Goal: Task Accomplishment & Management: Manage account settings

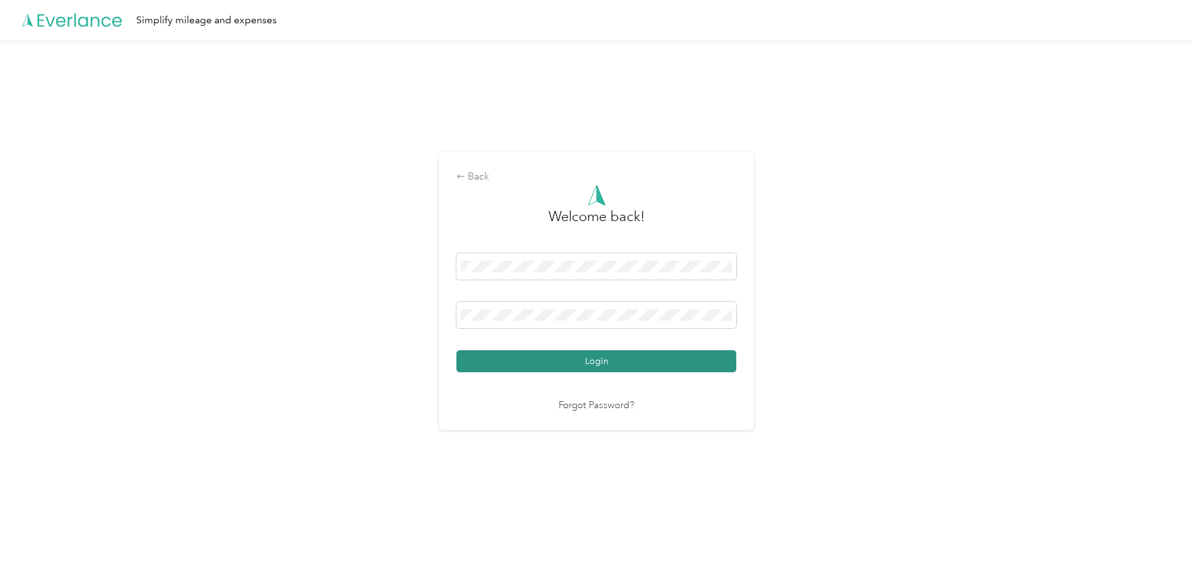
click at [635, 355] on button "Login" at bounding box center [596, 361] width 280 height 22
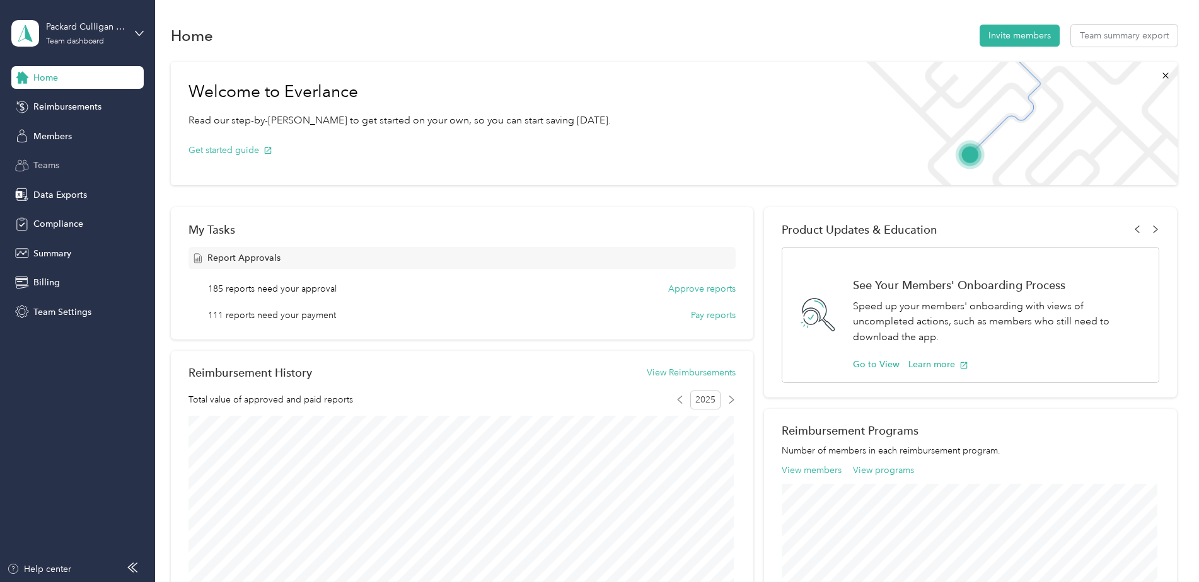
click at [50, 165] on span "Teams" at bounding box center [46, 165] width 26 height 13
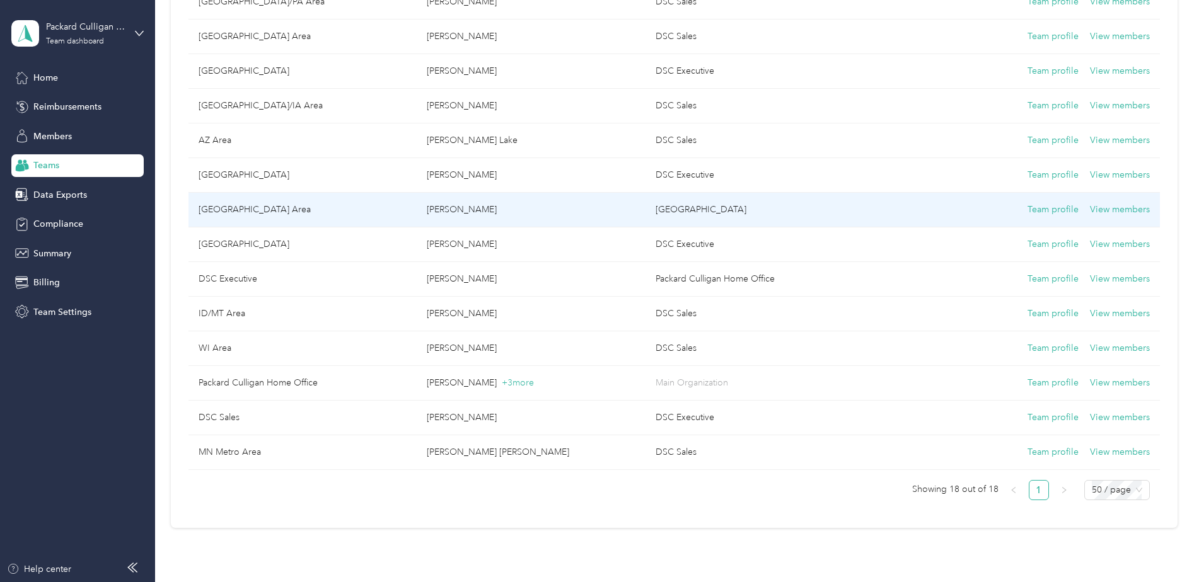
scroll to position [378, 0]
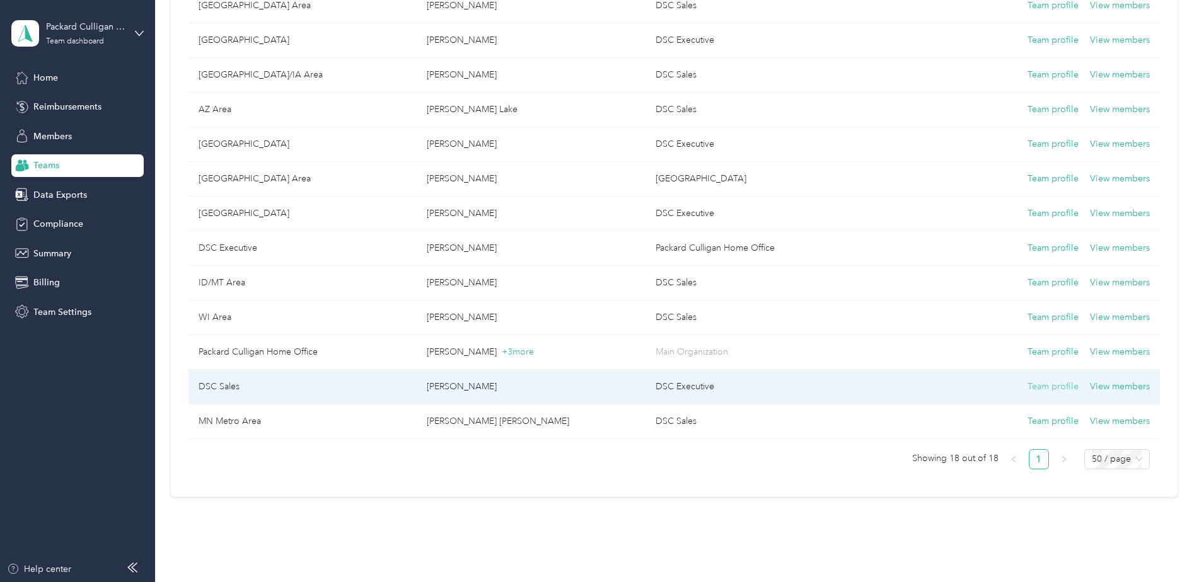
click at [1042, 387] on button "Team profile" at bounding box center [1052, 387] width 51 height 14
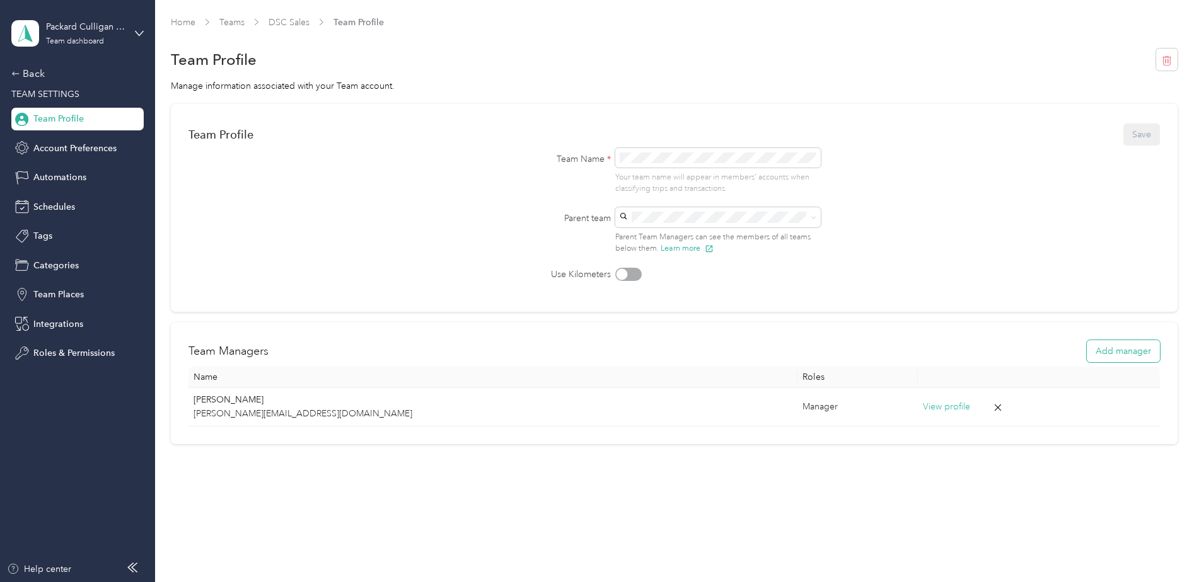
click at [1126, 358] on button "Add manager" at bounding box center [1122, 351] width 73 height 22
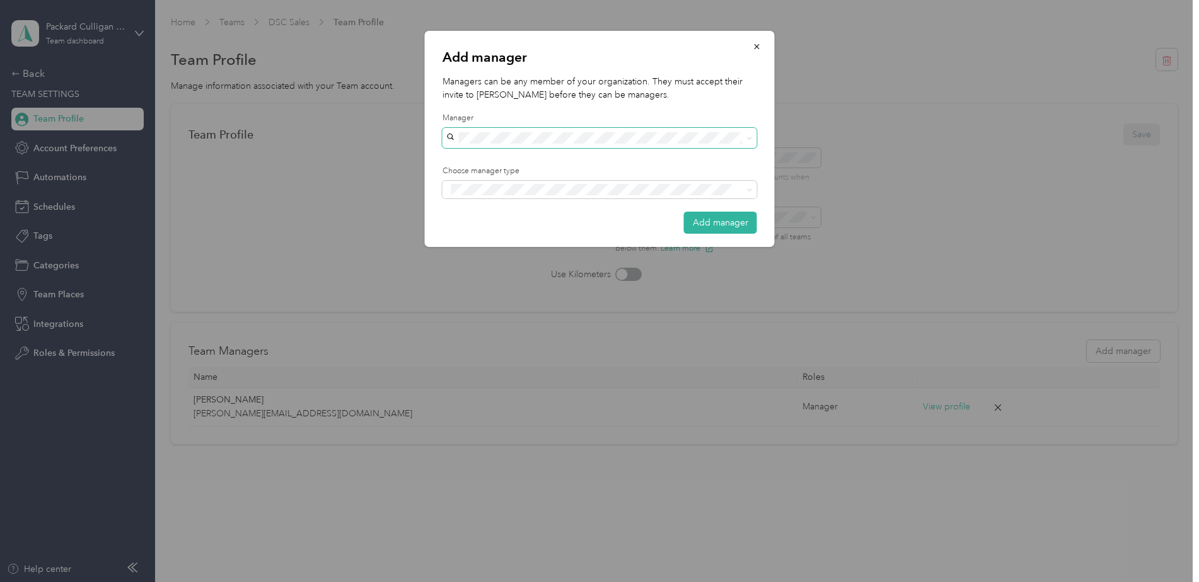
click at [568, 132] on span at bounding box center [599, 138] width 314 height 20
click at [504, 160] on div "[PERSON_NAME]" at bounding box center [599, 160] width 297 height 13
click at [480, 242] on li "Manager" at bounding box center [599, 233] width 314 height 25
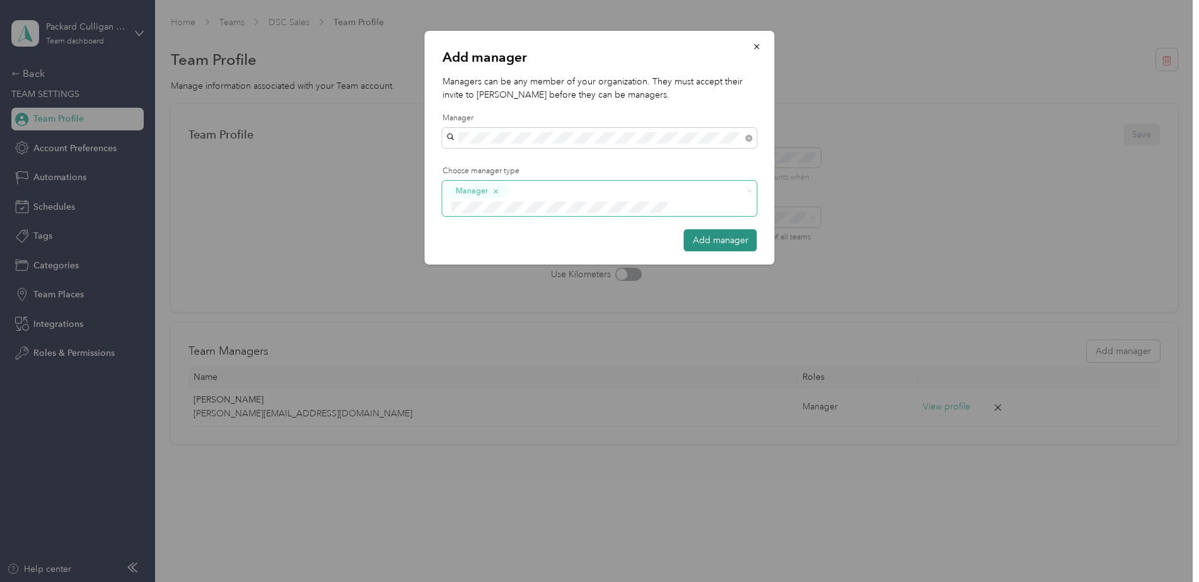
click at [723, 229] on button "Add manager" at bounding box center [720, 240] width 73 height 22
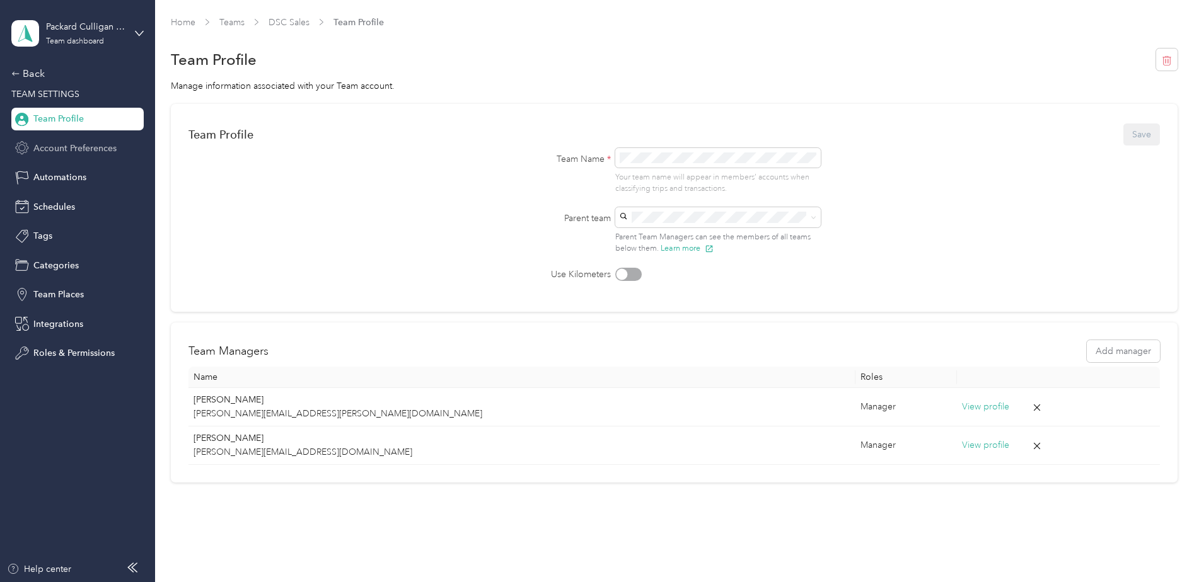
click at [67, 140] on div "Account Preferences" at bounding box center [77, 148] width 132 height 23
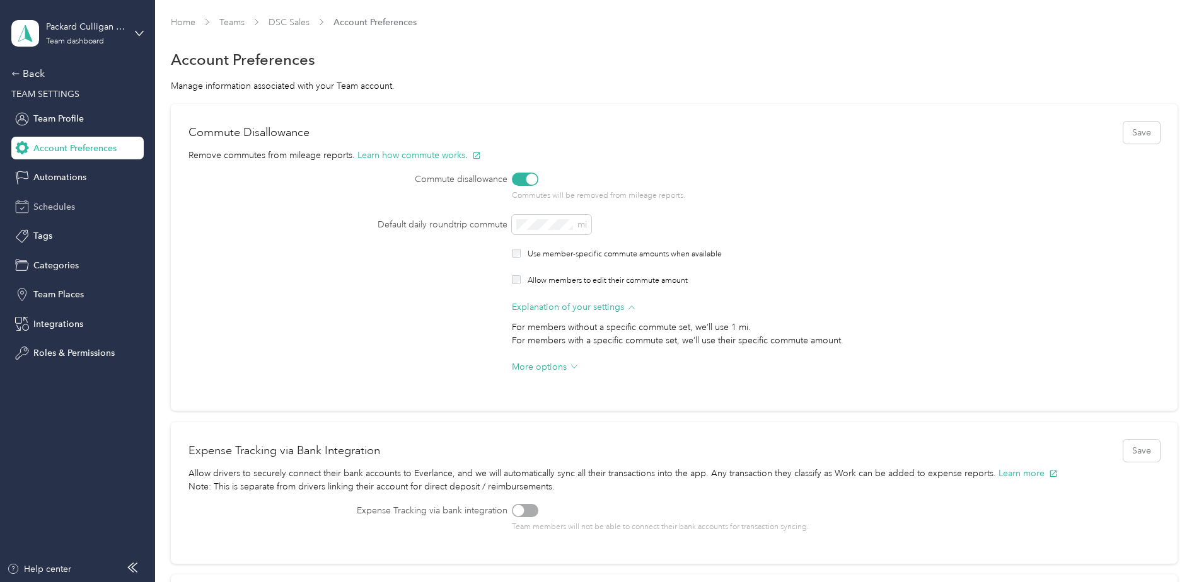
click at [60, 207] on span "Schedules" at bounding box center [54, 206] width 42 height 13
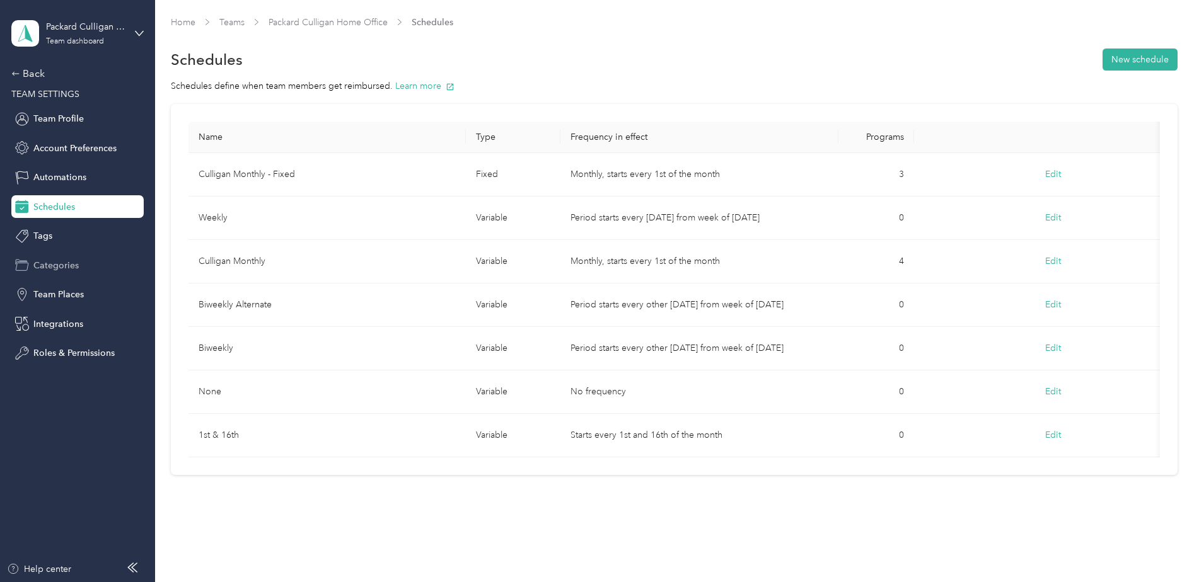
click at [46, 268] on span "Categories" at bounding box center [55, 265] width 45 height 13
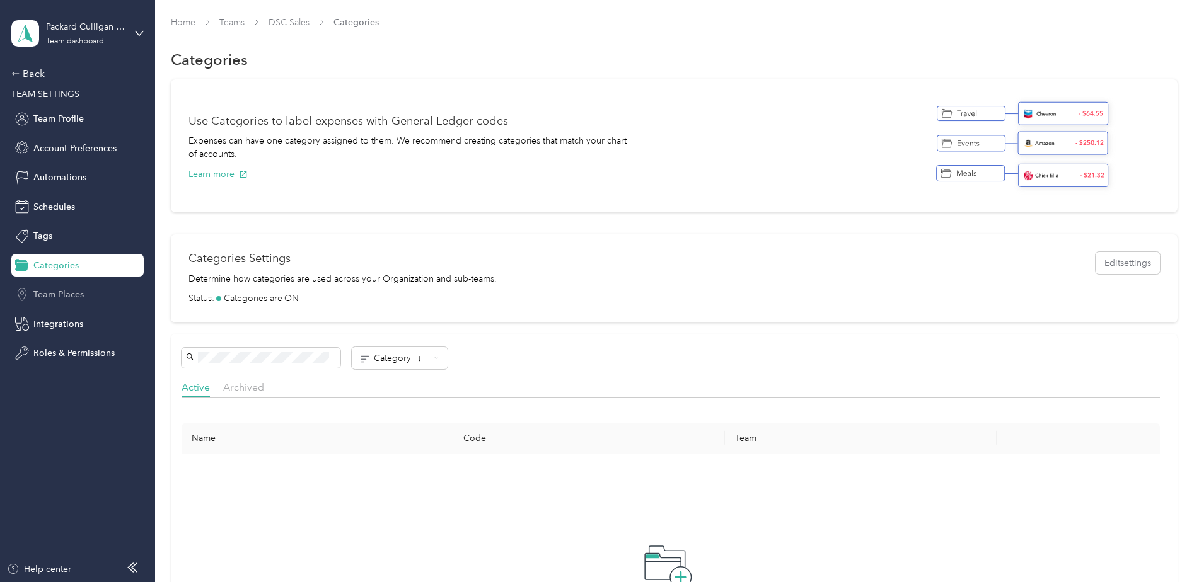
click at [45, 289] on span "Team Places" at bounding box center [58, 294] width 50 height 13
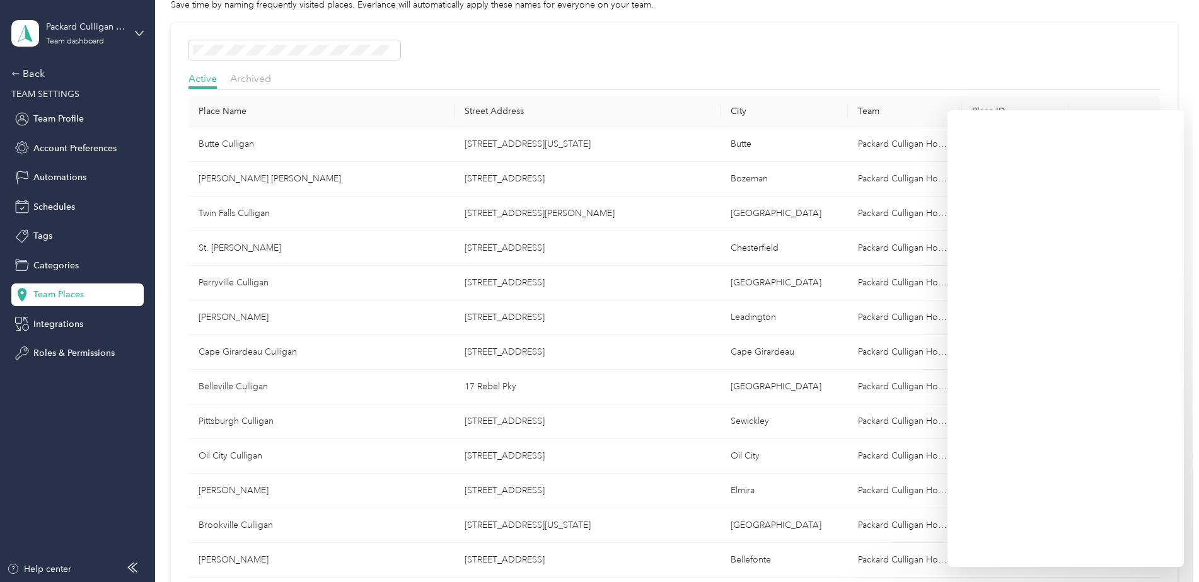
scroll to position [63, 0]
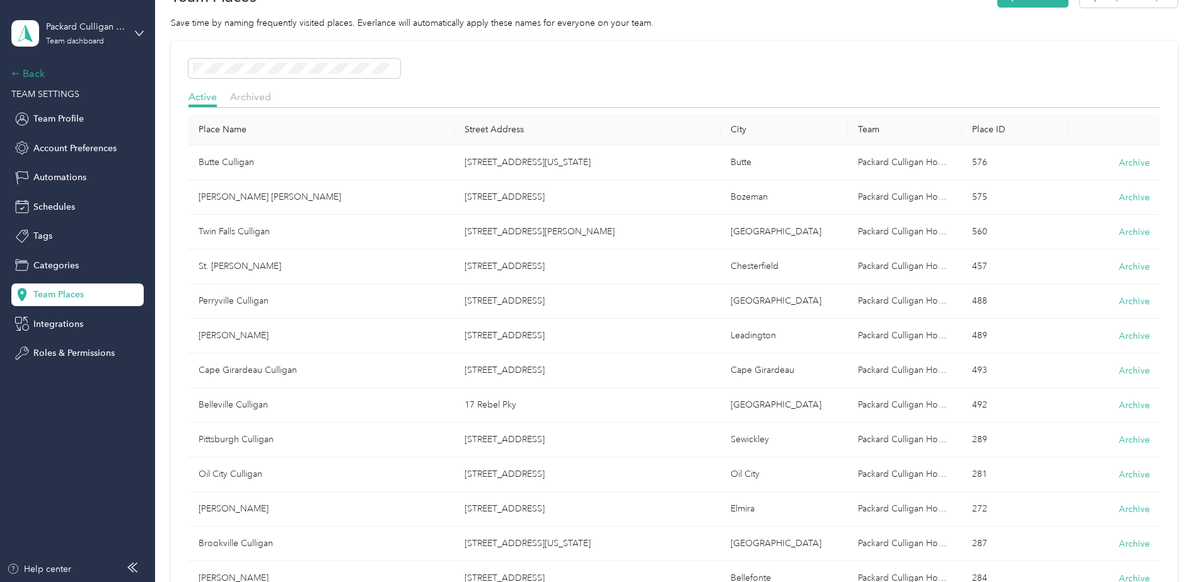
click at [33, 71] on div "Back" at bounding box center [74, 73] width 126 height 15
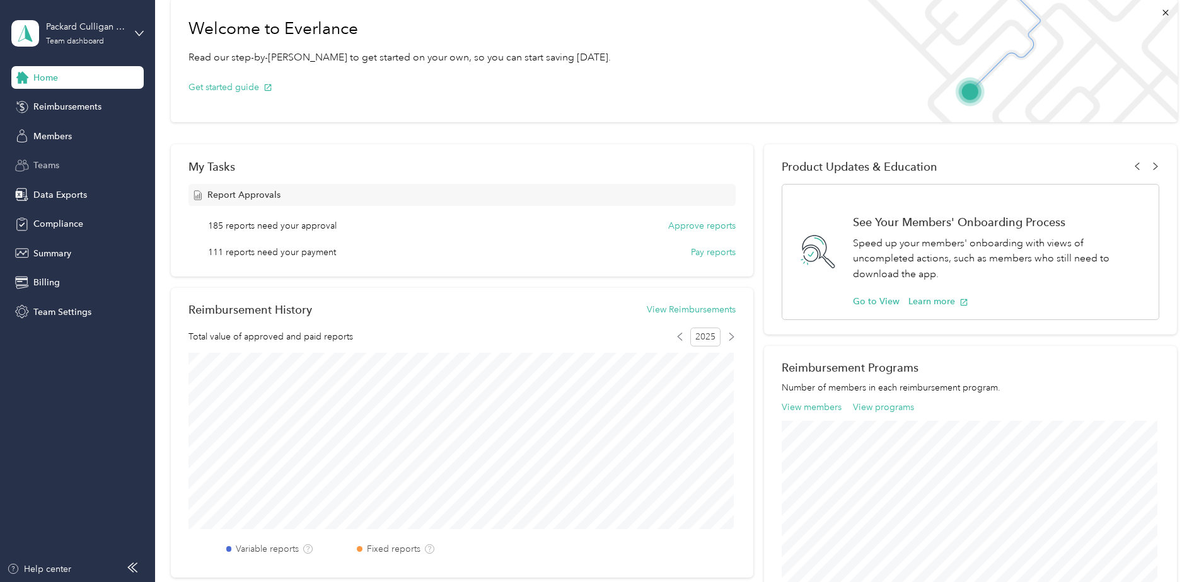
click at [46, 163] on span "Teams" at bounding box center [46, 165] width 26 height 13
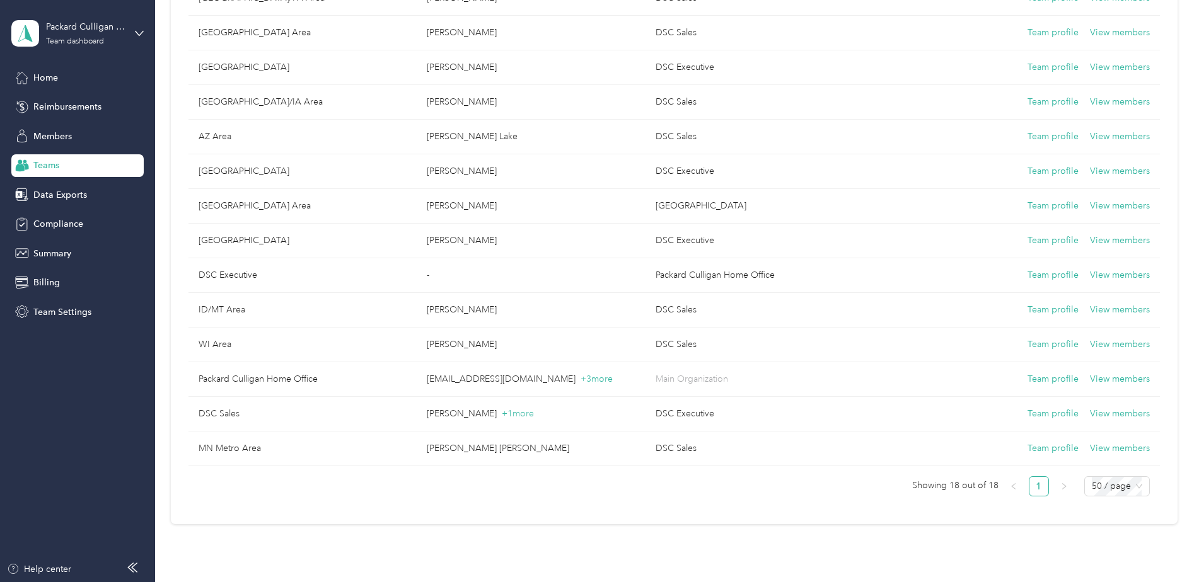
scroll to position [378, 0]
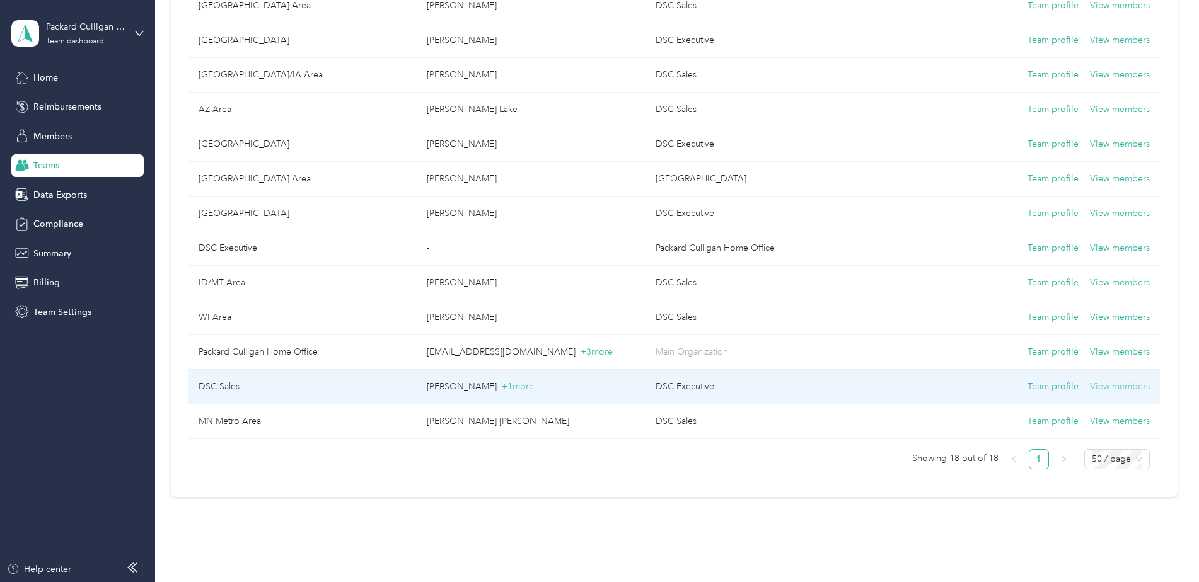
click at [1111, 389] on button "View members" at bounding box center [1120, 387] width 60 height 14
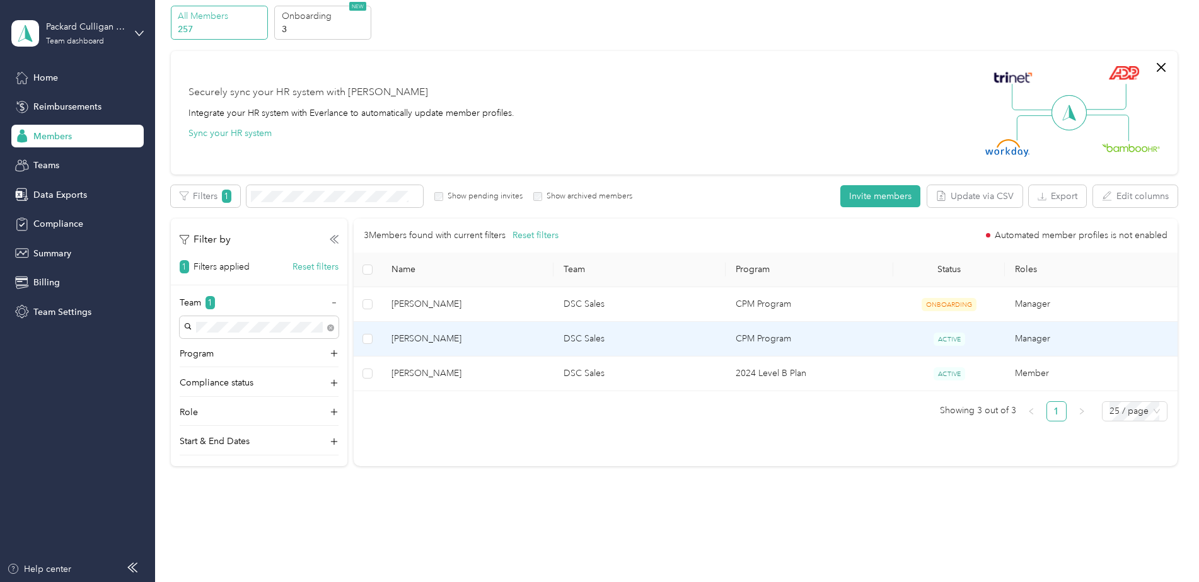
scroll to position [63, 0]
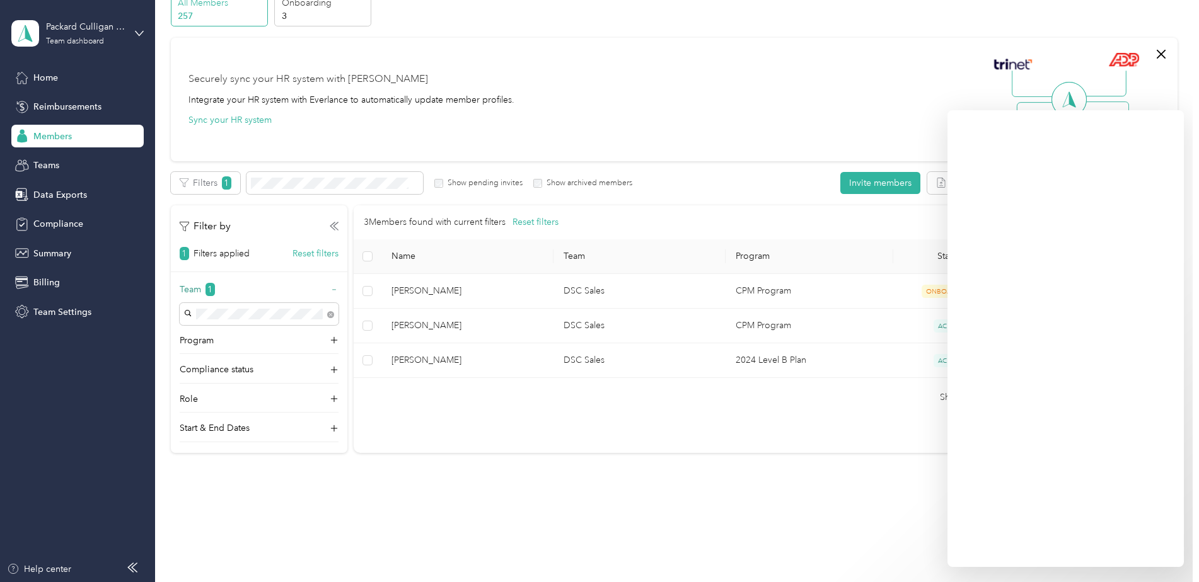
click at [335, 290] on icon at bounding box center [333, 290] width 3 height 0
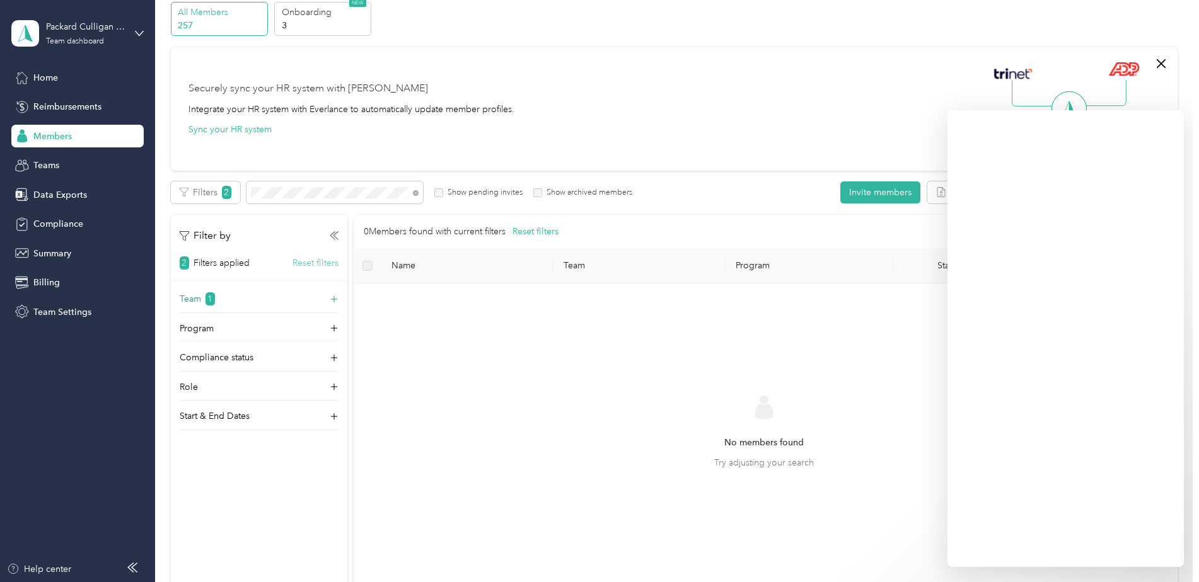
click at [309, 262] on button "Reset filters" at bounding box center [315, 262] width 46 height 13
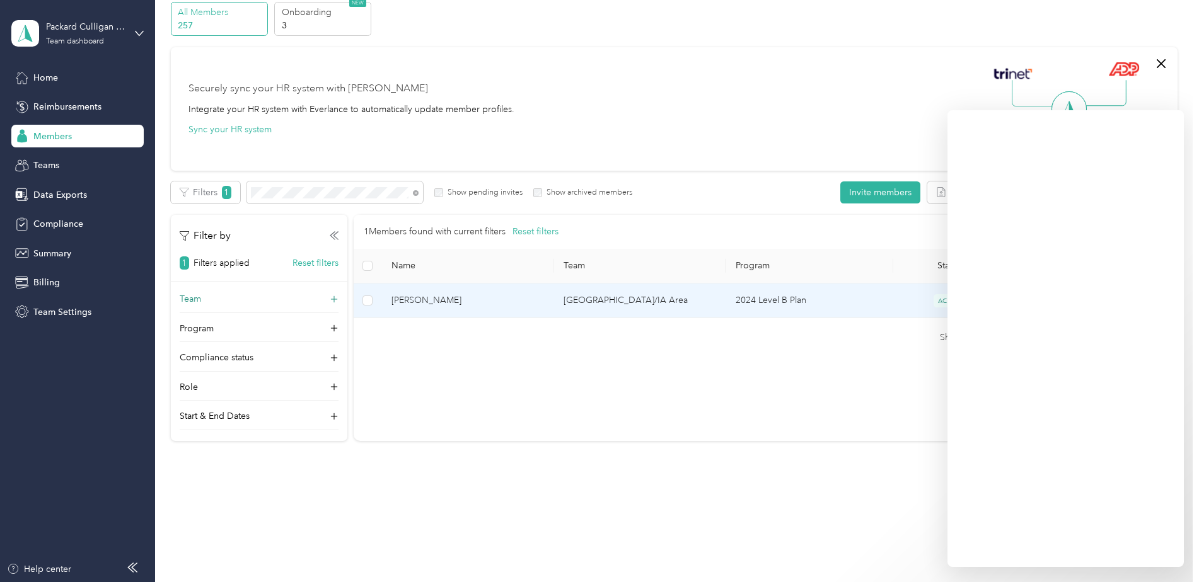
click at [674, 302] on td "[GEOGRAPHIC_DATA]/IA Area" at bounding box center [639, 301] width 172 height 35
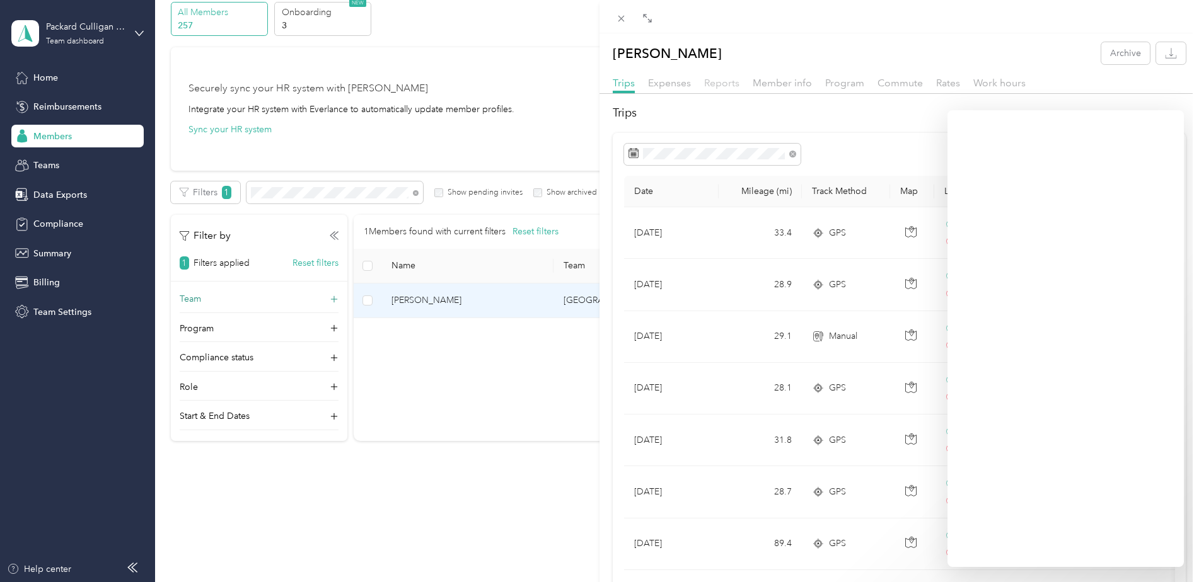
click at [723, 88] on span "Reports" at bounding box center [721, 83] width 35 height 12
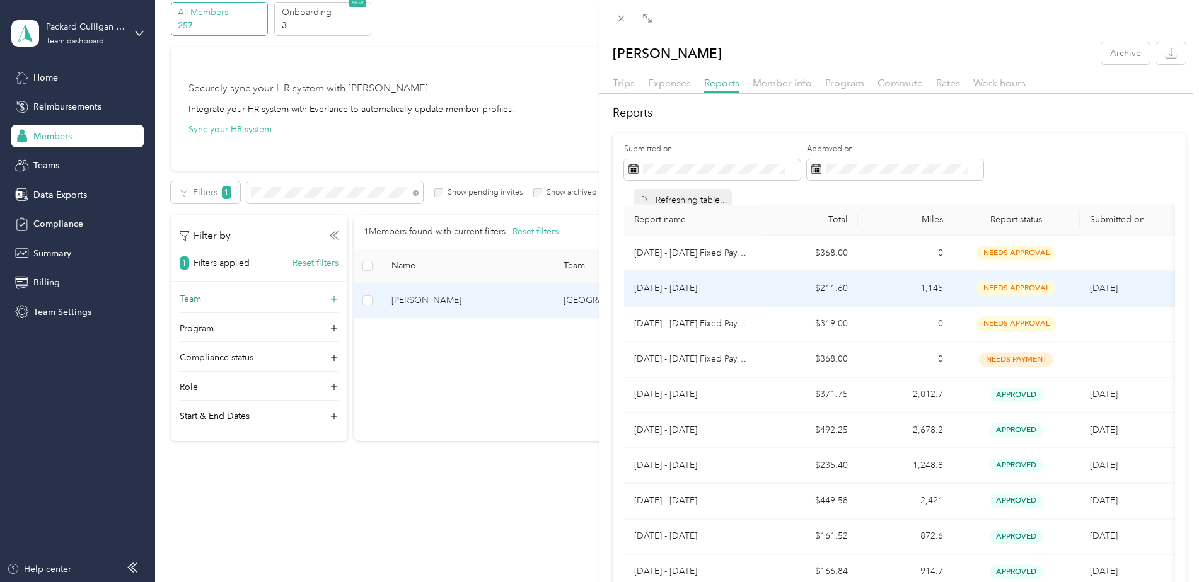
click at [754, 288] on td "[DATE] - [DATE]" at bounding box center [693, 289] width 139 height 35
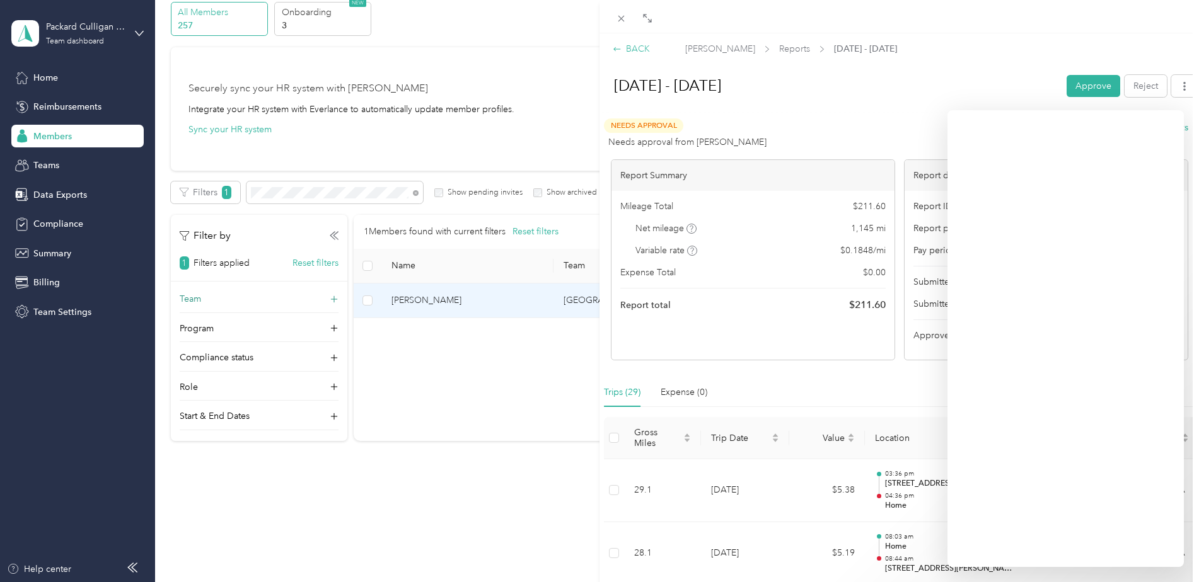
click at [624, 47] on div "BACK" at bounding box center [631, 48] width 37 height 13
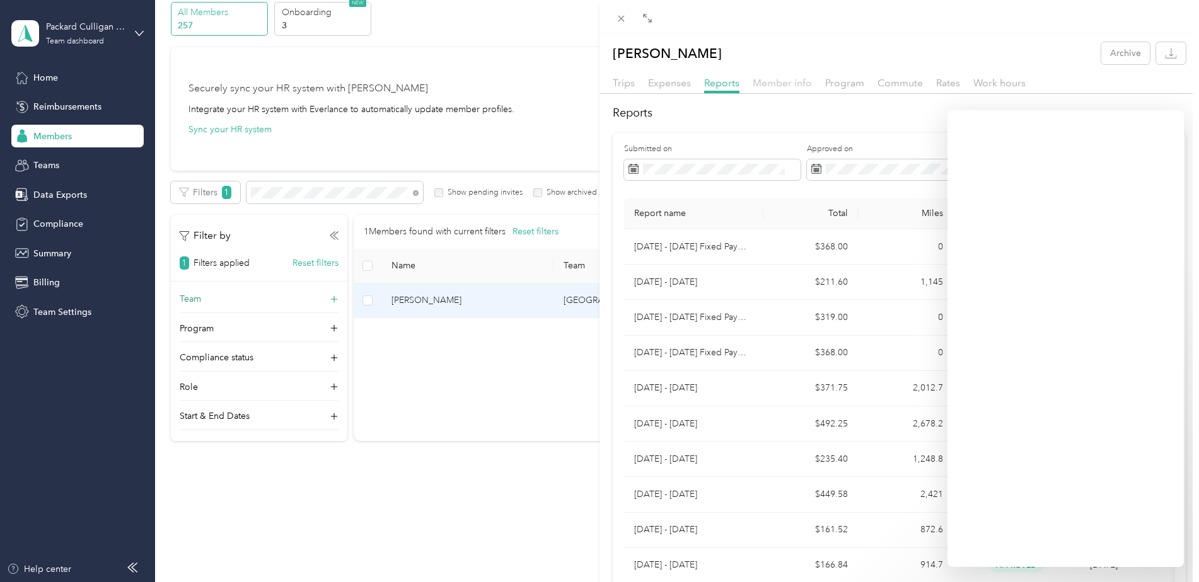
click at [788, 87] on span "Member info" at bounding box center [781, 83] width 59 height 12
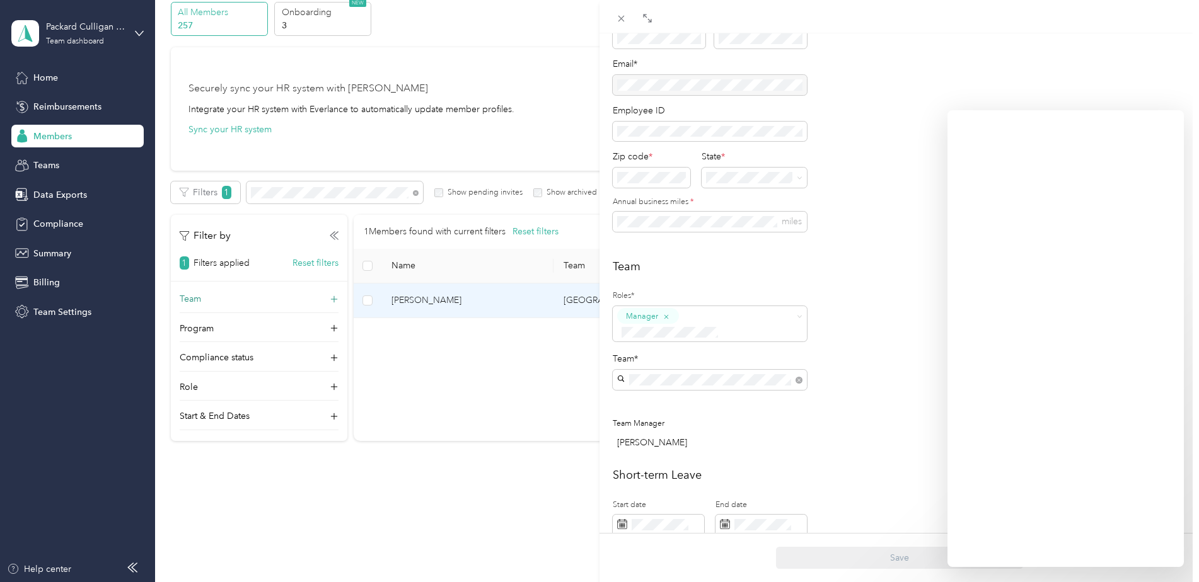
scroll to position [63, 0]
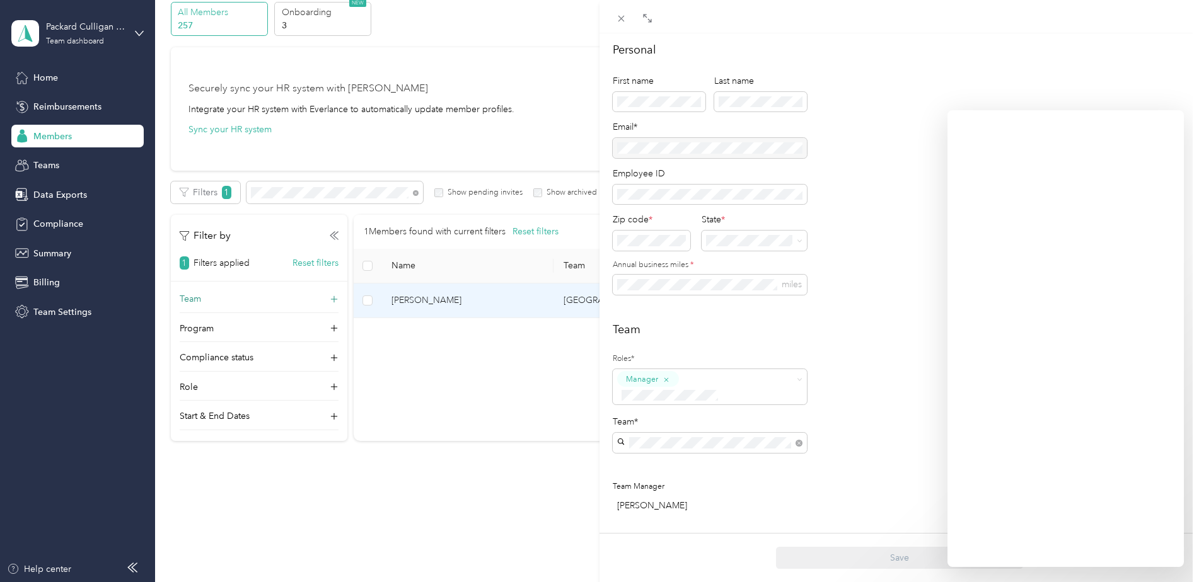
drag, startPoint x: 24, startPoint y: 158, endPoint x: 43, endPoint y: 175, distance: 25.4
click at [28, 167] on div "Cory P. Stopka Archive Trips Expenses Reports Member info Program Commute Rates…" at bounding box center [599, 291] width 1199 height 582
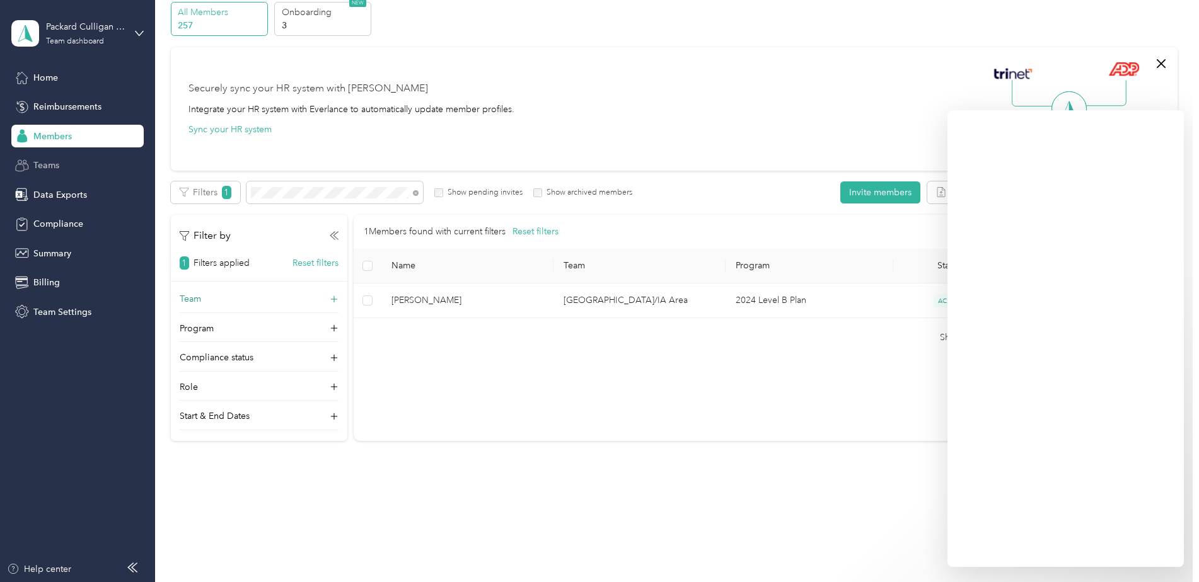
click at [41, 166] on span "Teams" at bounding box center [46, 165] width 26 height 13
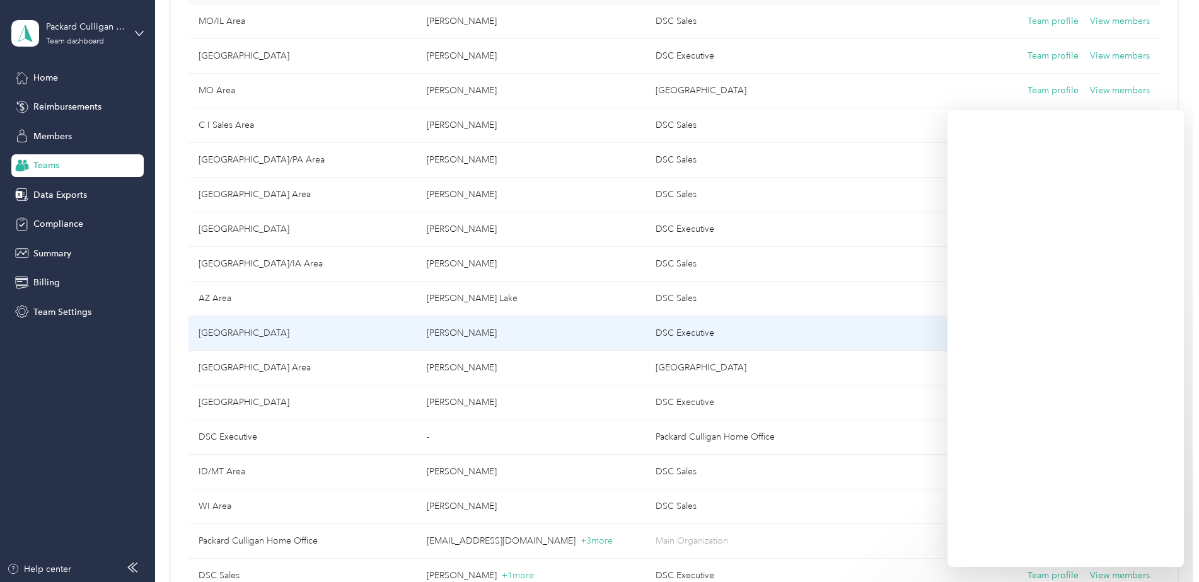
scroll to position [252, 0]
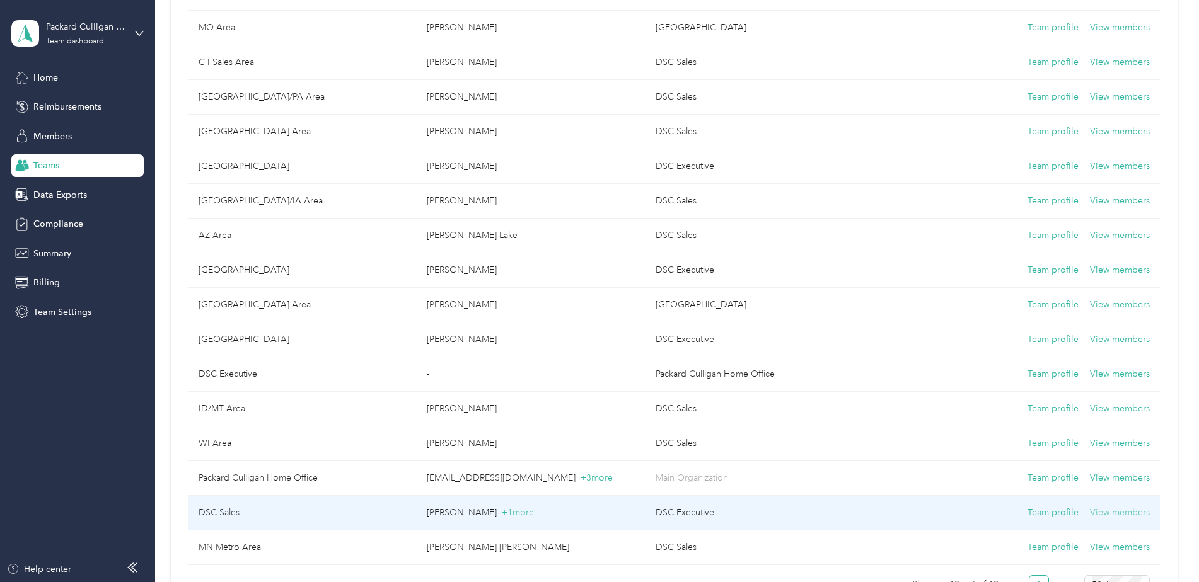
click at [1123, 514] on button "View members" at bounding box center [1120, 513] width 60 height 14
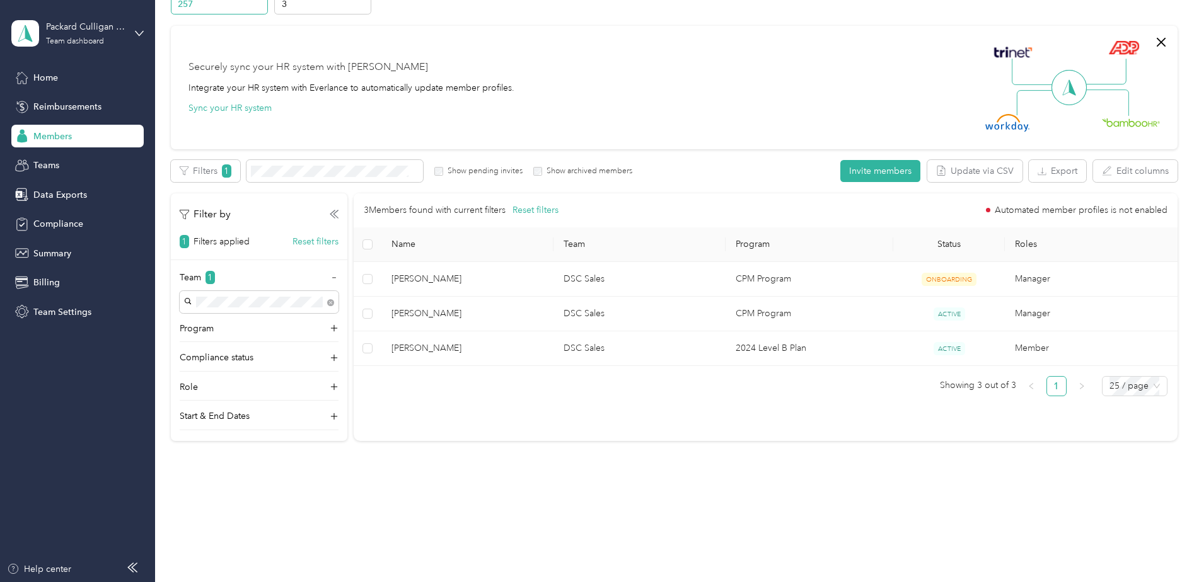
scroll to position [75, 0]
click at [311, 243] on button "Reset filters" at bounding box center [315, 241] width 46 height 13
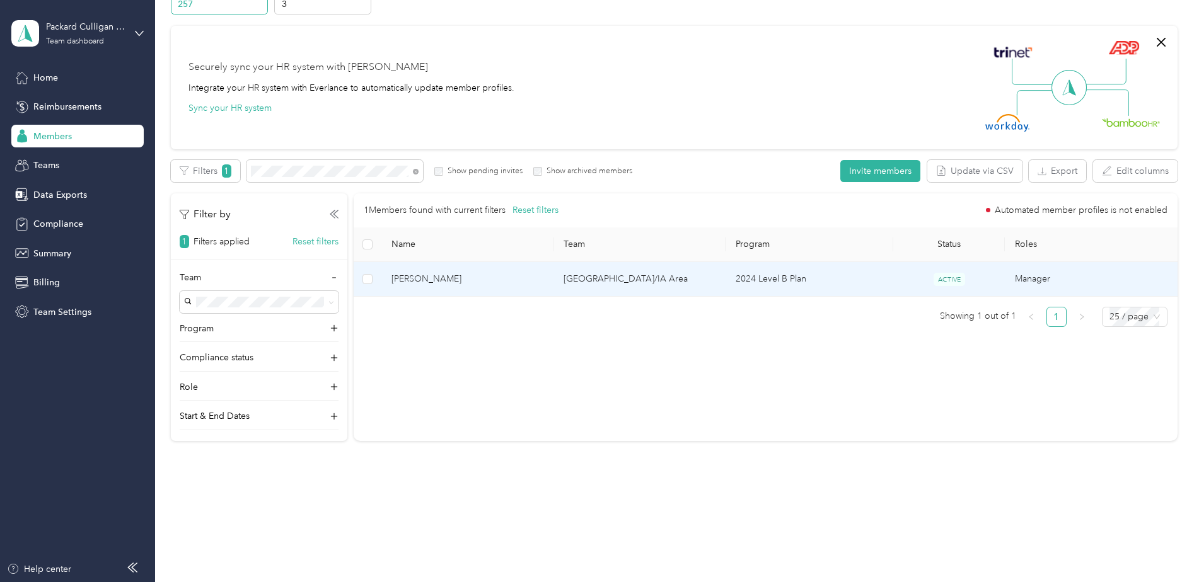
click at [360, 279] on td at bounding box center [368, 279] width 28 height 35
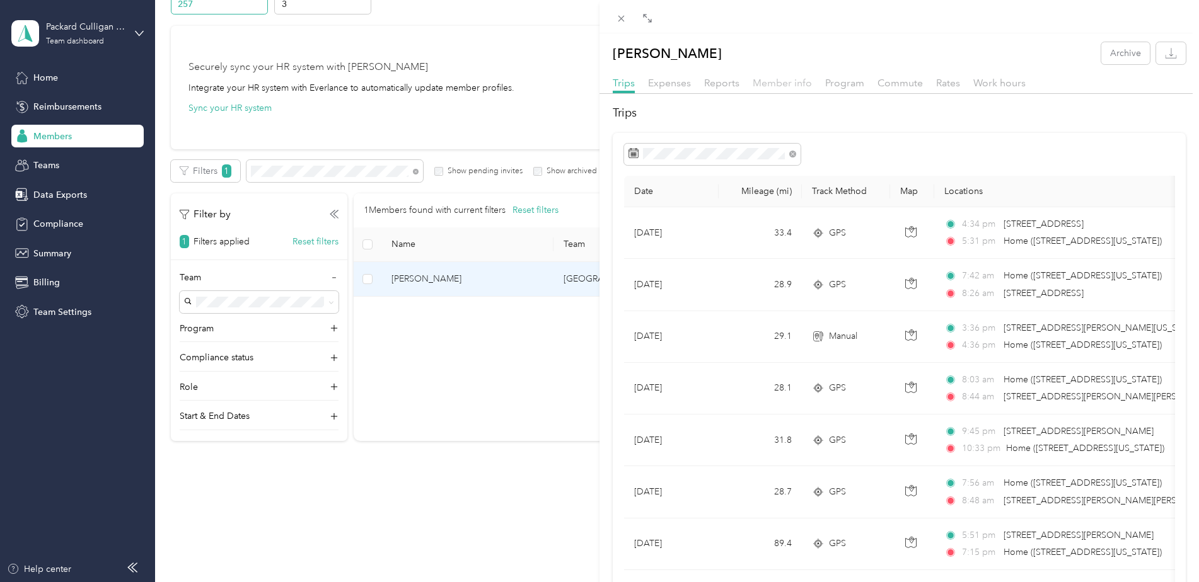
click at [802, 84] on span "Member info" at bounding box center [781, 83] width 59 height 12
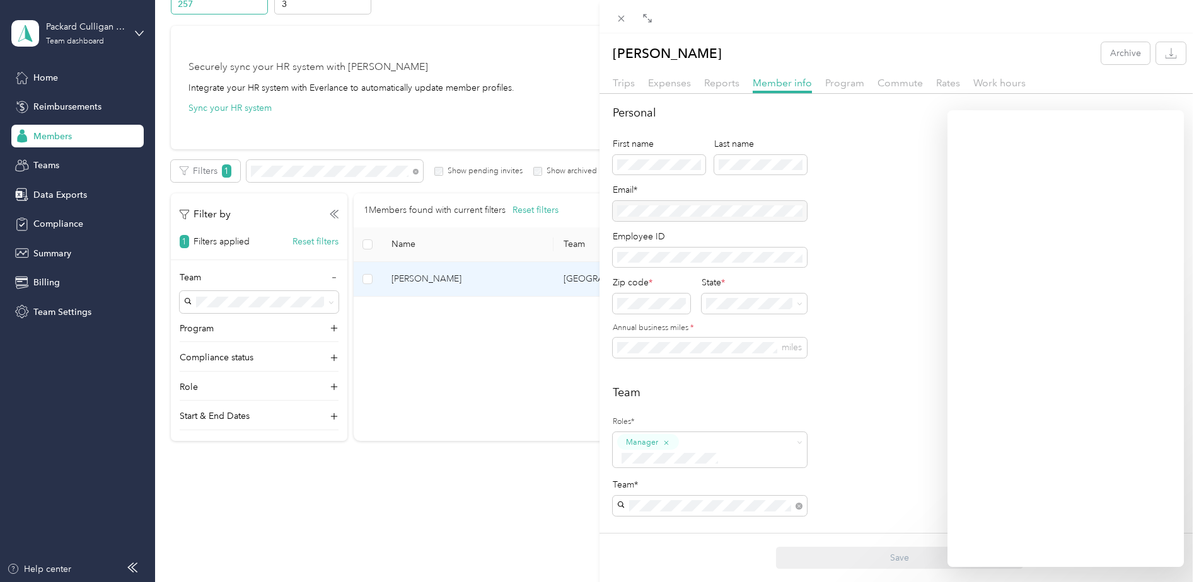
click at [43, 163] on div "Cory P. Stopka Archive Trips Expenses Reports Member info Program Commute Rates…" at bounding box center [599, 291] width 1199 height 582
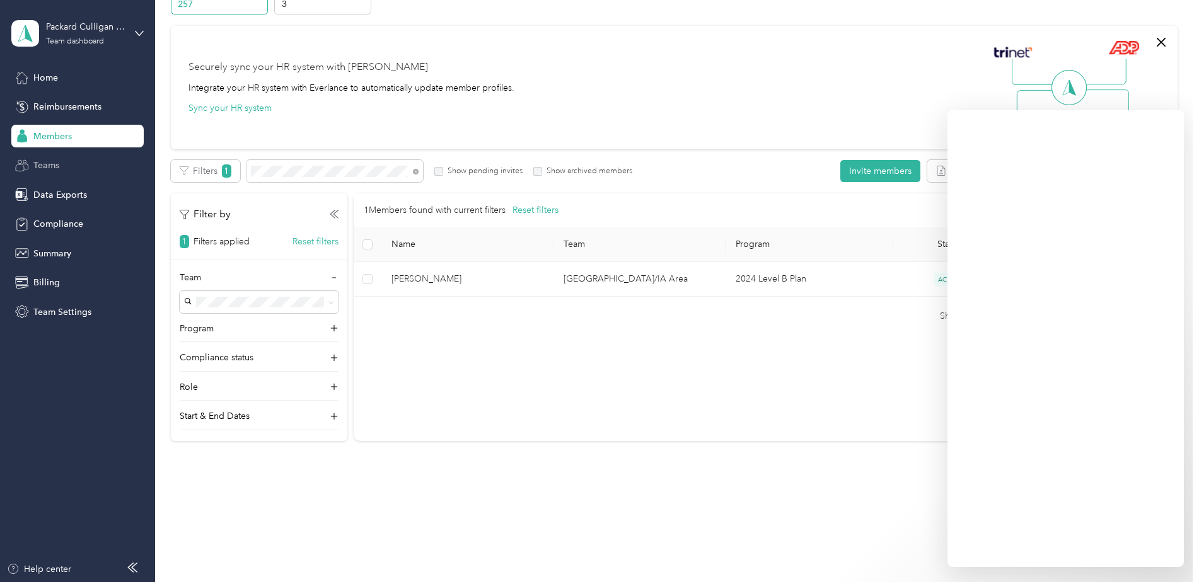
click at [44, 167] on span "Teams" at bounding box center [46, 165] width 26 height 13
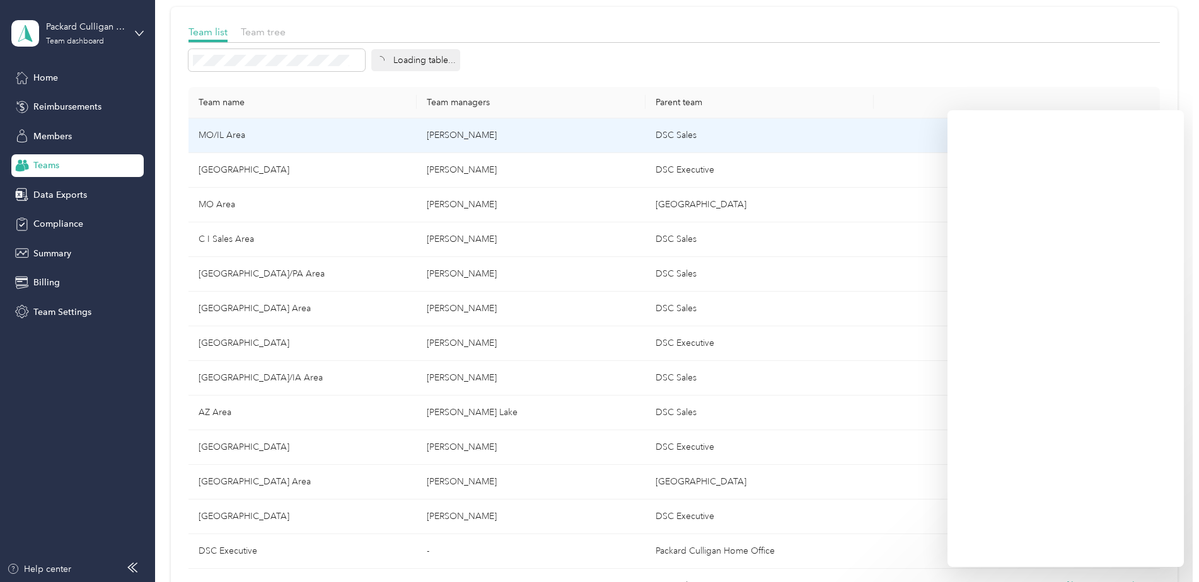
click at [890, 152] on td "Team profile View members" at bounding box center [1015, 135] width 285 height 35
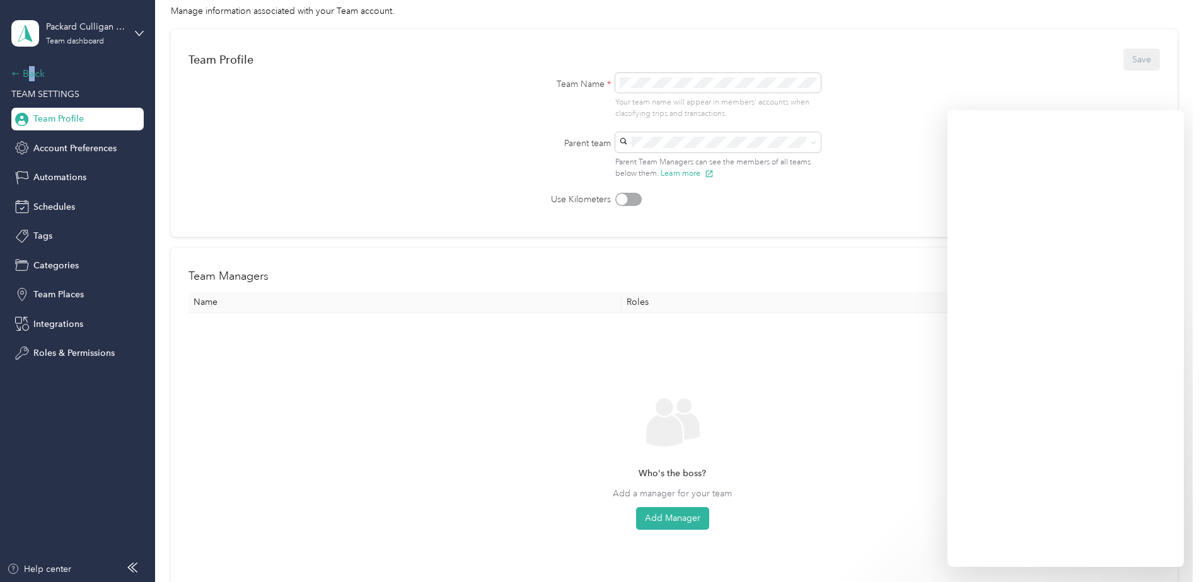
click at [30, 72] on div "Back" at bounding box center [74, 73] width 126 height 15
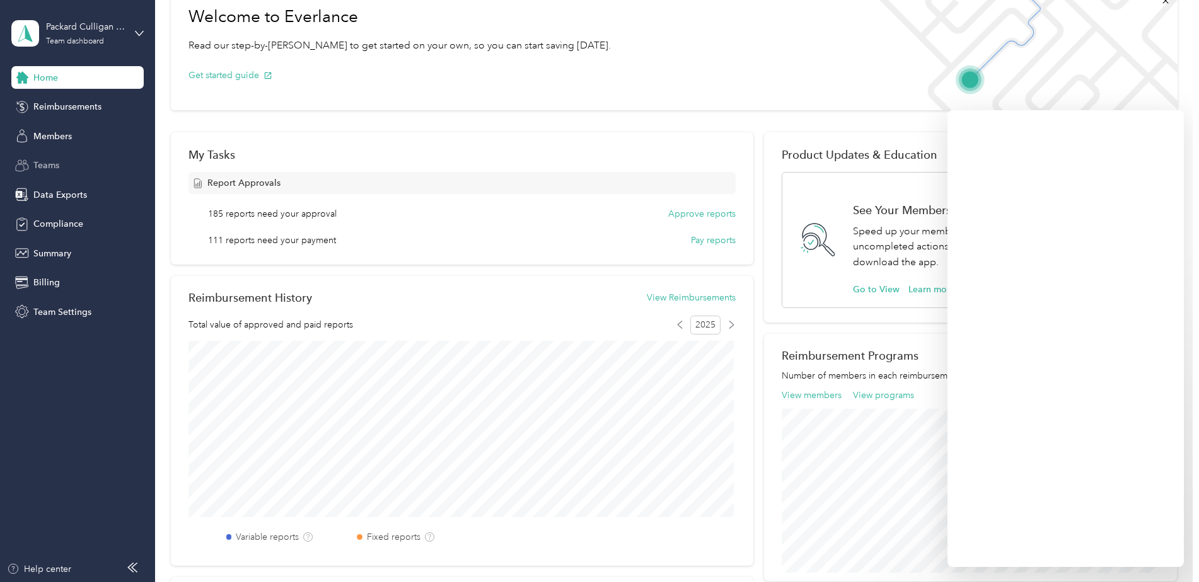
click at [45, 164] on span "Teams" at bounding box center [46, 165] width 26 height 13
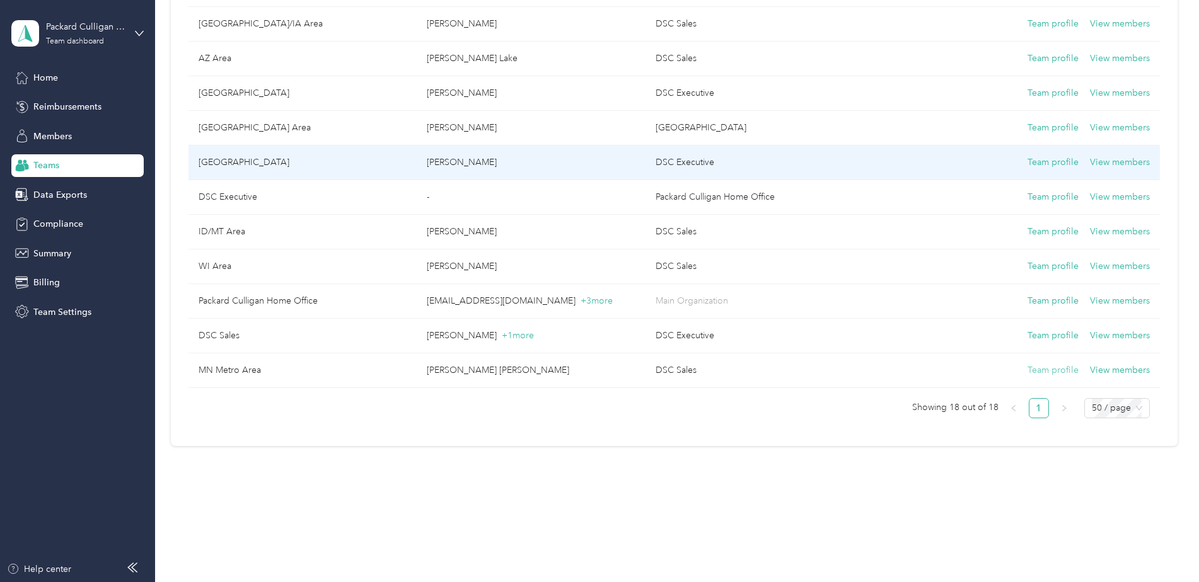
scroll to position [430, 0]
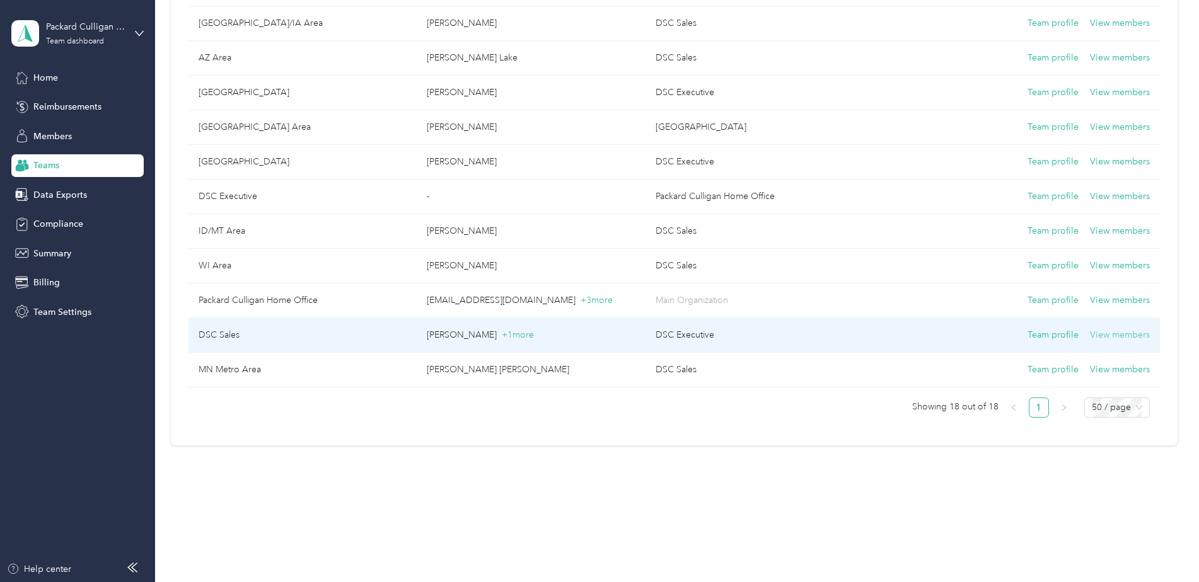
click at [1134, 337] on button "View members" at bounding box center [1120, 335] width 60 height 14
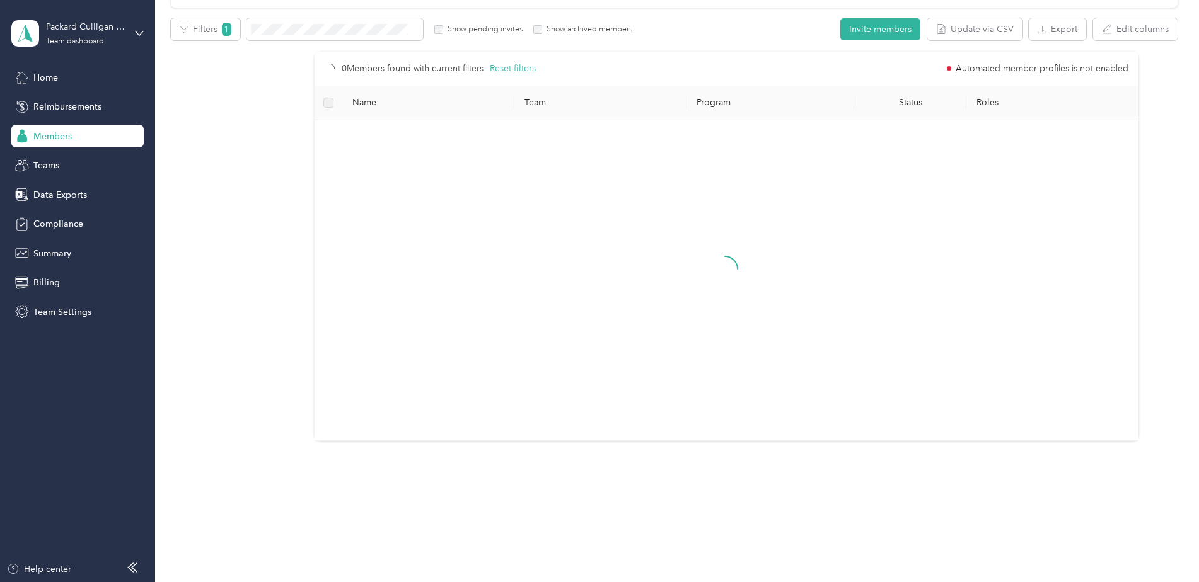
scroll to position [75, 0]
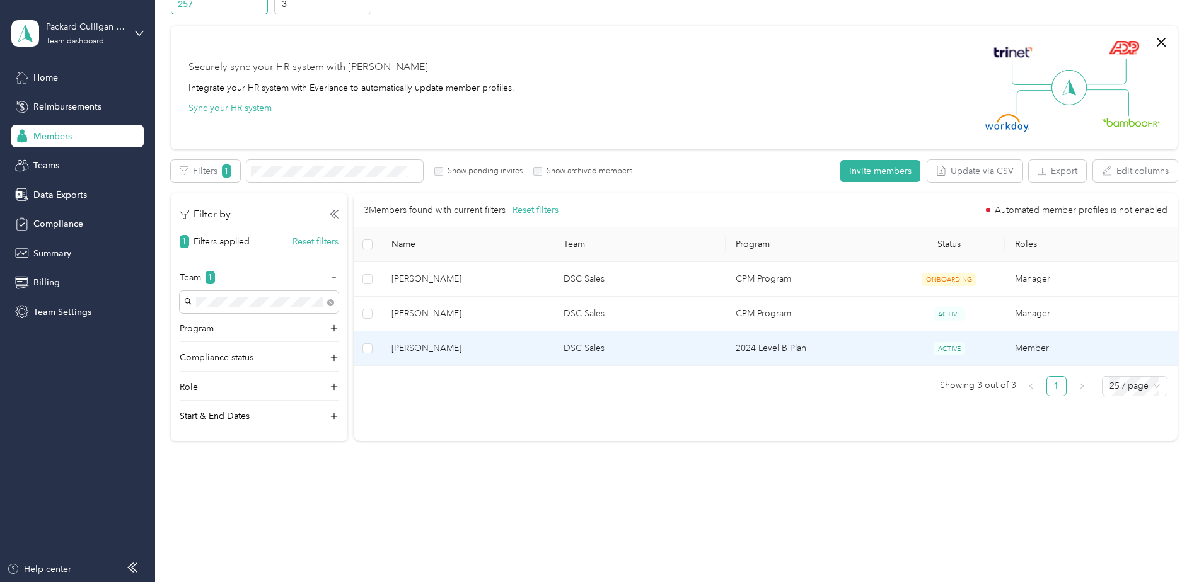
click at [492, 355] on span "[PERSON_NAME]" at bounding box center [467, 349] width 152 height 14
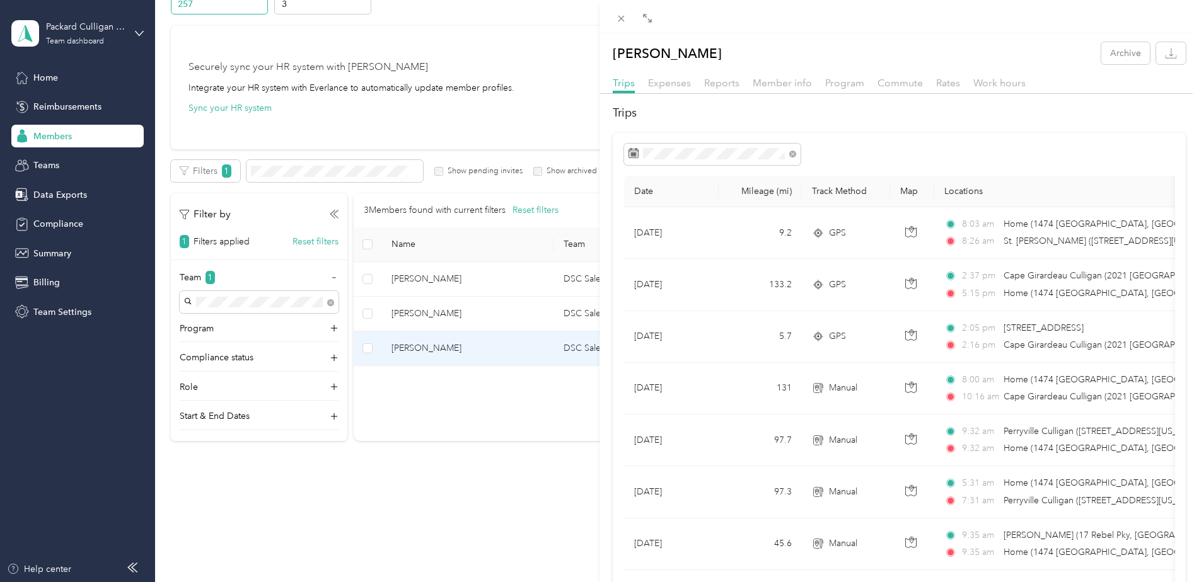
click at [790, 91] on div "Trips Expenses Reports Member info Program Commute Rates Work hours" at bounding box center [898, 85] width 599 height 18
click at [789, 82] on span "Member info" at bounding box center [781, 83] width 59 height 12
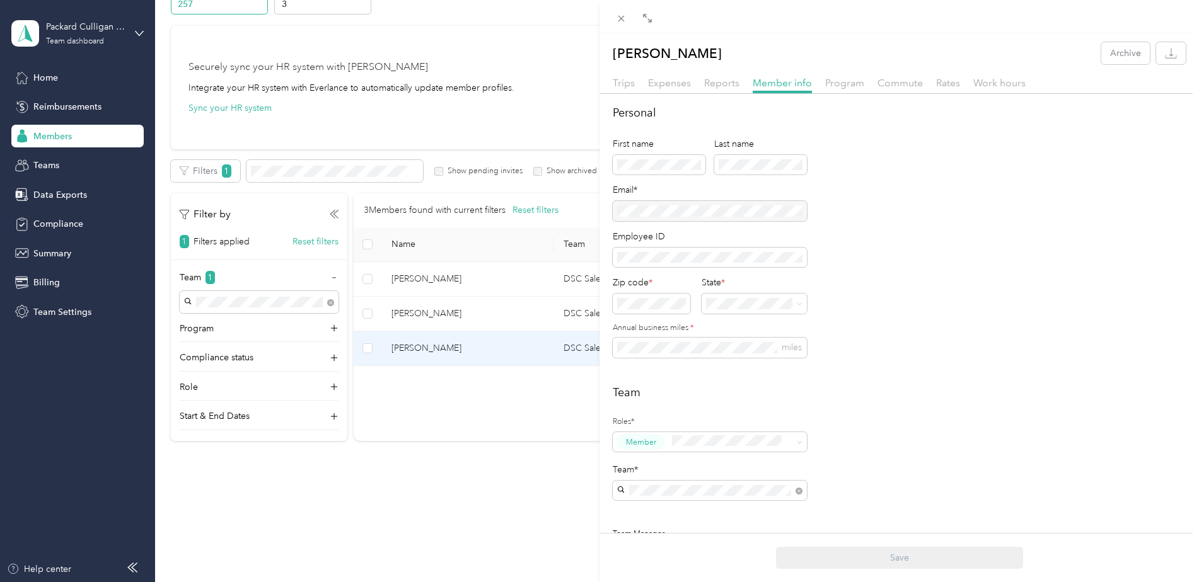
drag, startPoint x: 775, startPoint y: 207, endPoint x: 611, endPoint y: 214, distance: 164.0
click at [612, 214] on div "Personal First name Last name Email* Employee ID Zip code * State * Annual busi…" at bounding box center [898, 536] width 599 height 862
drag, startPoint x: 754, startPoint y: 212, endPoint x: 909, endPoint y: 273, distance: 167.5
click at [630, 213] on div at bounding box center [710, 211] width 194 height 20
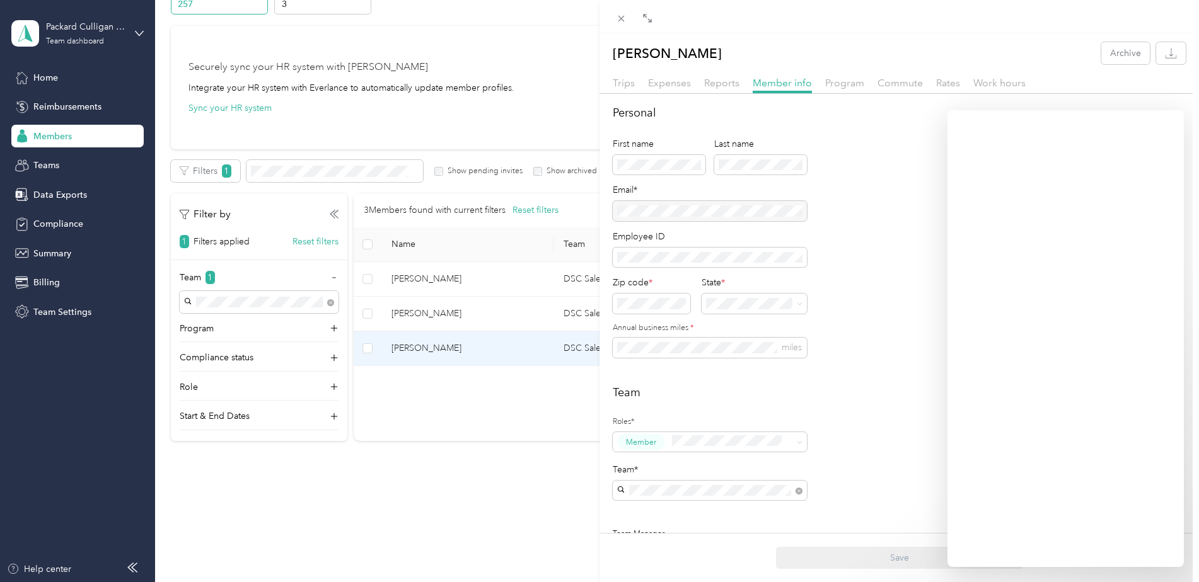
click at [466, 429] on div "Jacob Williams Archive Trips Expenses Reports Member info Program Commute Rates…" at bounding box center [599, 291] width 1199 height 582
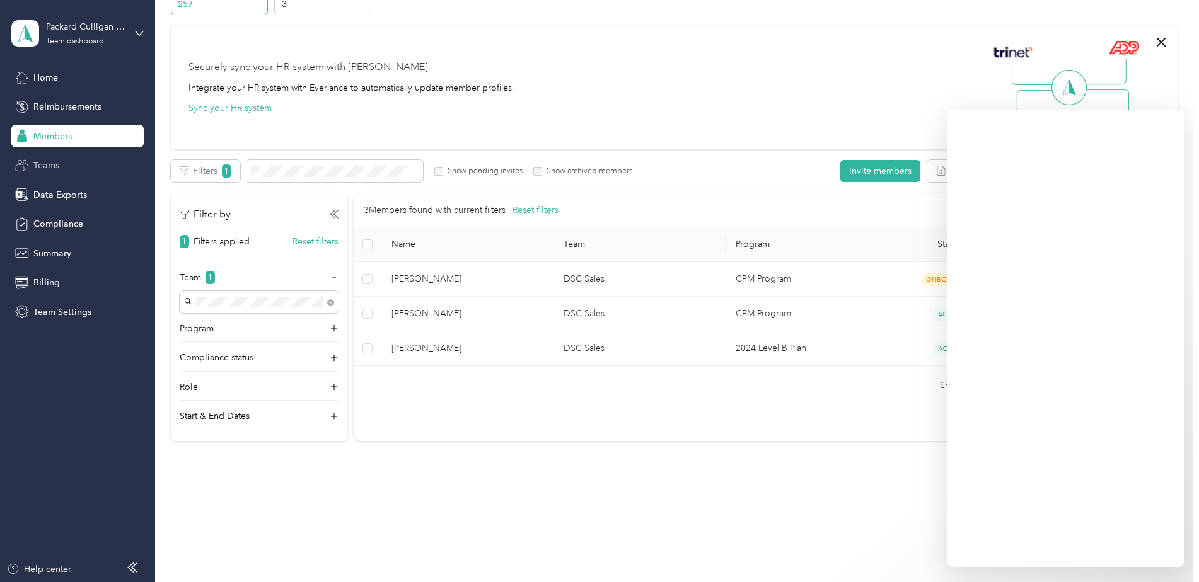
click at [42, 167] on span "Teams" at bounding box center [46, 165] width 26 height 13
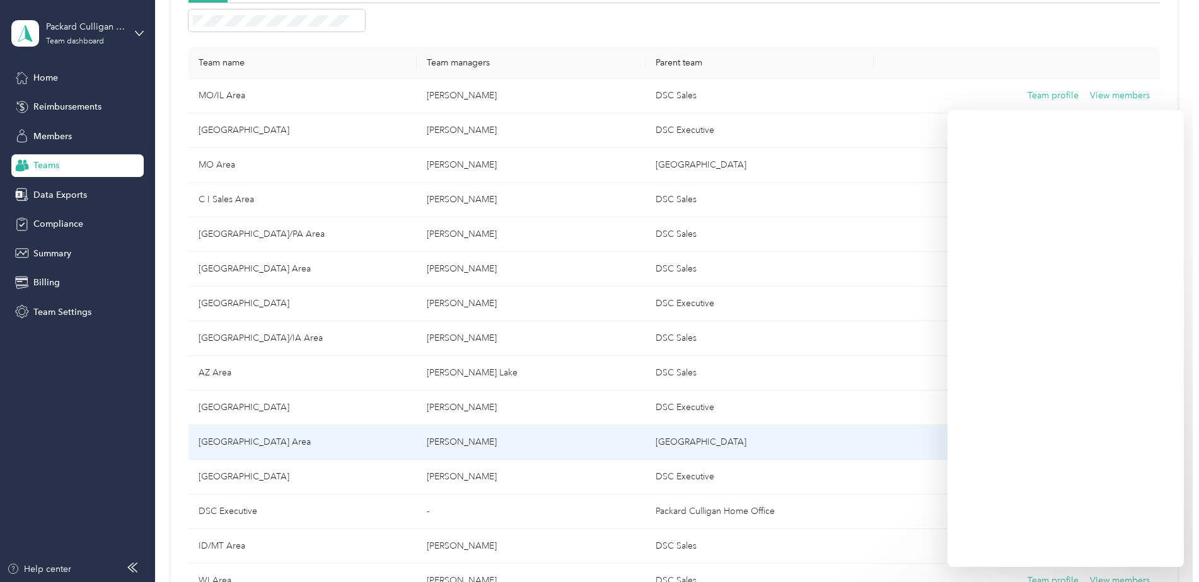
scroll to position [178, 0]
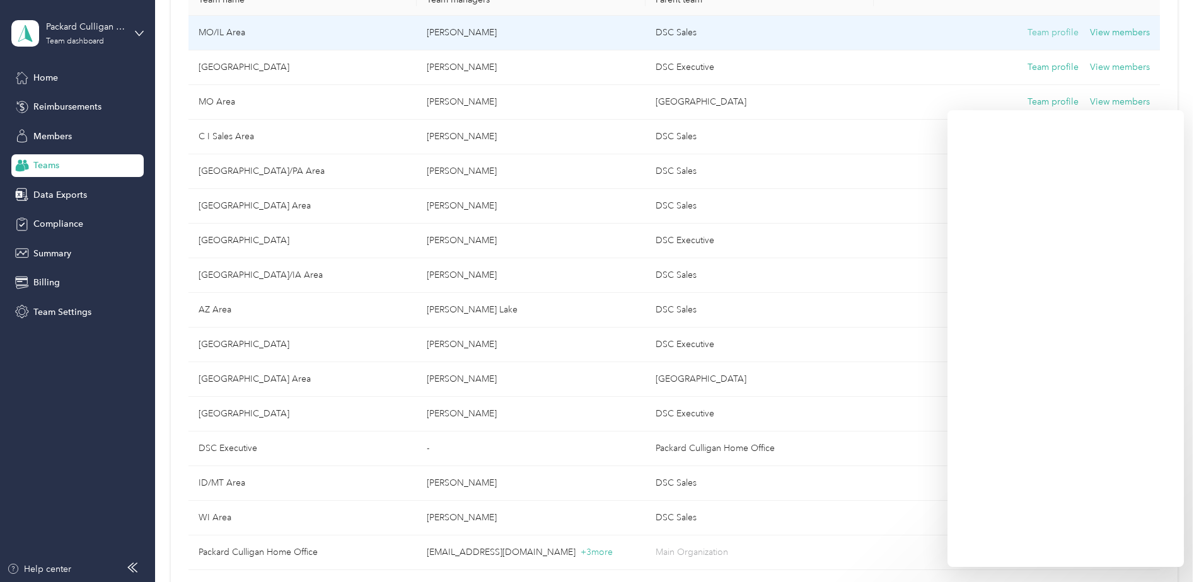
click at [1044, 32] on button "Team profile" at bounding box center [1052, 33] width 51 height 14
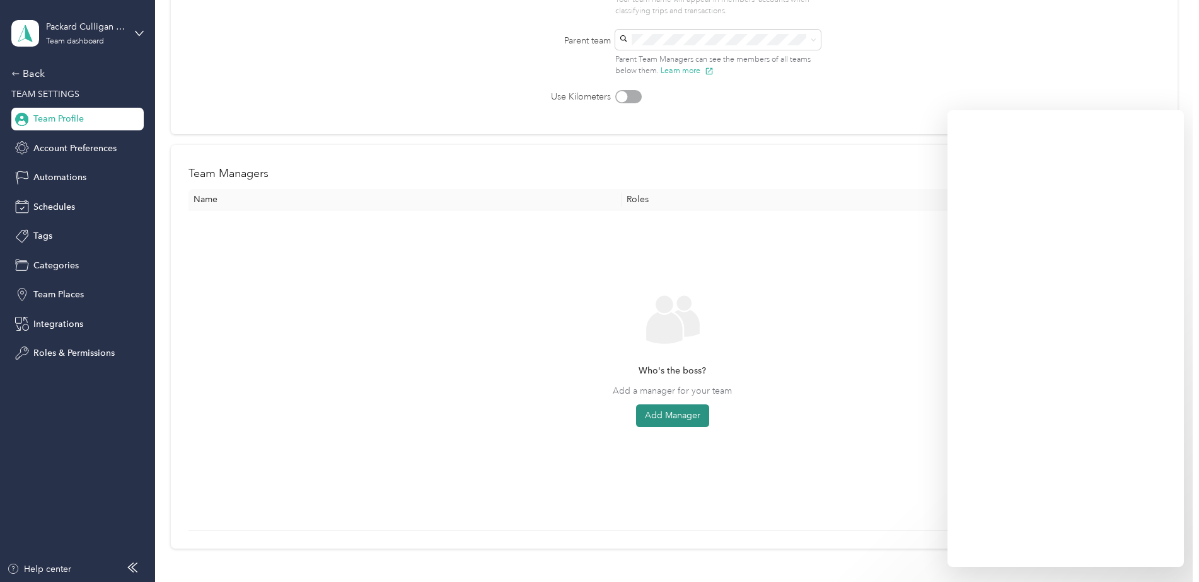
click at [677, 414] on button "Add Manager" at bounding box center [672, 416] width 73 height 23
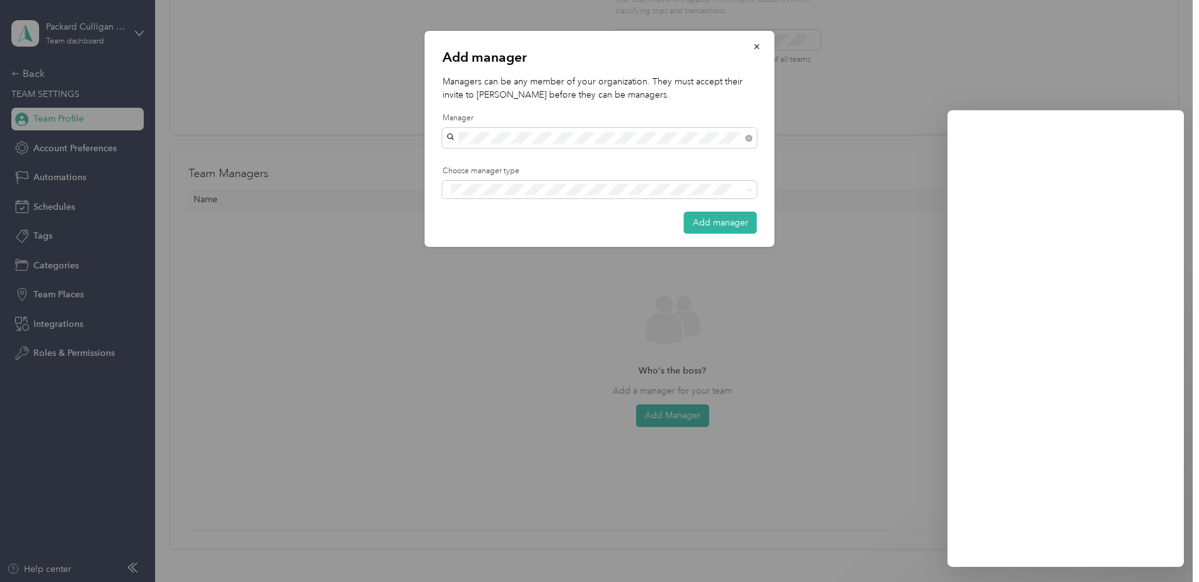
click at [490, 582] on div "Add manager Managers can be any member of your organization. They must accept t…" at bounding box center [596, 582] width 1192 height 0
click at [483, 204] on span "[PERSON_NAME]" at bounding box center [486, 204] width 70 height 11
drag, startPoint x: 707, startPoint y: 198, endPoint x: 699, endPoint y: 198, distance: 7.6
click at [699, 582] on div "Add manager Managers can be any member of your organization. They must accept t…" at bounding box center [596, 582] width 1192 height 0
click at [747, 188] on icon at bounding box center [750, 190] width 6 height 6
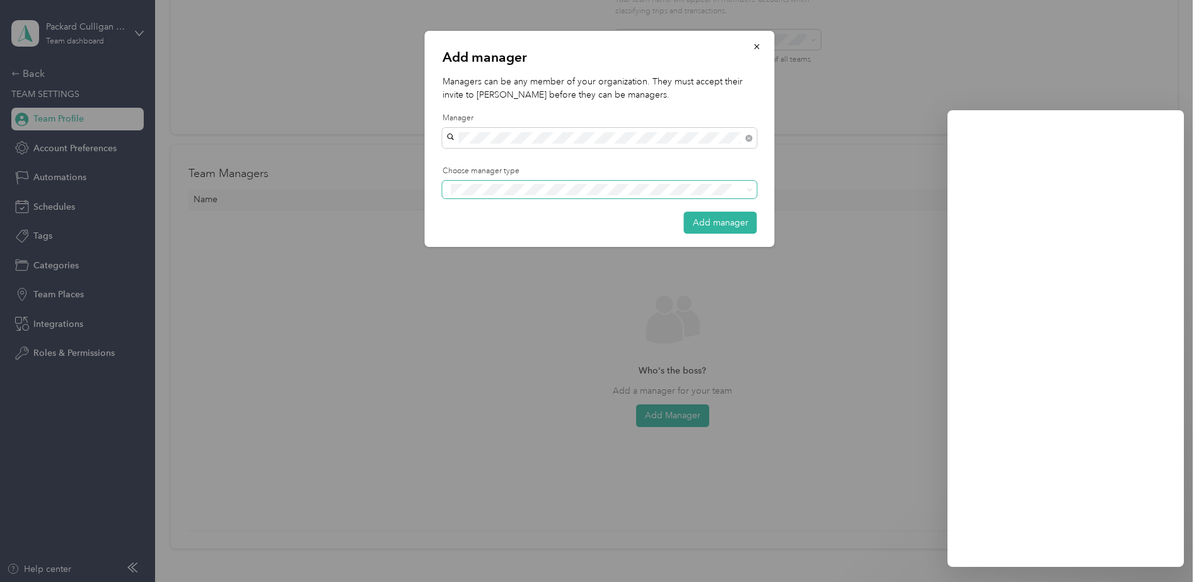
click at [463, 234] on span "Manager" at bounding box center [476, 234] width 32 height 11
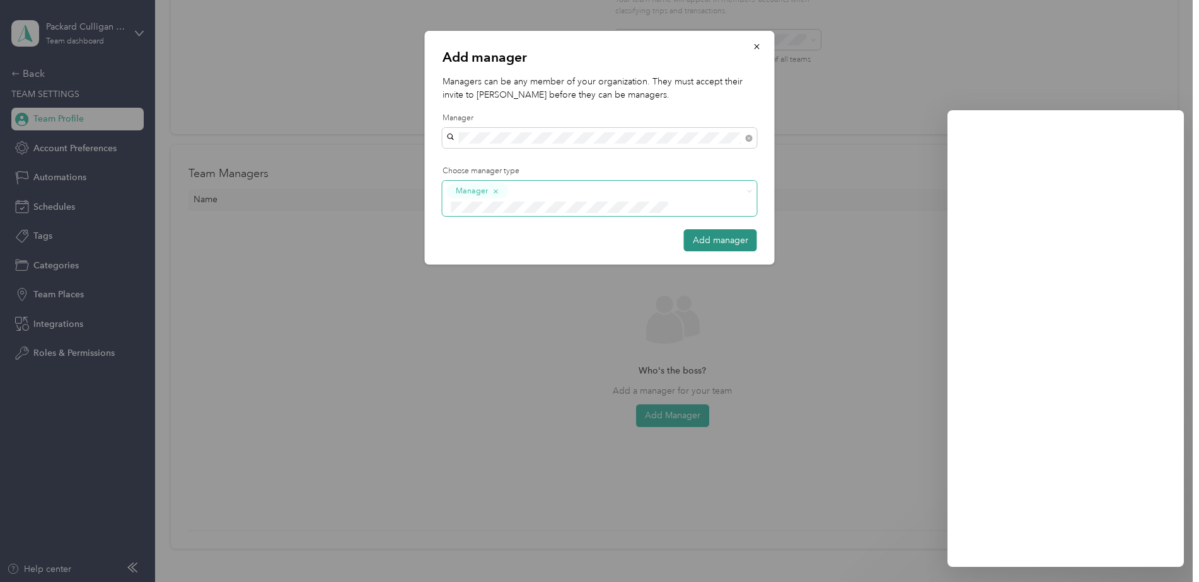
click at [722, 229] on button "Add manager" at bounding box center [720, 240] width 73 height 22
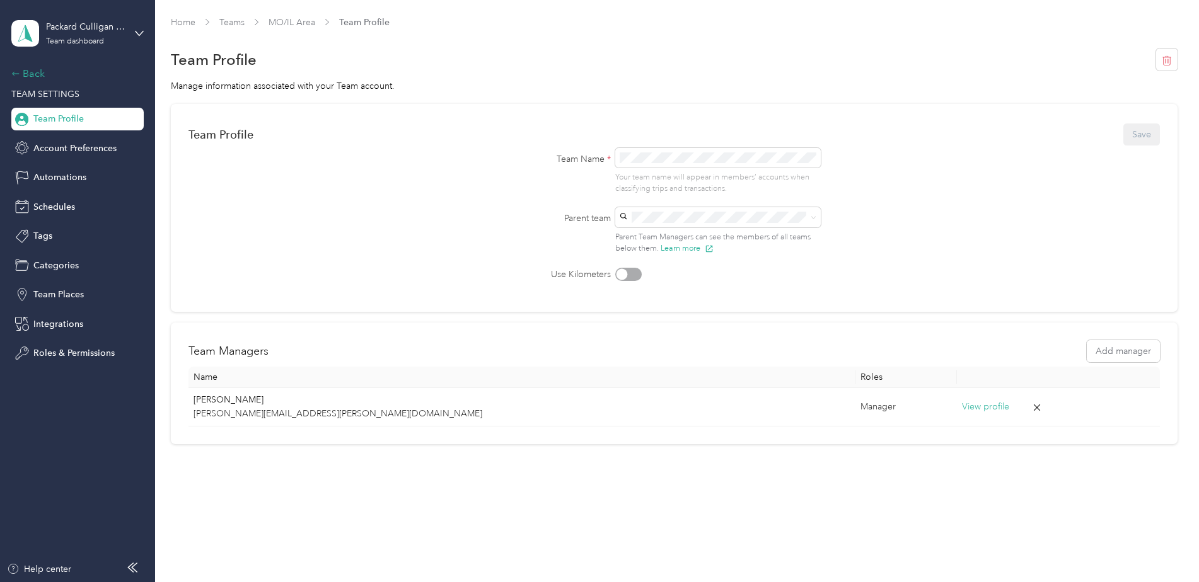
click at [35, 72] on div "Back" at bounding box center [74, 73] width 126 height 15
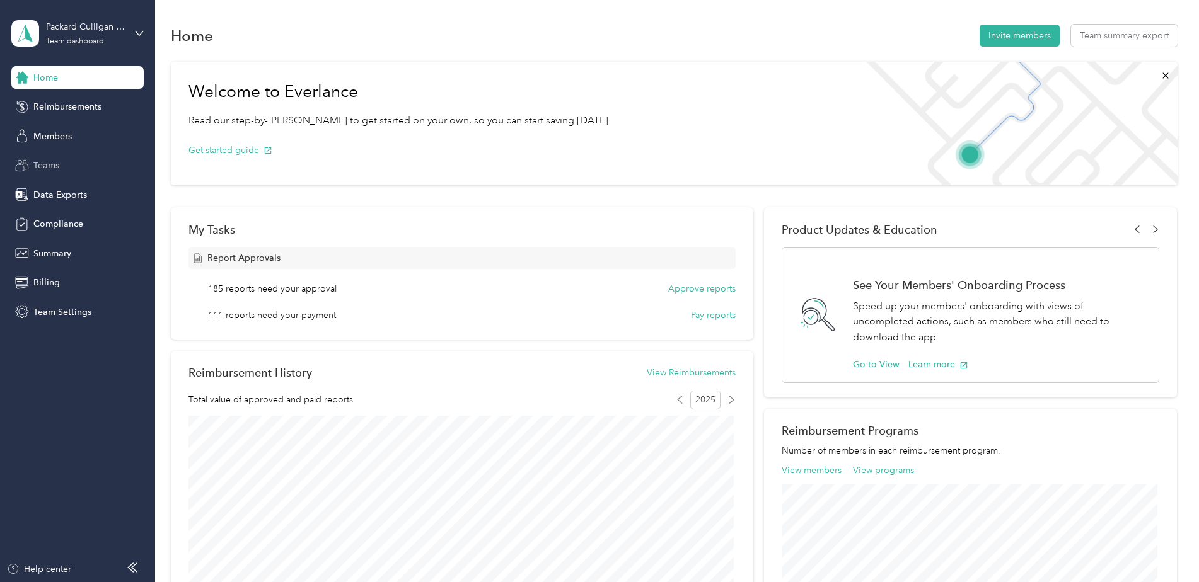
click at [32, 170] on div "Teams" at bounding box center [77, 165] width 132 height 23
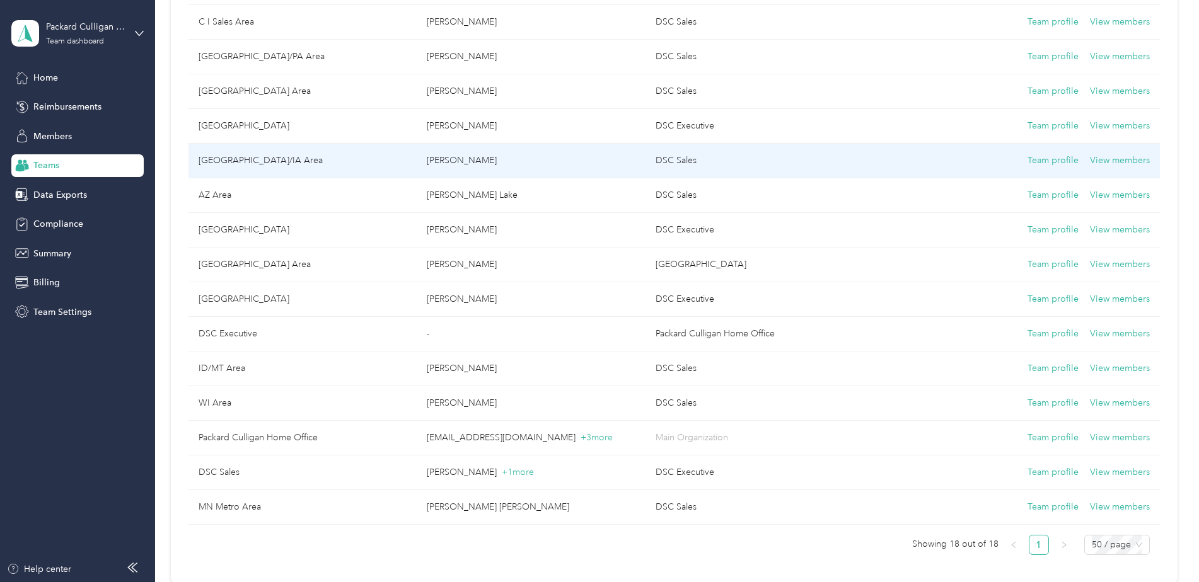
scroll to position [378, 0]
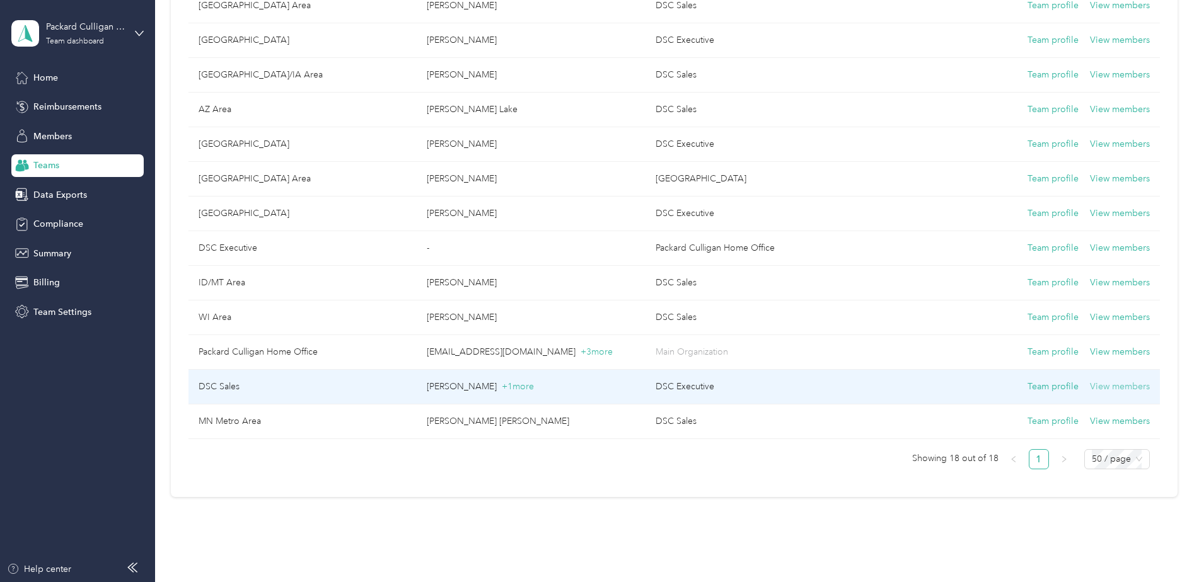
click at [1131, 389] on button "View members" at bounding box center [1120, 387] width 60 height 14
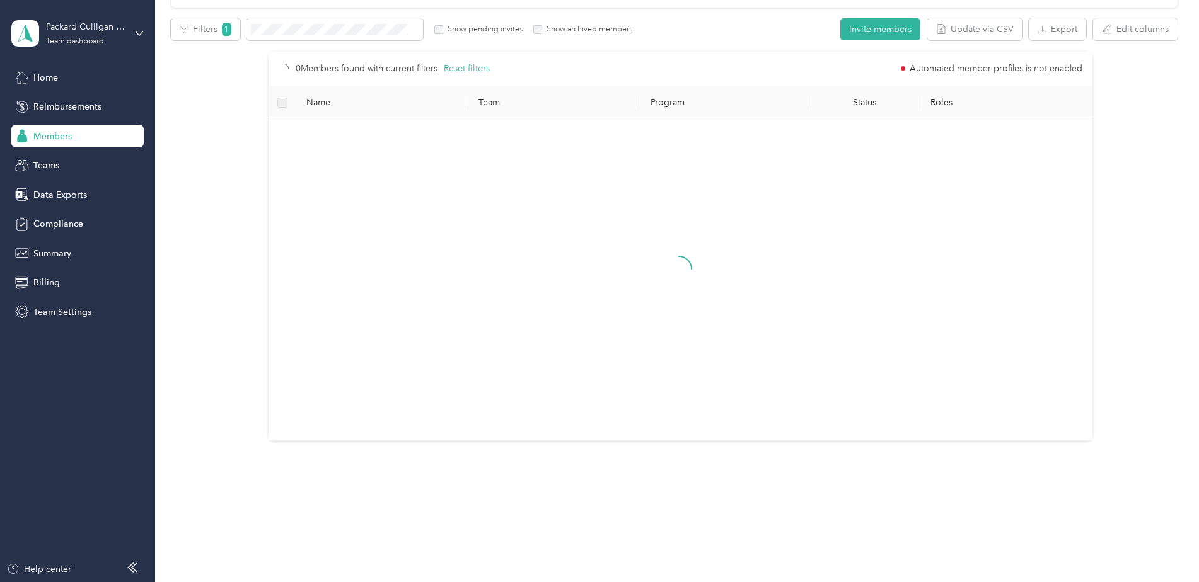
scroll to position [75, 0]
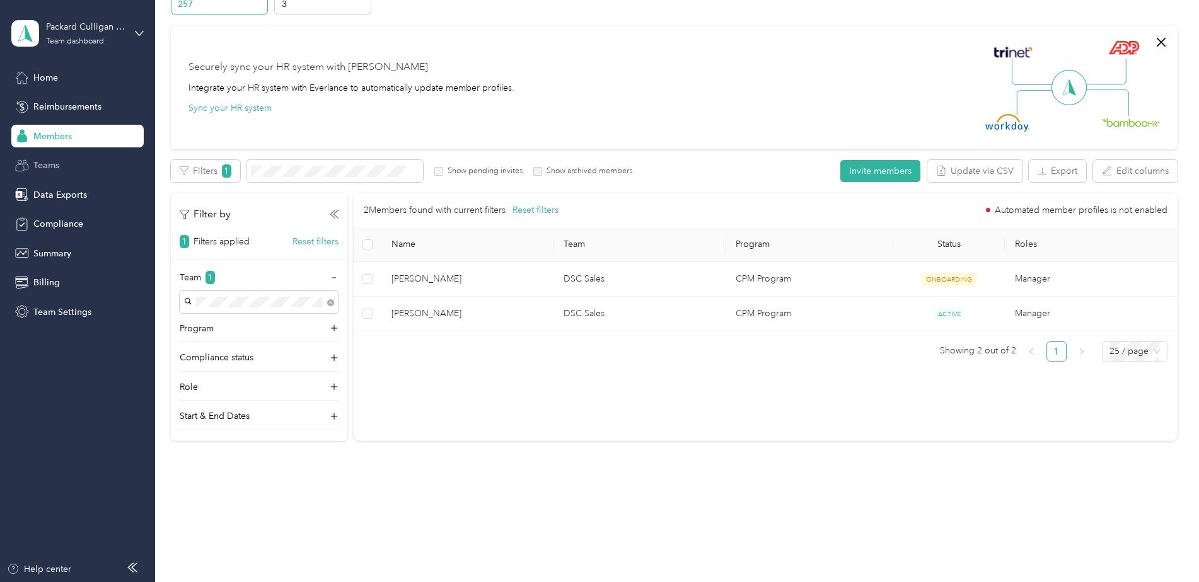
click at [31, 166] on div "Teams" at bounding box center [77, 165] width 132 height 23
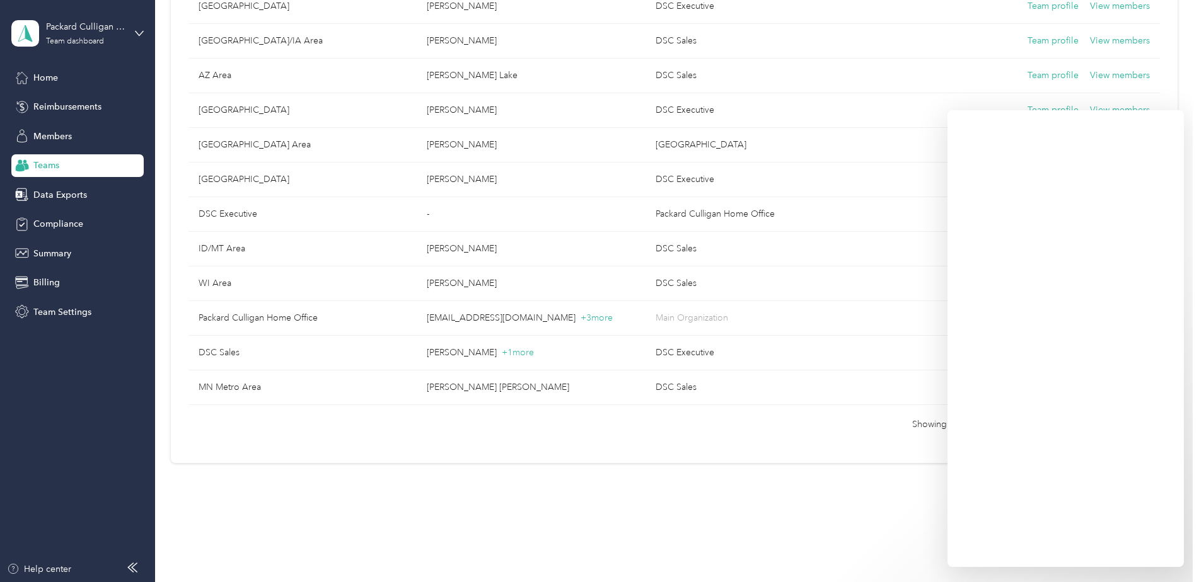
scroll to position [430, 0]
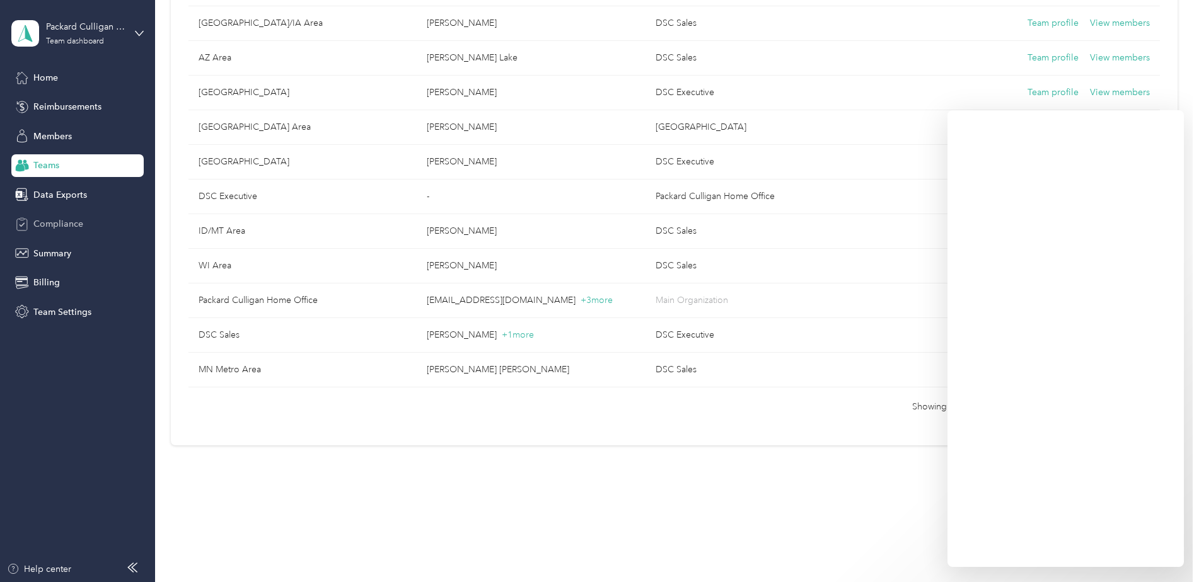
click at [62, 226] on span "Compliance" at bounding box center [58, 223] width 50 height 13
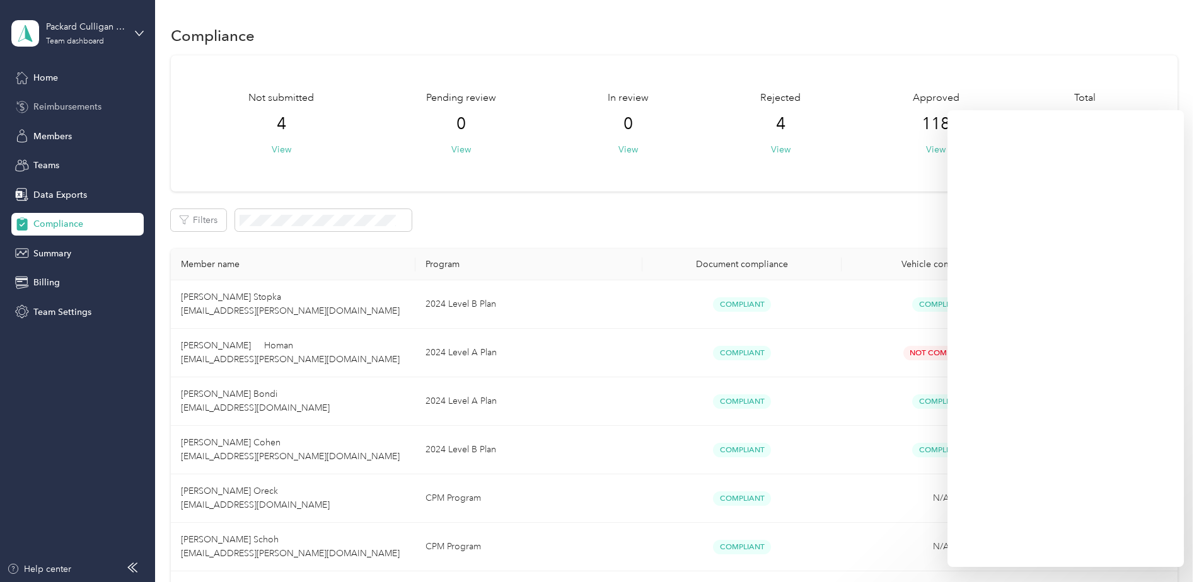
click at [50, 101] on span "Reimbursements" at bounding box center [67, 106] width 68 height 13
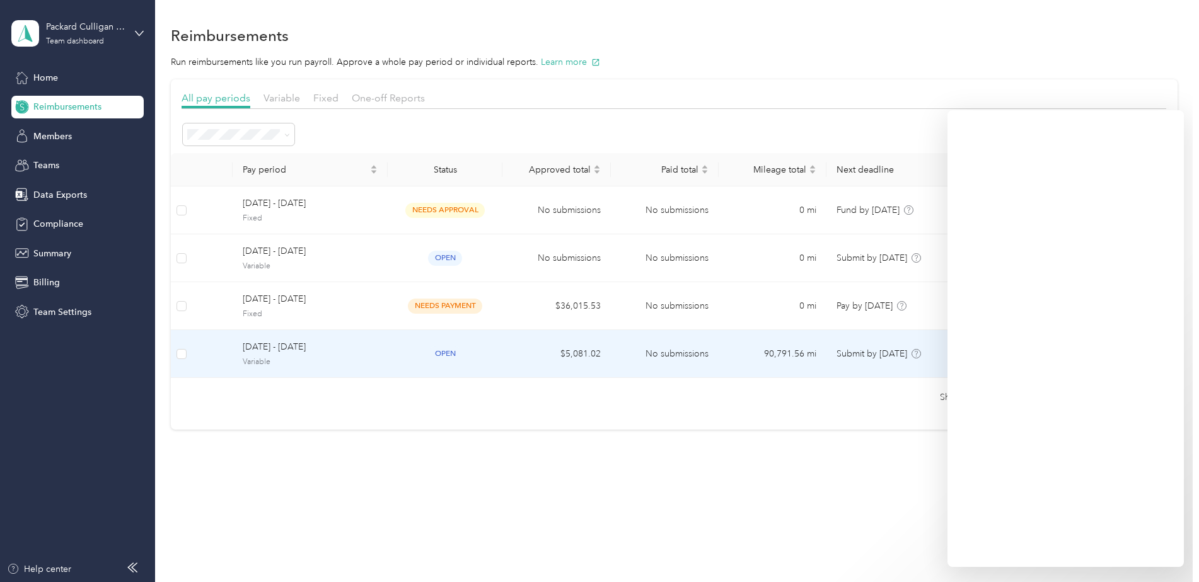
click at [308, 350] on span "[DATE] - [DATE]" at bounding box center [310, 347] width 135 height 14
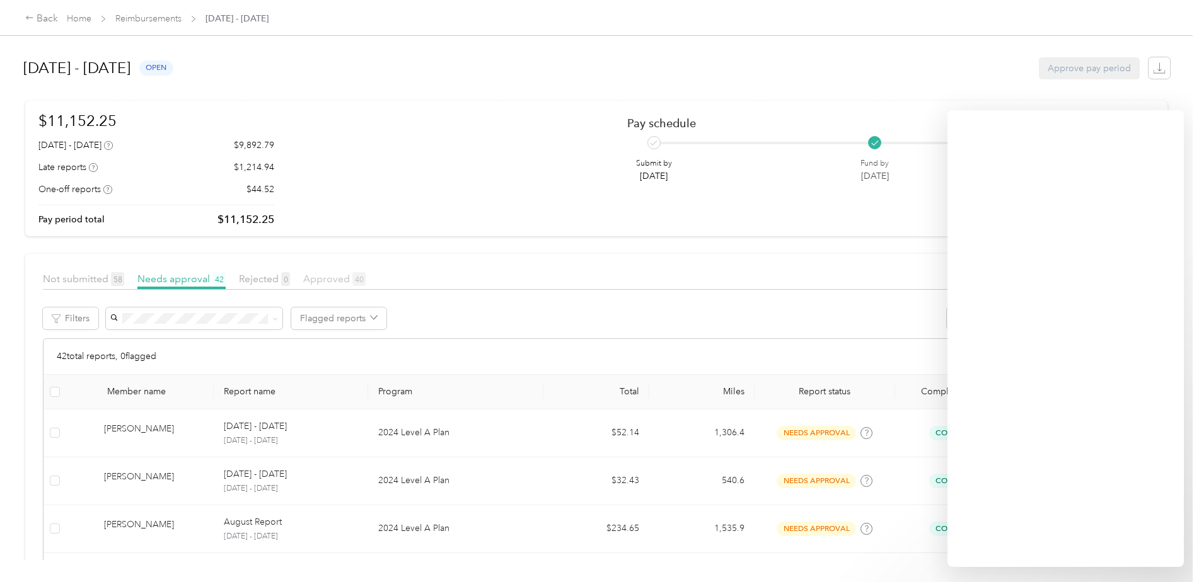
click at [335, 284] on span "Approved 40" at bounding box center [334, 279] width 62 height 12
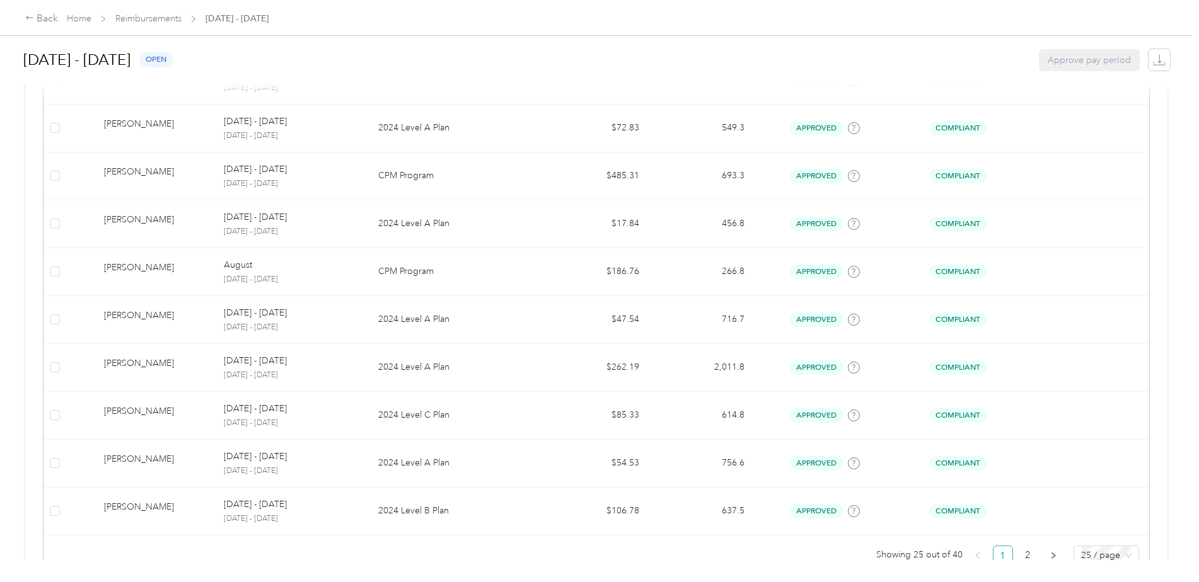
scroll to position [1115, 0]
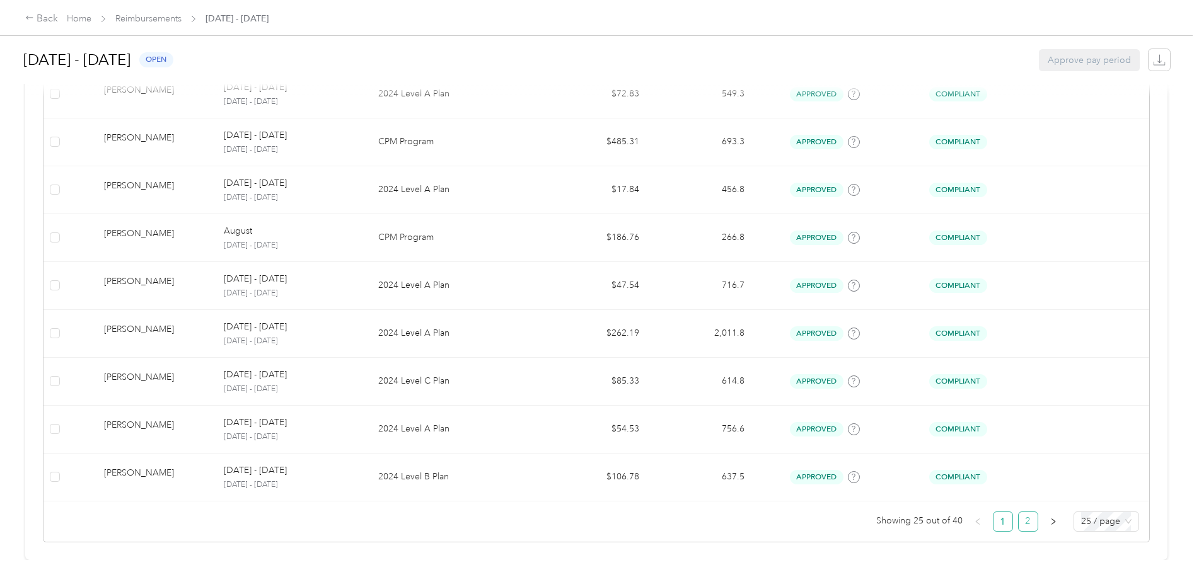
click at [1028, 512] on link "2" at bounding box center [1027, 521] width 19 height 19
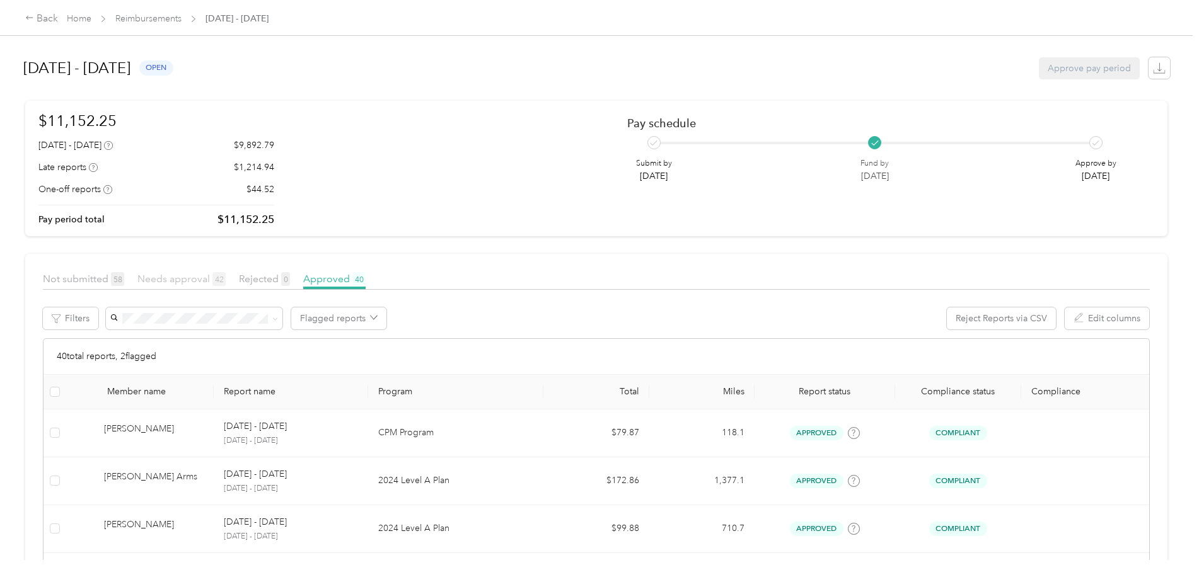
click at [170, 275] on span "Needs approval 42" at bounding box center [181, 279] width 88 height 12
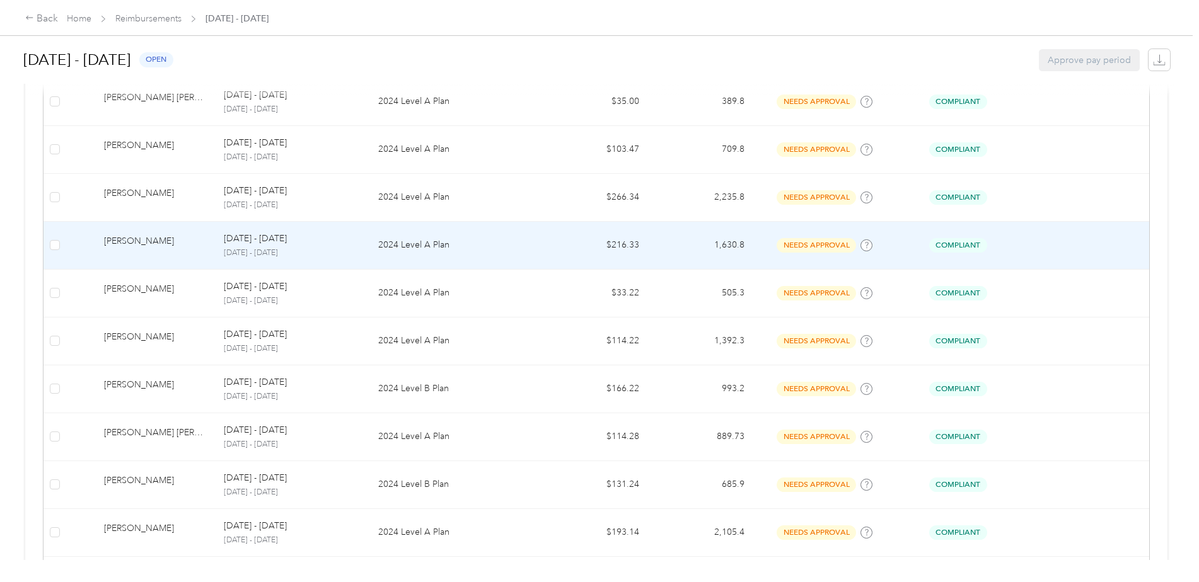
scroll to position [1115, 0]
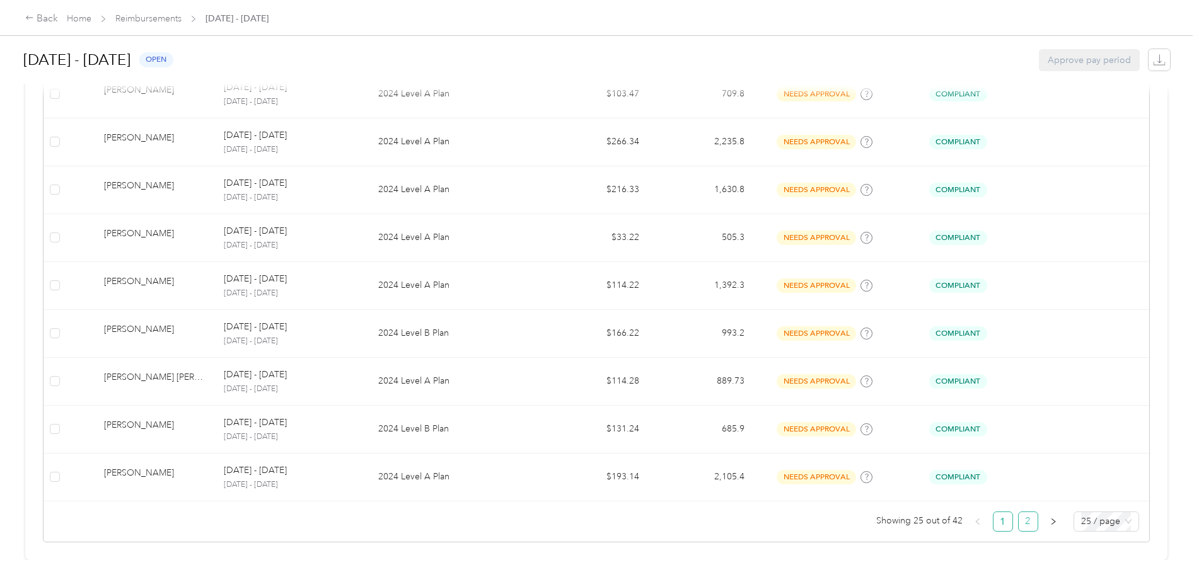
click at [1024, 513] on link "2" at bounding box center [1027, 521] width 19 height 19
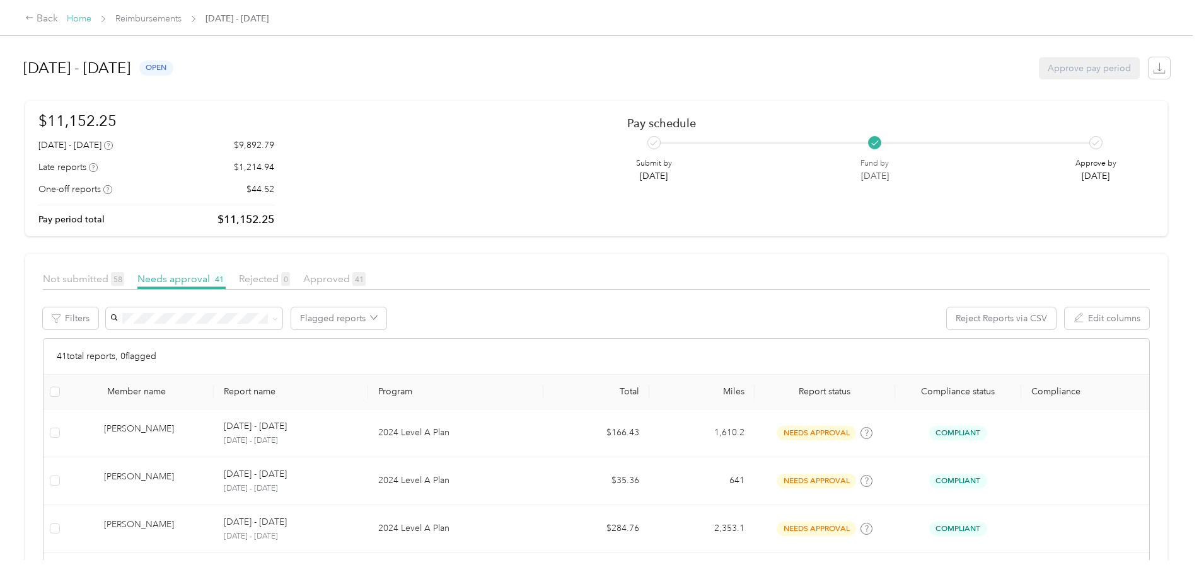
click at [79, 18] on link "Home" at bounding box center [79, 18] width 25 height 11
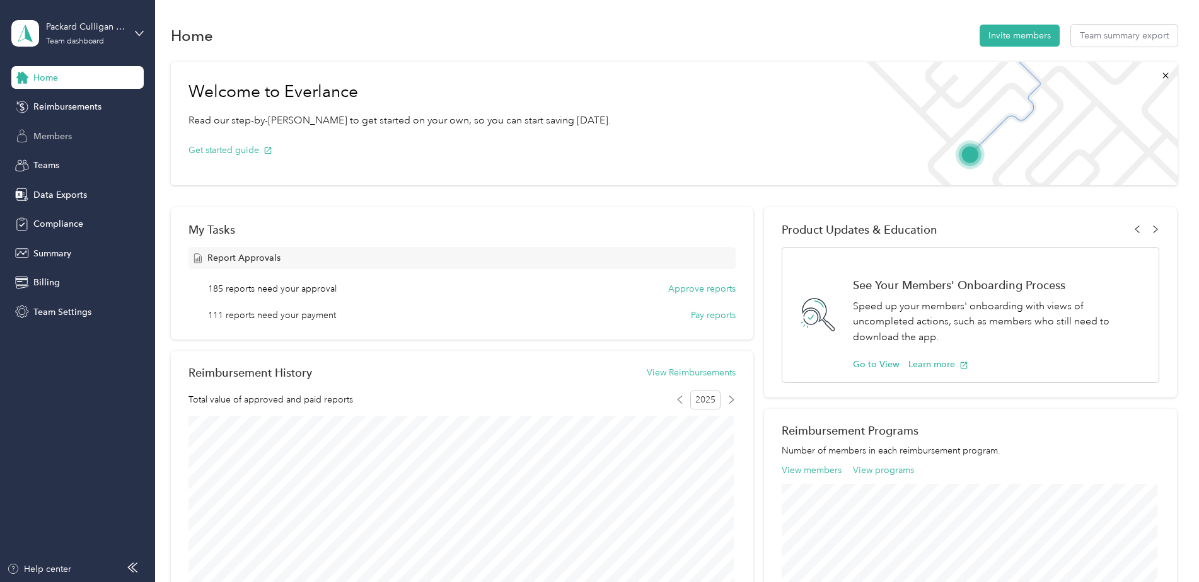
click at [55, 137] on span "Members" at bounding box center [52, 136] width 38 height 13
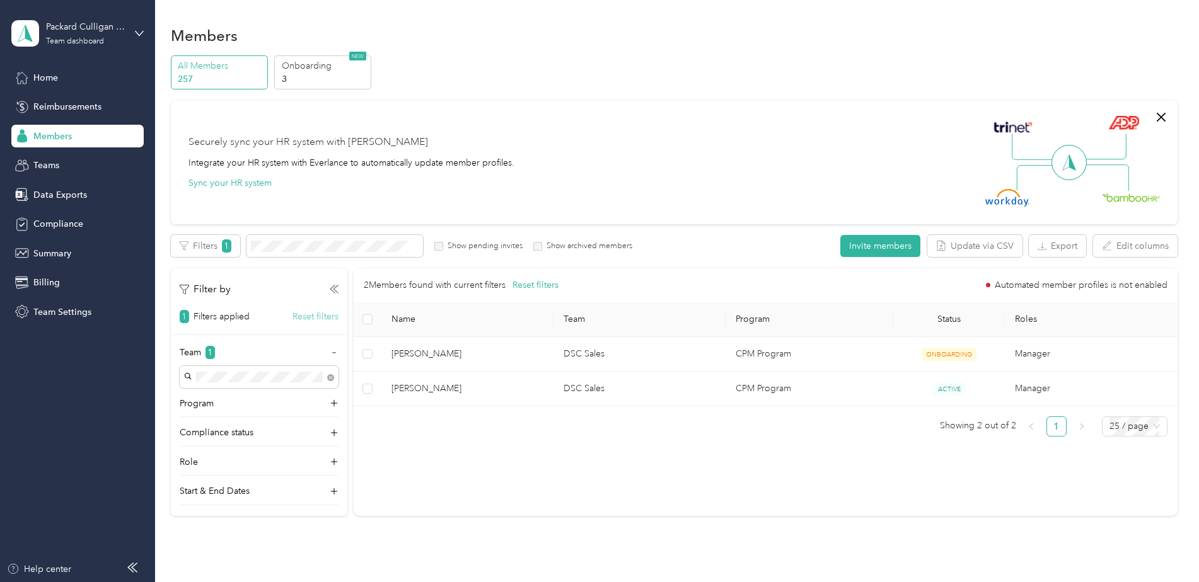
click at [316, 317] on button "Reset filters" at bounding box center [315, 316] width 46 height 13
click at [49, 168] on span "Teams" at bounding box center [46, 165] width 26 height 13
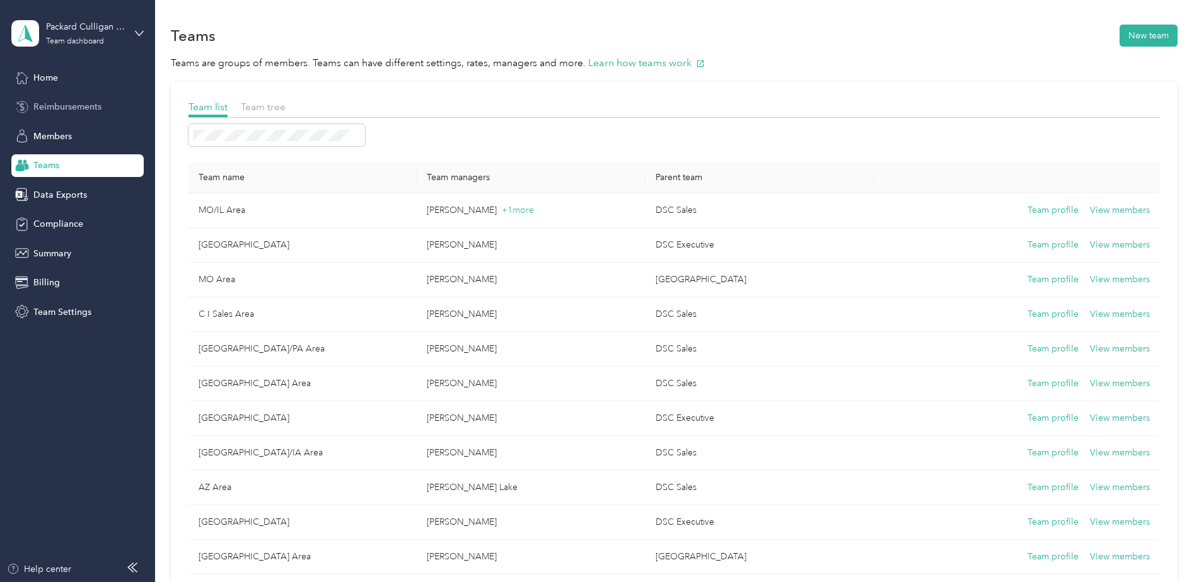
click at [45, 108] on span "Reimbursements" at bounding box center [67, 106] width 68 height 13
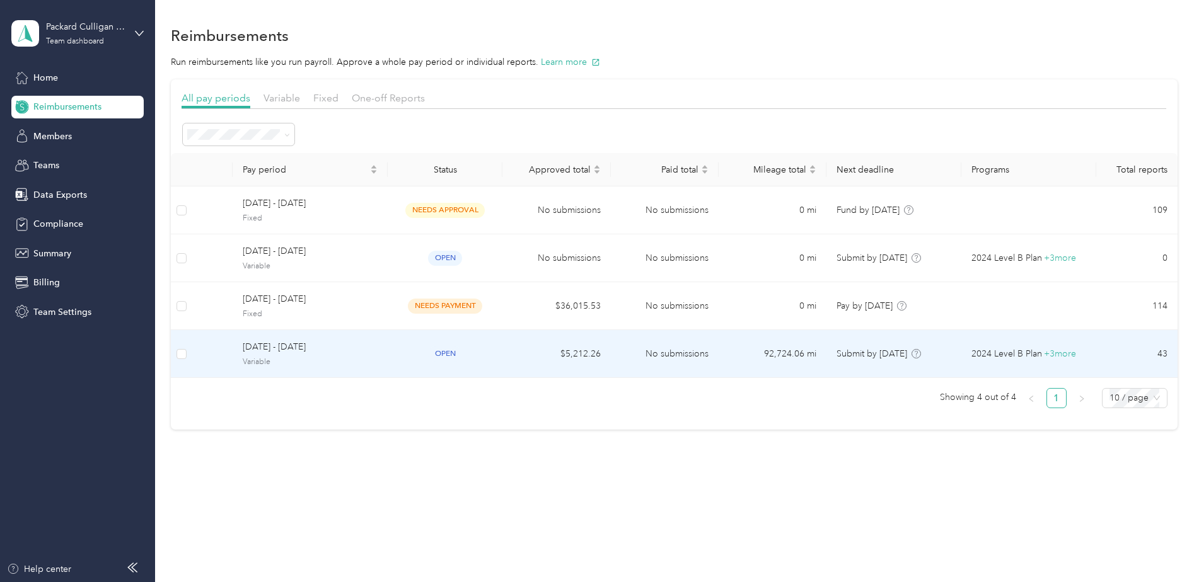
click at [290, 362] on span "Variable" at bounding box center [310, 362] width 135 height 11
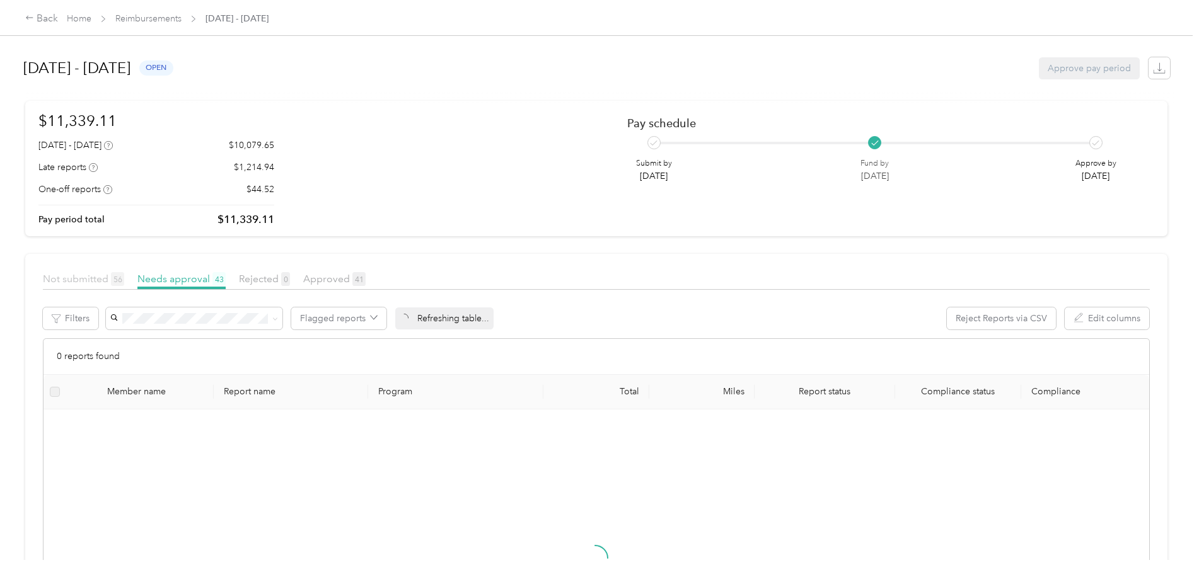
click at [70, 278] on span "Not submitted 56" at bounding box center [83, 279] width 81 height 12
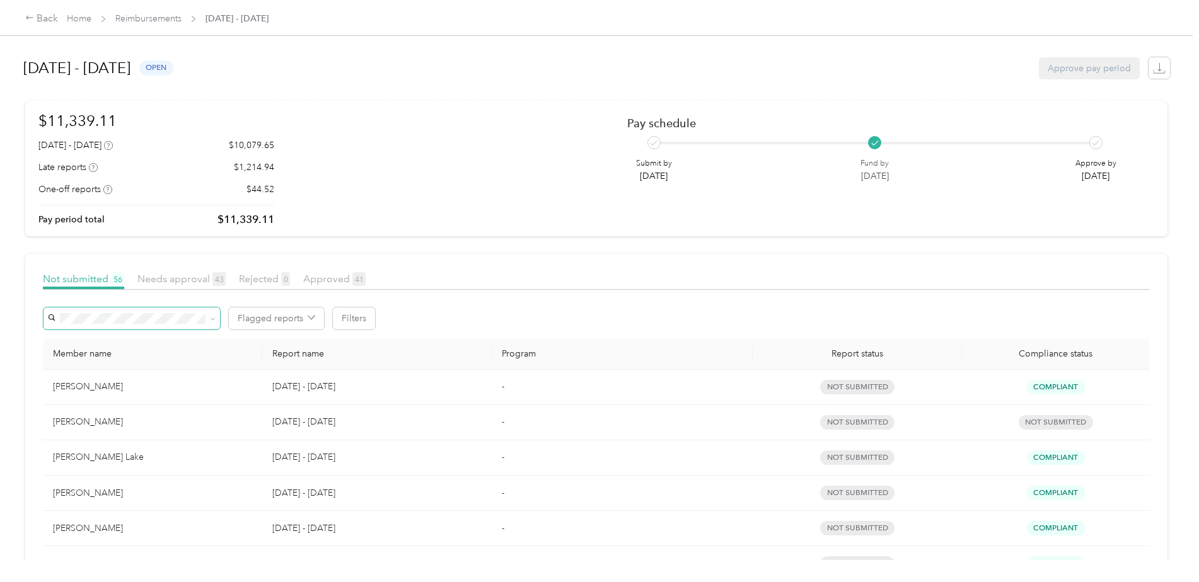
click at [210, 318] on icon at bounding box center [213, 319] width 6 height 6
click at [210, 319] on icon at bounding box center [213, 319] width 6 height 6
click at [313, 317] on icon "button" at bounding box center [311, 318] width 7 height 4
click at [313, 318] on icon "button" at bounding box center [312, 318] width 8 height 8
click at [211, 322] on span at bounding box center [213, 318] width 6 height 11
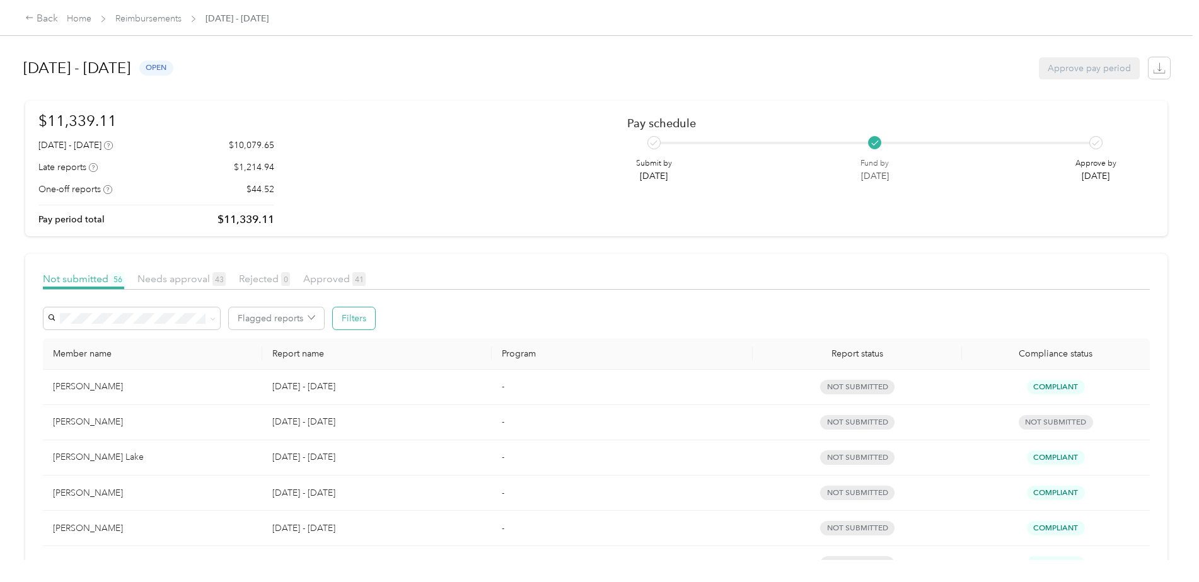
click at [366, 319] on button "Filters" at bounding box center [354, 319] width 42 height 22
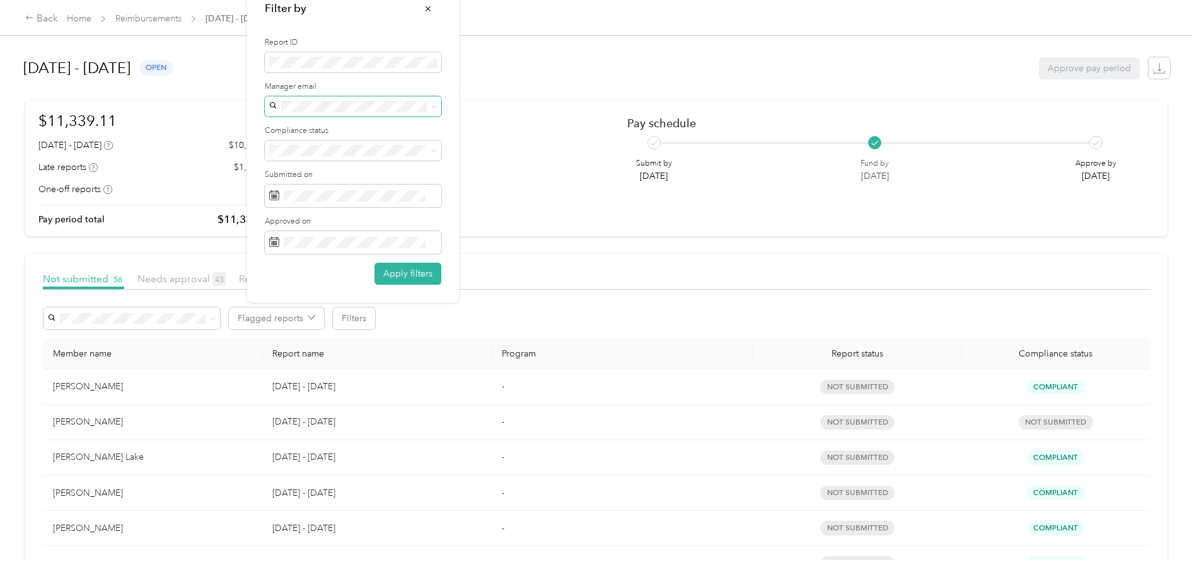
click at [428, 109] on span at bounding box center [432, 106] width 10 height 9
click at [434, 107] on icon at bounding box center [434, 107] width 6 height 6
click at [422, 277] on button "Apply filters" at bounding box center [407, 274] width 67 height 22
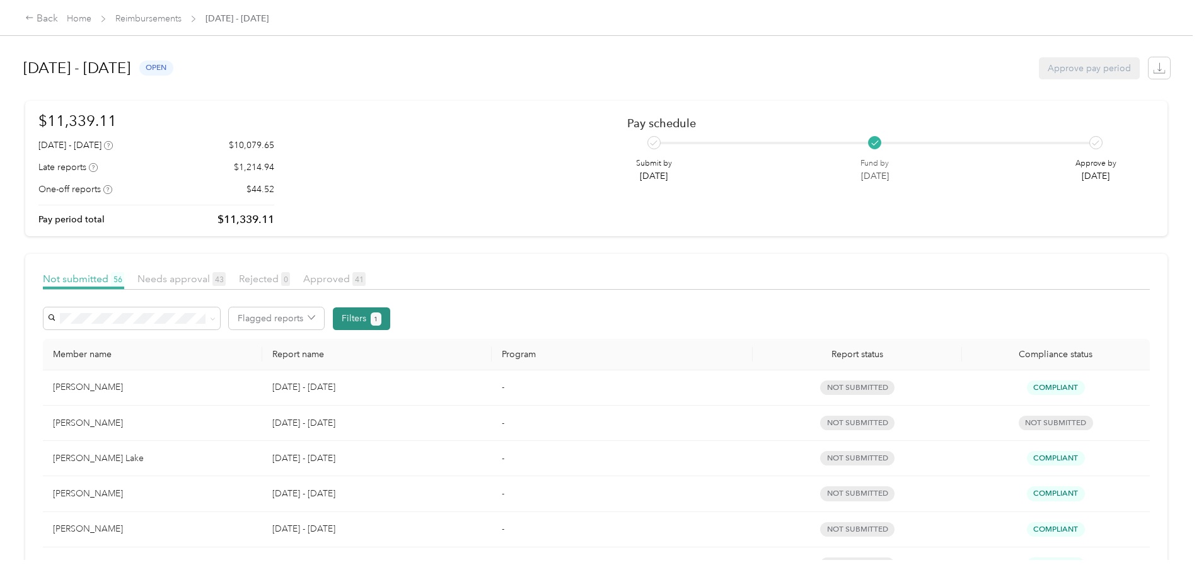
click at [383, 322] on button "Filters 1" at bounding box center [361, 319] width 57 height 23
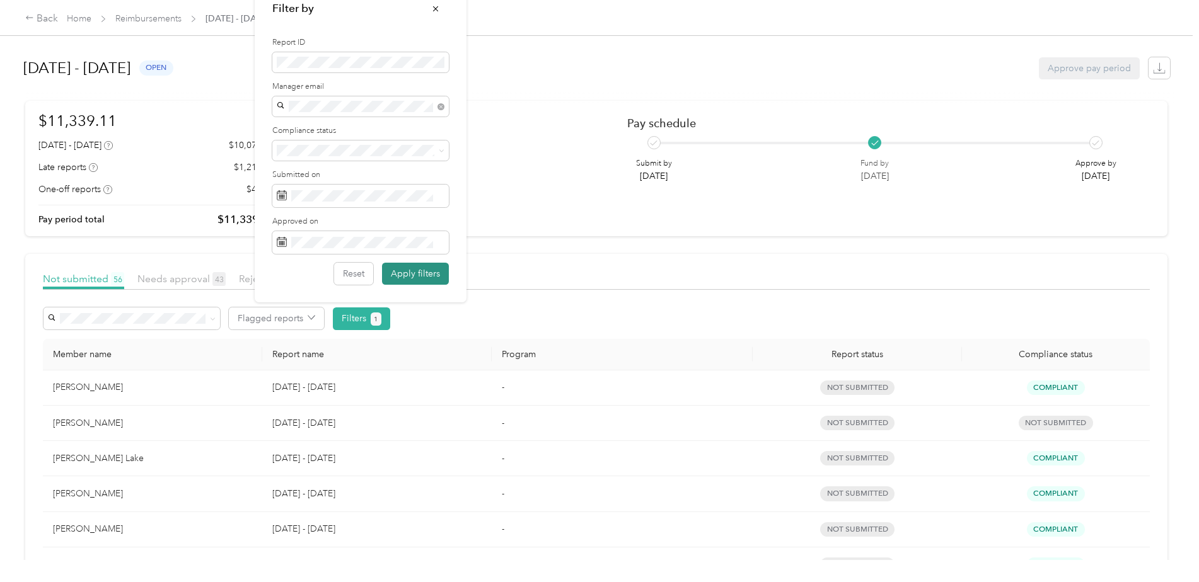
click at [413, 267] on button "Apply filters" at bounding box center [415, 274] width 67 height 22
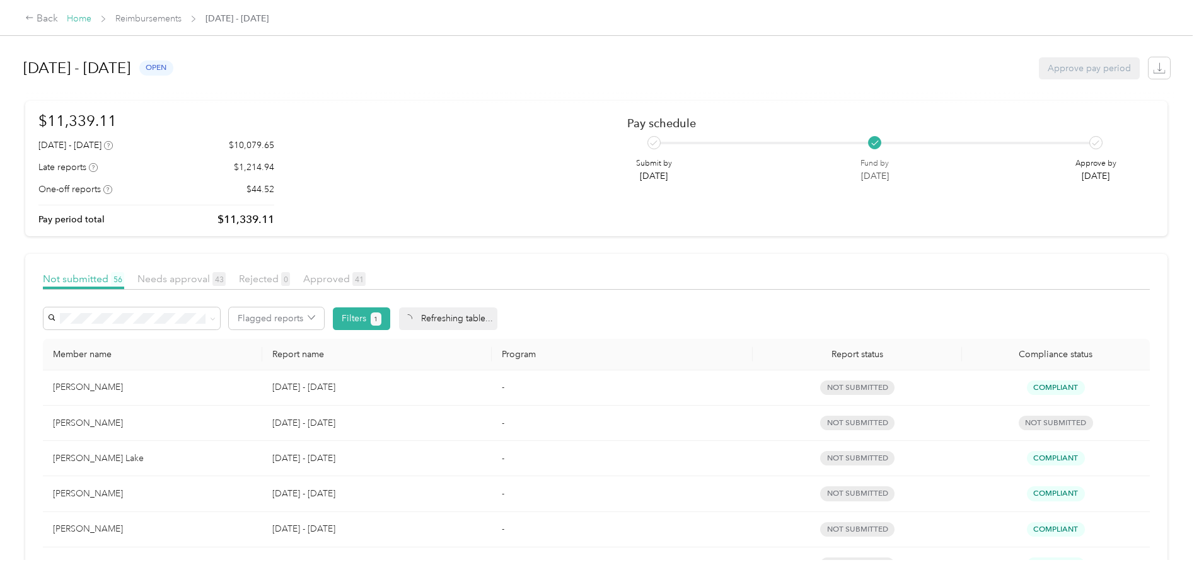
click at [83, 20] on link "Home" at bounding box center [79, 18] width 25 height 11
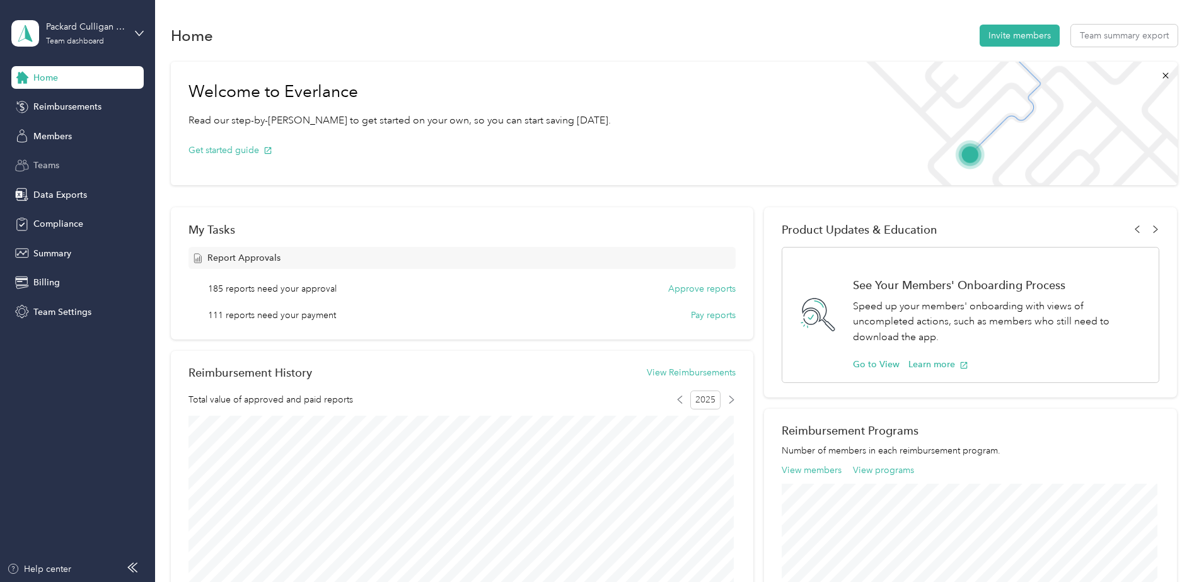
click at [40, 164] on span "Teams" at bounding box center [46, 165] width 26 height 13
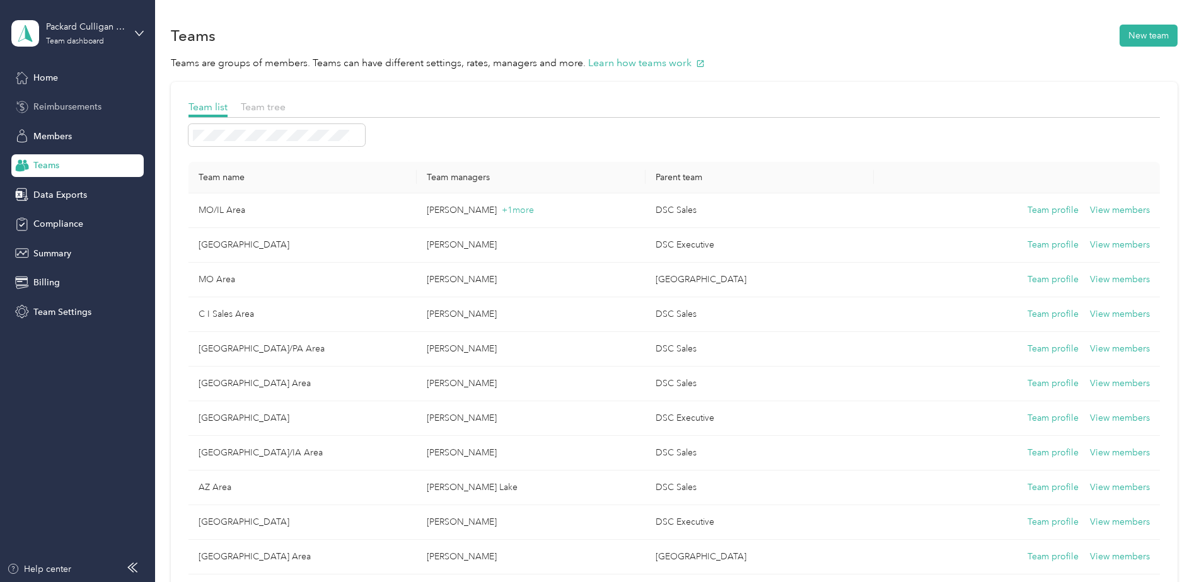
click at [52, 101] on span "Reimbursements" at bounding box center [67, 106] width 68 height 13
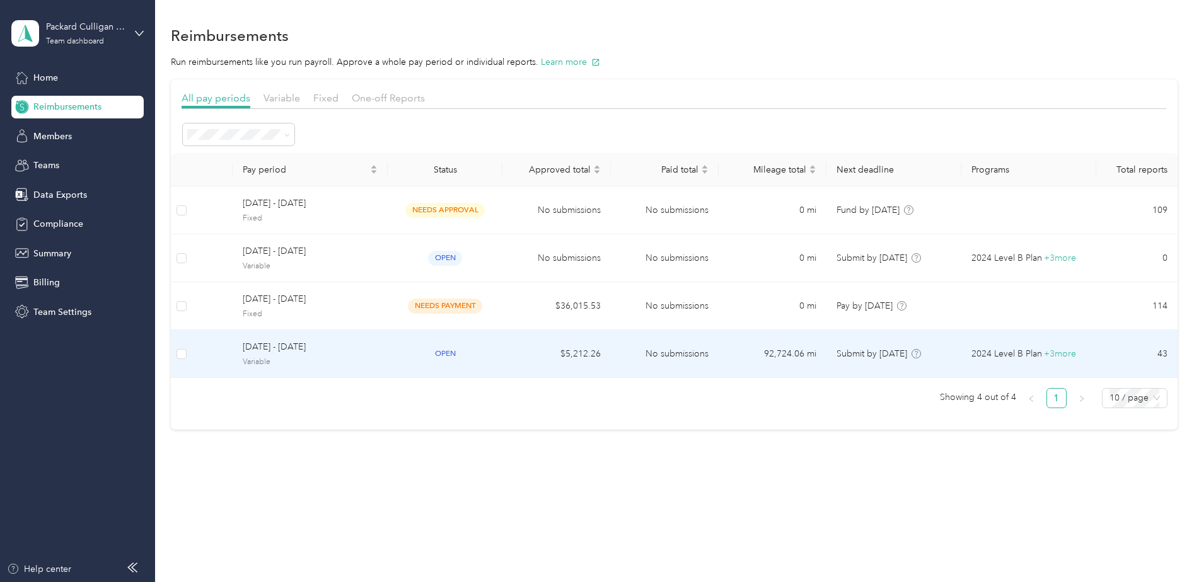
click at [275, 352] on span "[DATE] - [DATE]" at bounding box center [310, 347] width 135 height 14
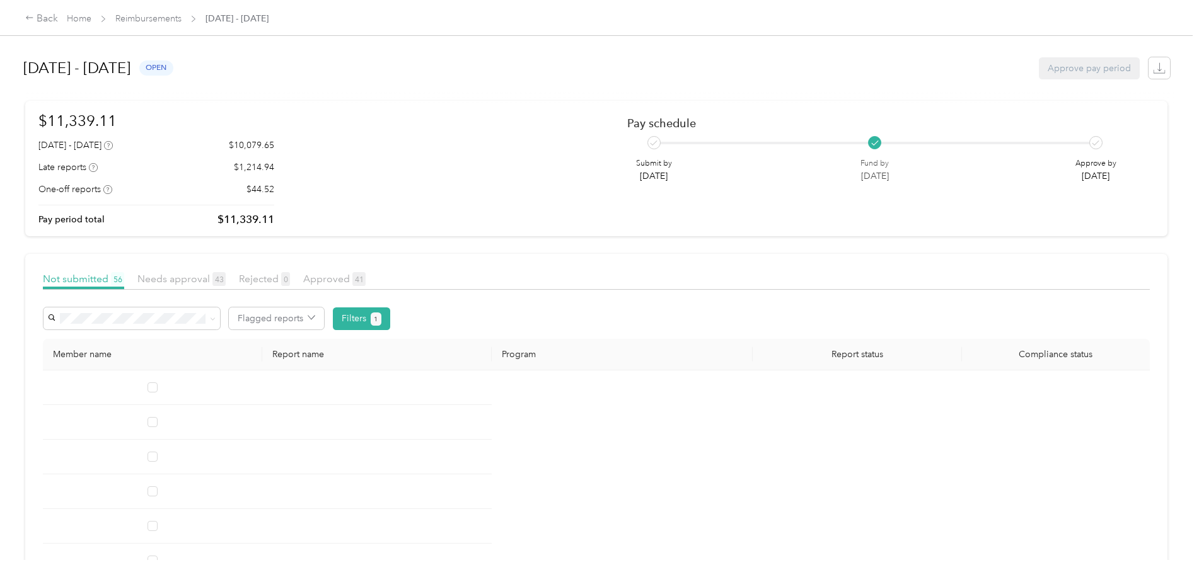
click at [375, 272] on div "Not submitted 56 Needs approval 43 Rejected 0 Approved 41" at bounding box center [596, 281] width 1107 height 18
click at [342, 275] on span "Approved 41" at bounding box center [334, 279] width 62 height 12
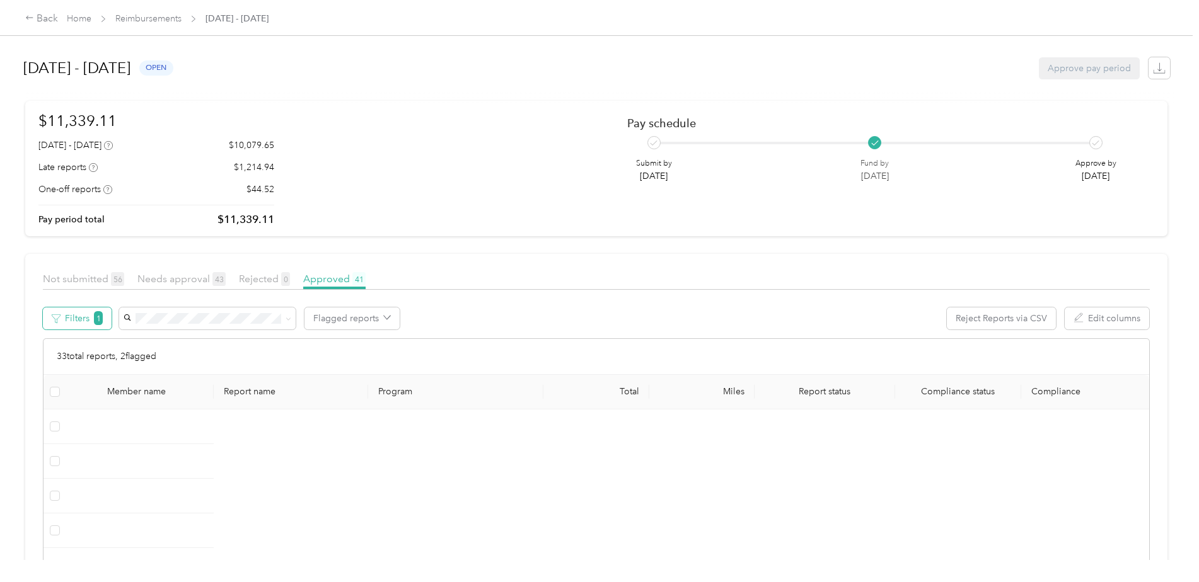
click at [96, 323] on button "Filters 1" at bounding box center [77, 319] width 69 height 22
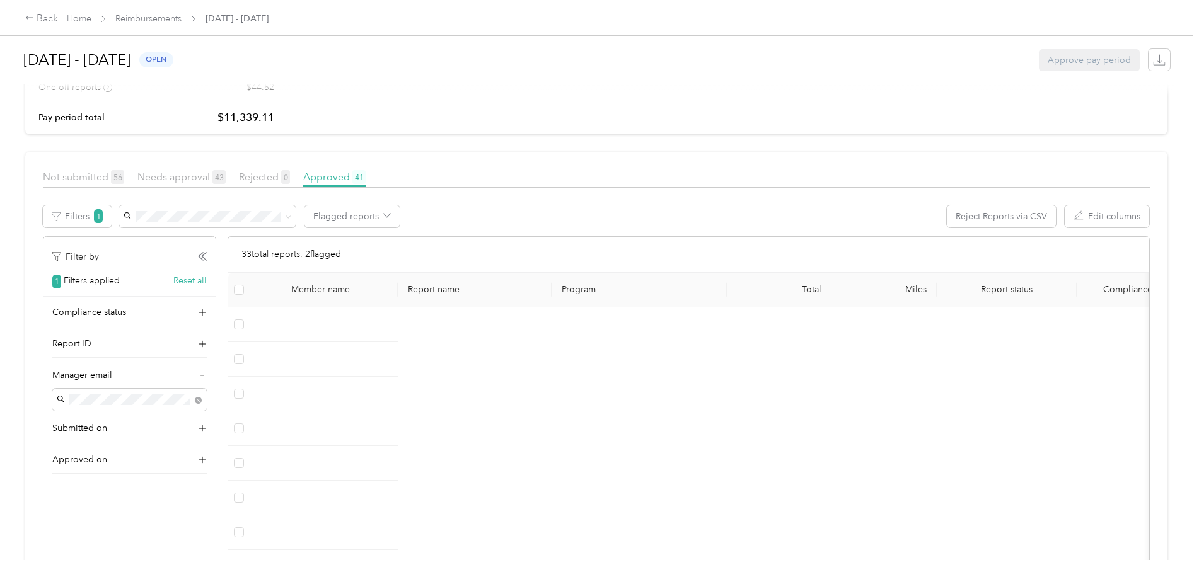
scroll to position [126, 0]
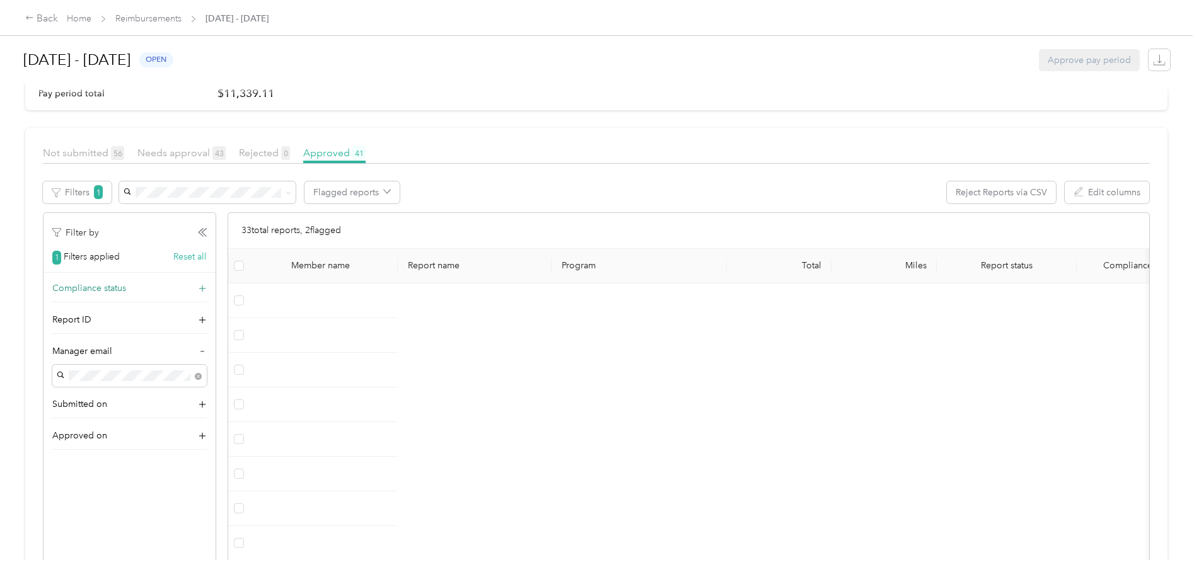
click at [192, 257] on button "Reset all" at bounding box center [189, 256] width 33 height 13
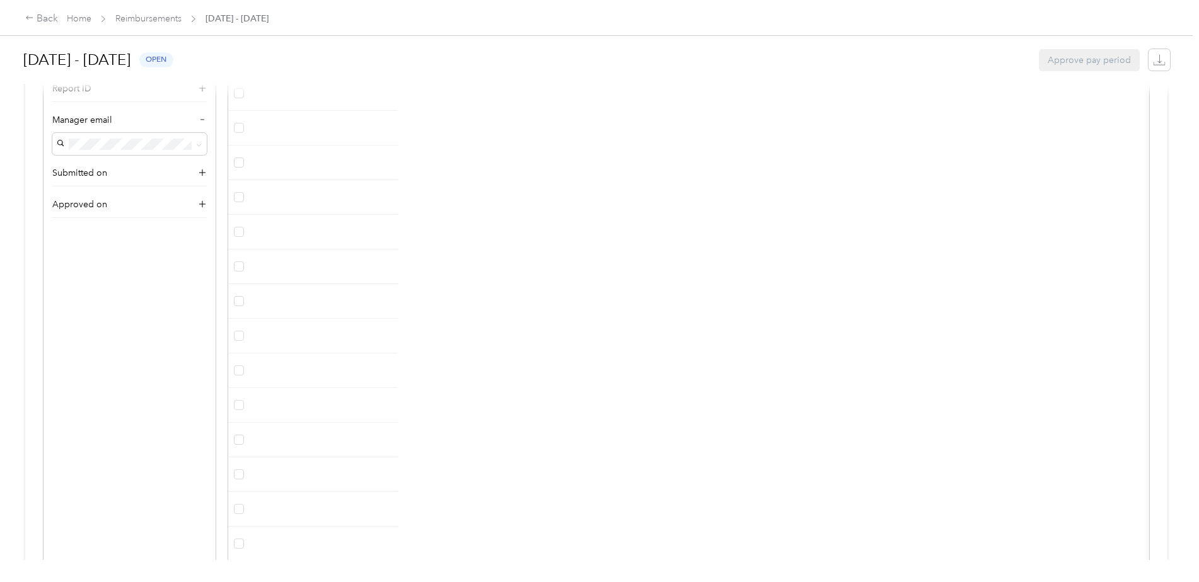
scroll to position [126, 0]
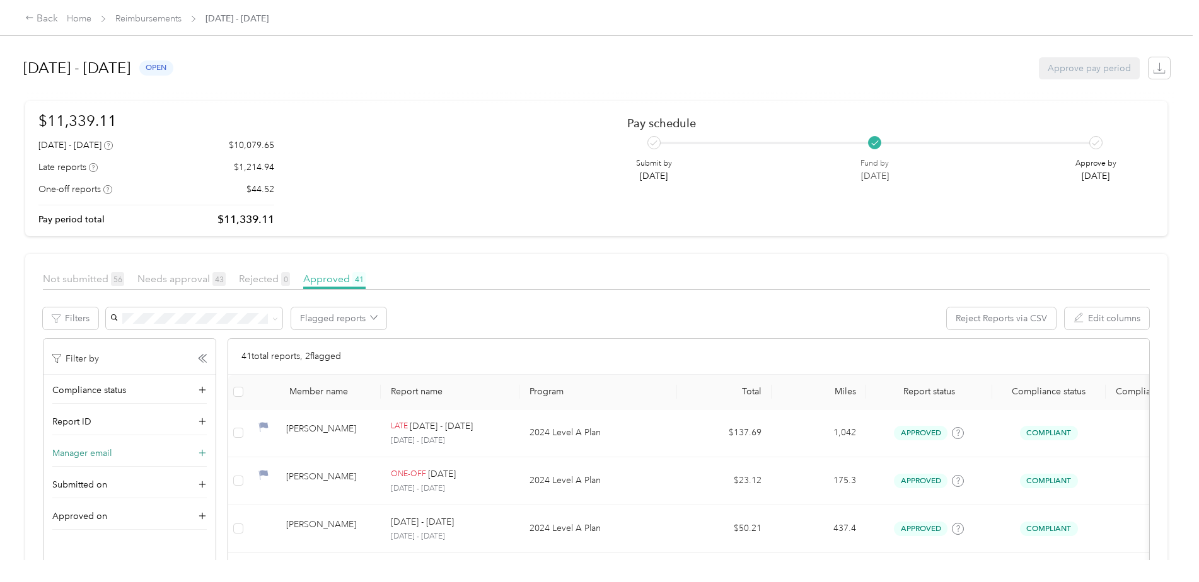
click at [205, 449] on div "Manager email" at bounding box center [129, 457] width 154 height 20
click at [69, 275] on span "Not submitted 56" at bounding box center [83, 279] width 81 height 12
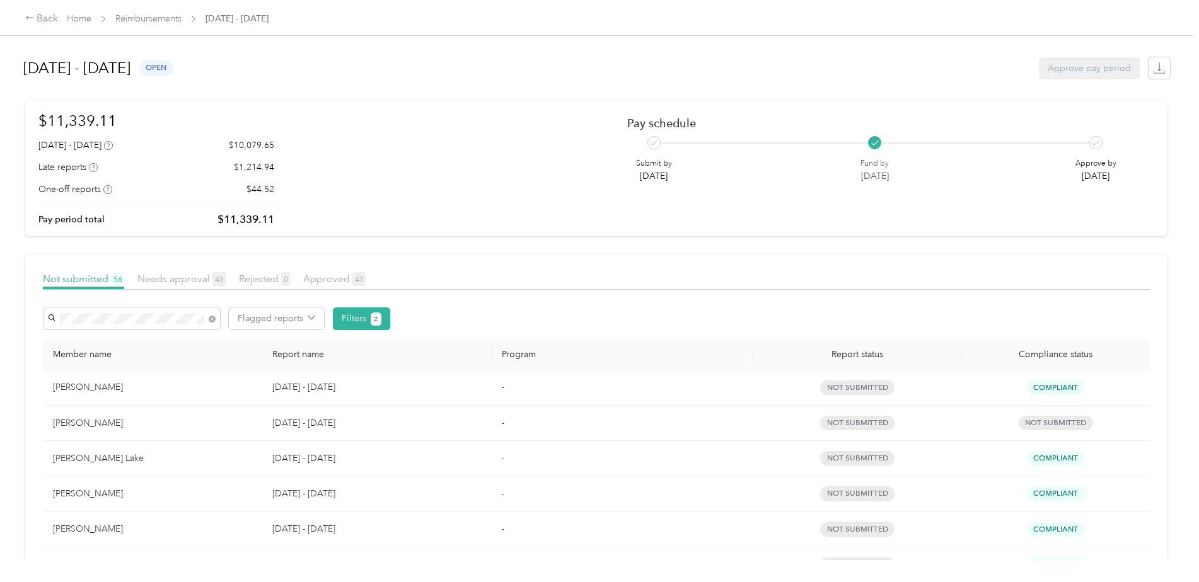
click at [140, 384] on div "[PERSON_NAME]" at bounding box center [131, 385] width 159 height 13
click at [372, 319] on button "2" at bounding box center [376, 319] width 11 height 13
click at [358, 323] on button "Filters 2" at bounding box center [361, 319] width 57 height 23
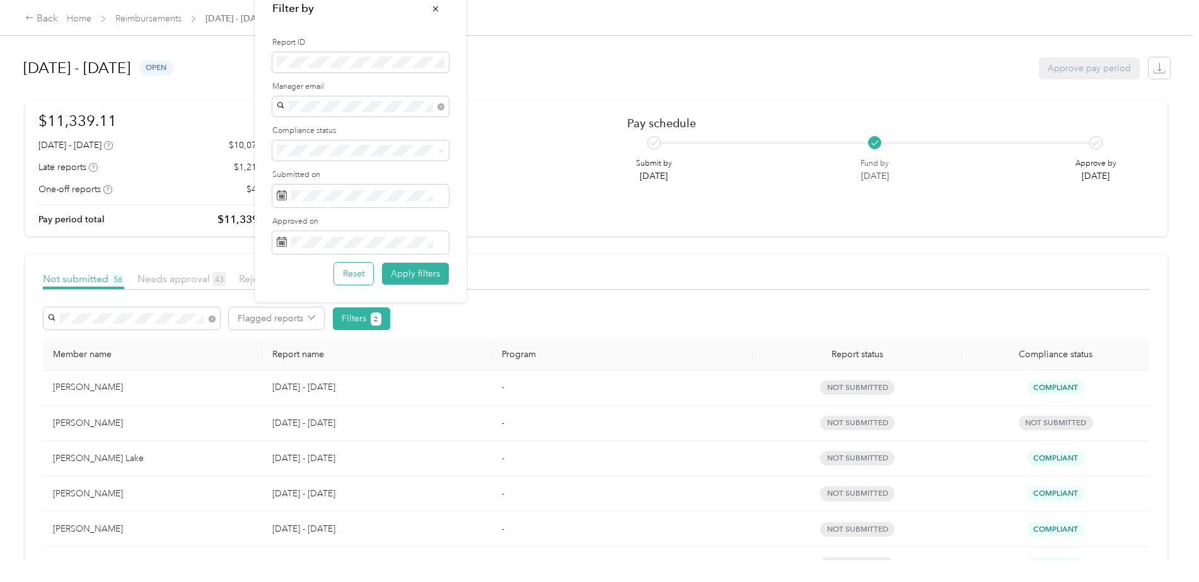
click at [349, 276] on button "Reset" at bounding box center [353, 274] width 39 height 22
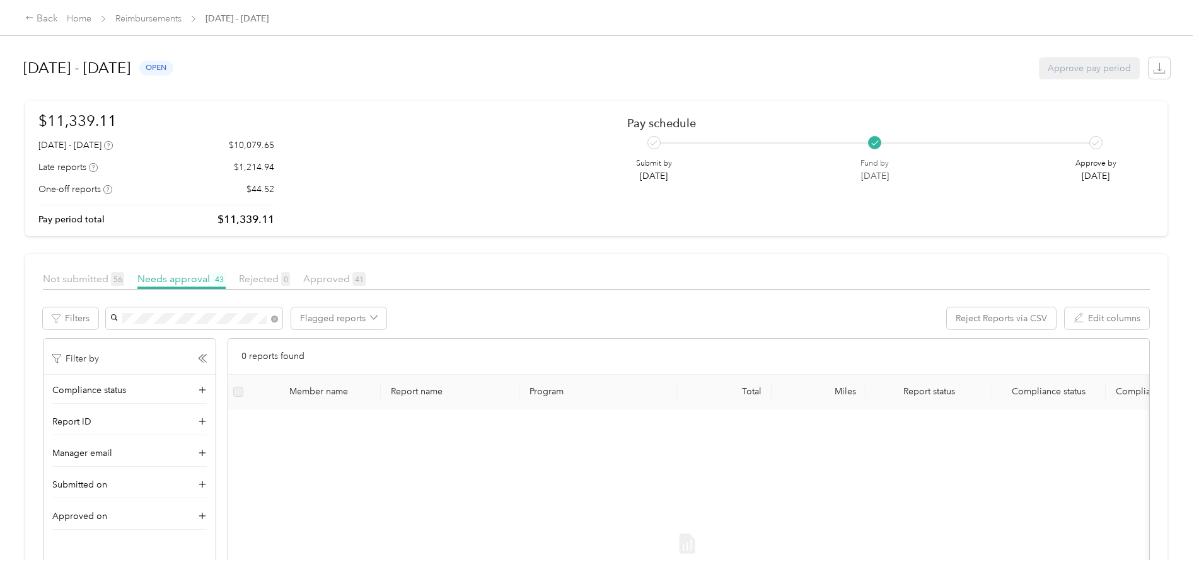
click at [165, 343] on span "[PERSON_NAME]" at bounding box center [149, 342] width 70 height 11
click at [88, 273] on span "Not submitted 56" at bounding box center [83, 279] width 81 height 12
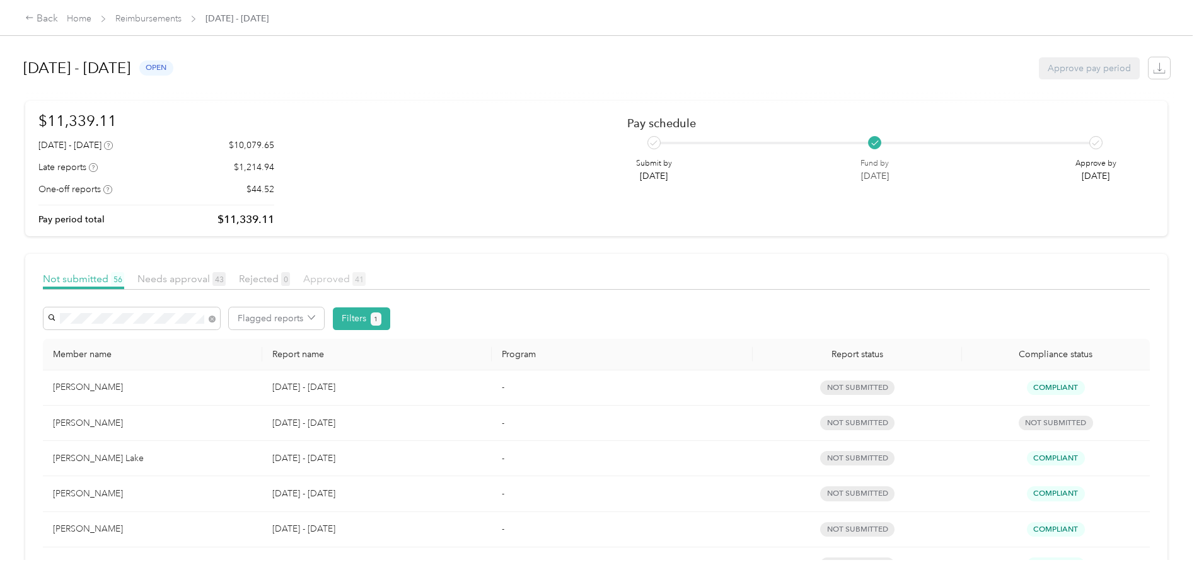
click at [331, 281] on span "Approved 41" at bounding box center [334, 279] width 62 height 12
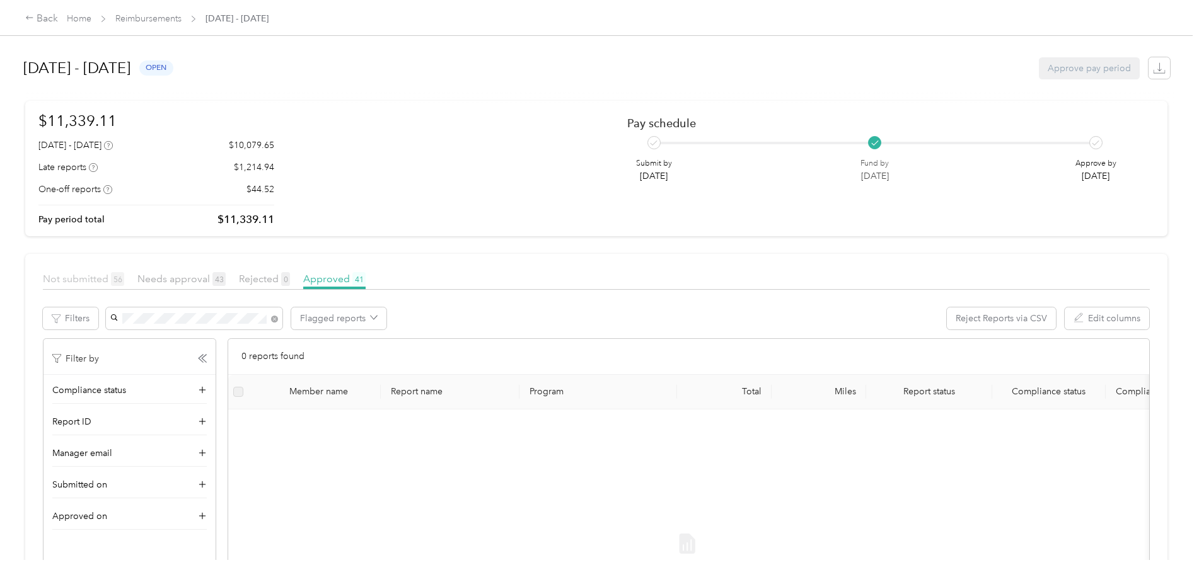
click at [83, 277] on span "Not submitted 56" at bounding box center [83, 279] width 81 height 12
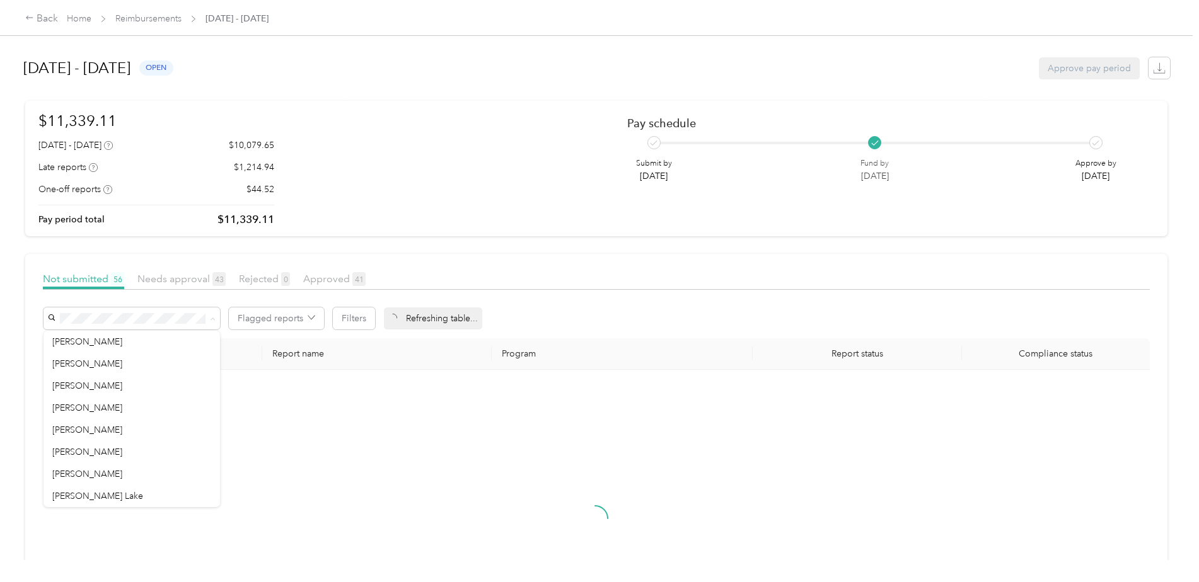
click at [556, 324] on div "Flagged reports Filters Refreshing table..." at bounding box center [596, 319] width 1107 height 22
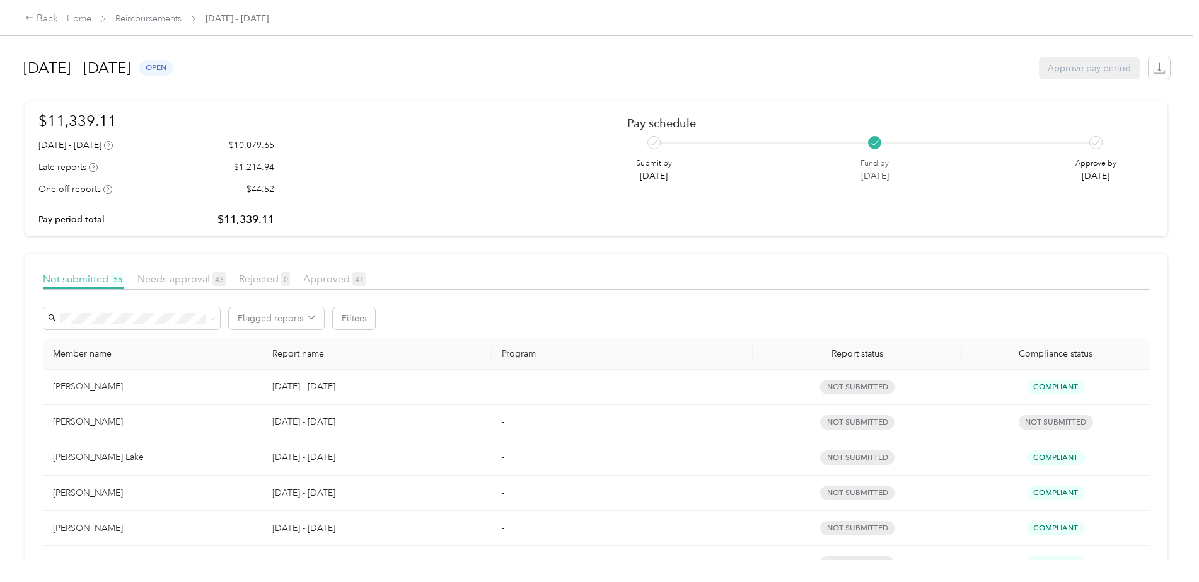
click at [90, 353] on div "Member name" at bounding box center [152, 353] width 199 height 11
click at [89, 355] on div "Member name" at bounding box center [152, 353] width 199 height 11
drag, startPoint x: 89, startPoint y: 355, endPoint x: 130, endPoint y: 465, distance: 117.6
click at [130, 465] on td "[PERSON_NAME] Lake" at bounding box center [152, 457] width 219 height 35
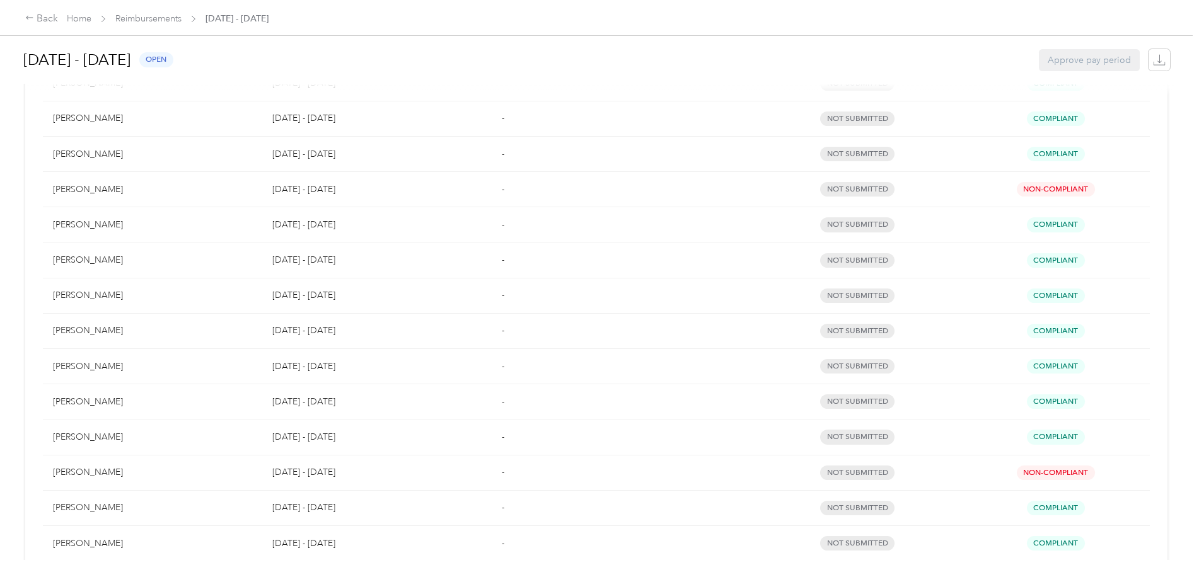
scroll to position [756, 0]
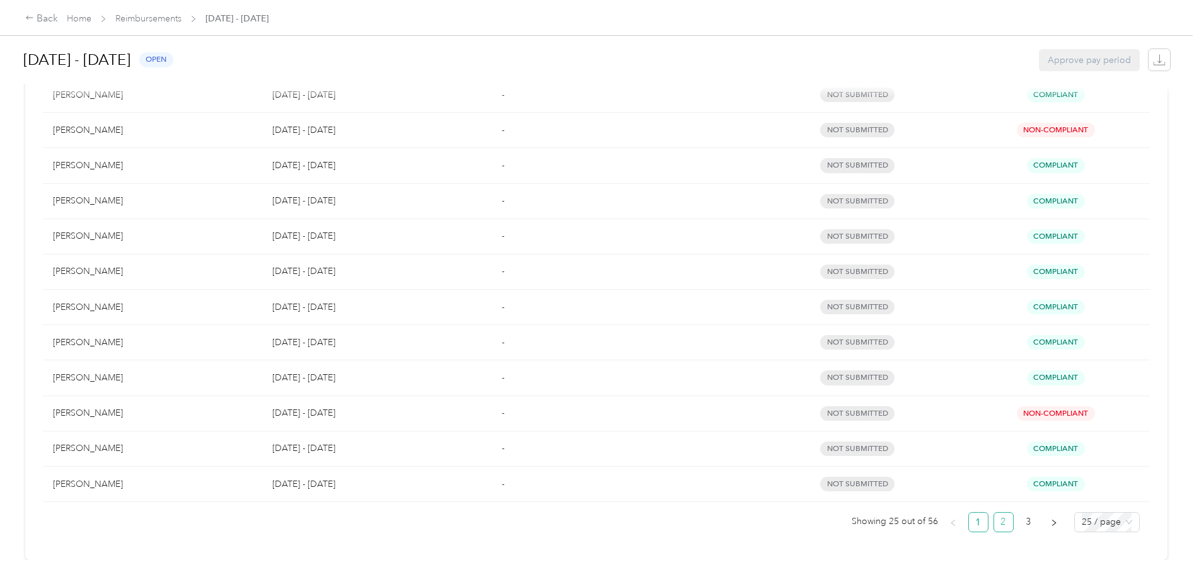
click at [998, 522] on link "2" at bounding box center [1003, 522] width 19 height 19
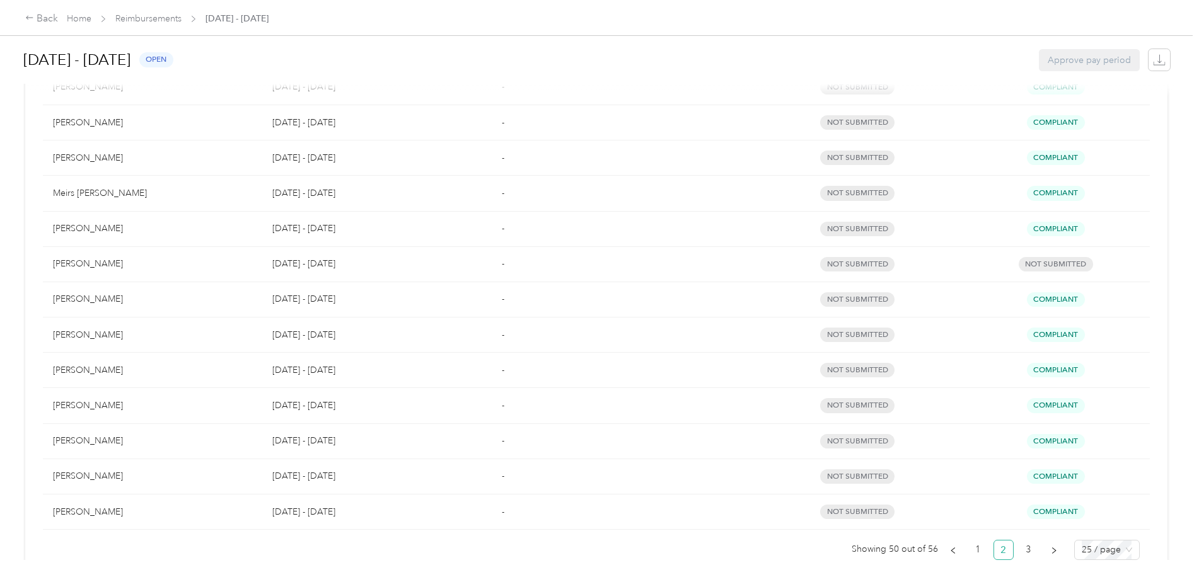
scroll to position [762, 0]
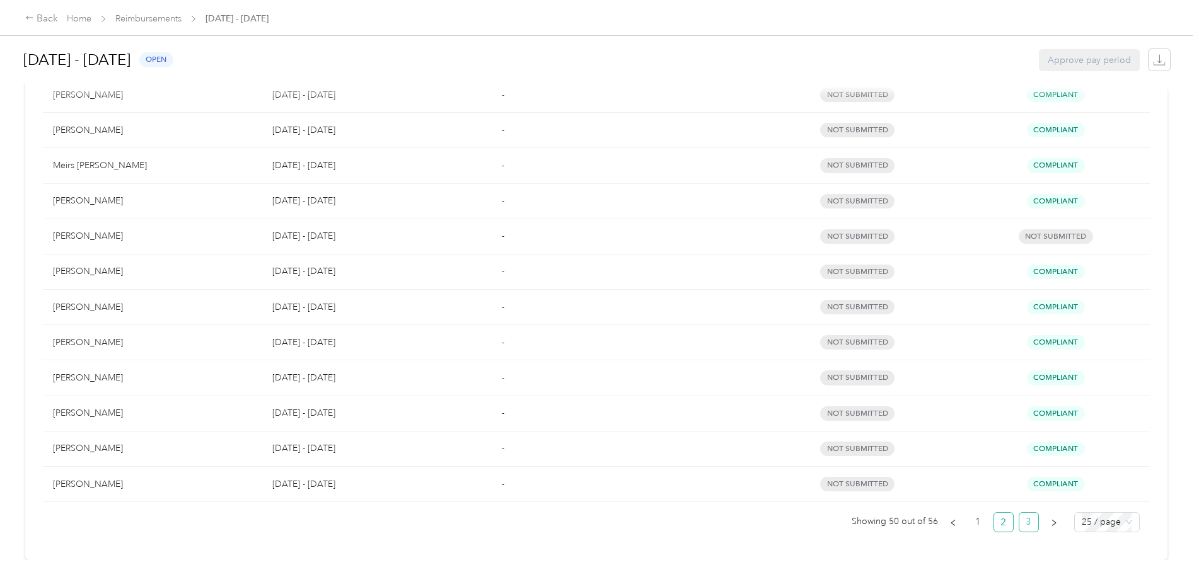
click at [1027, 513] on link "3" at bounding box center [1028, 522] width 19 height 19
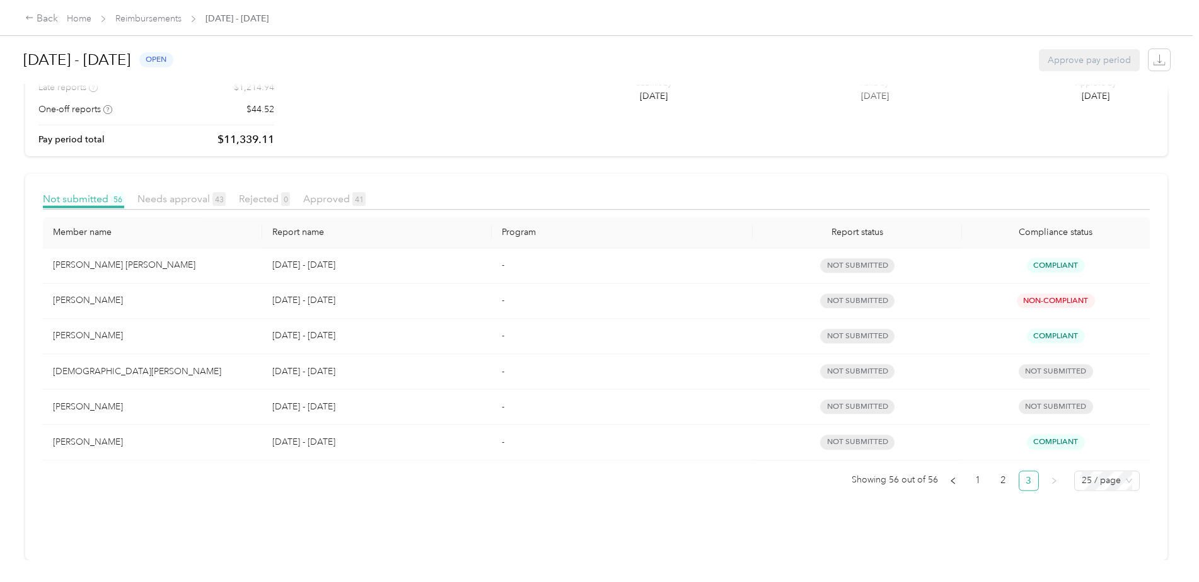
scroll to position [89, 0]
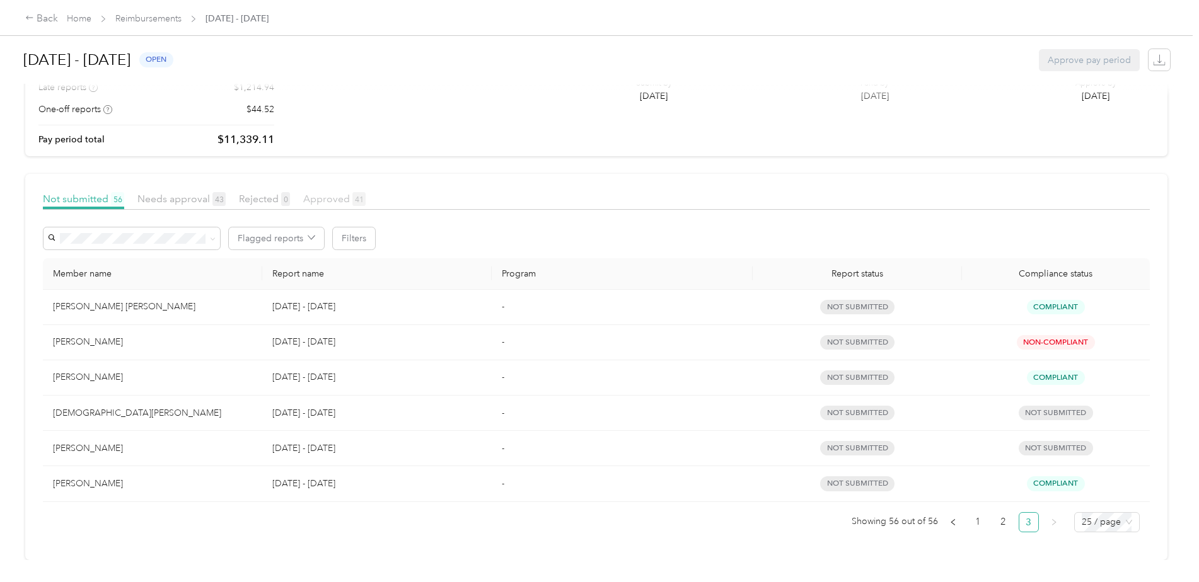
click at [336, 193] on span "Approved 41" at bounding box center [334, 199] width 62 height 12
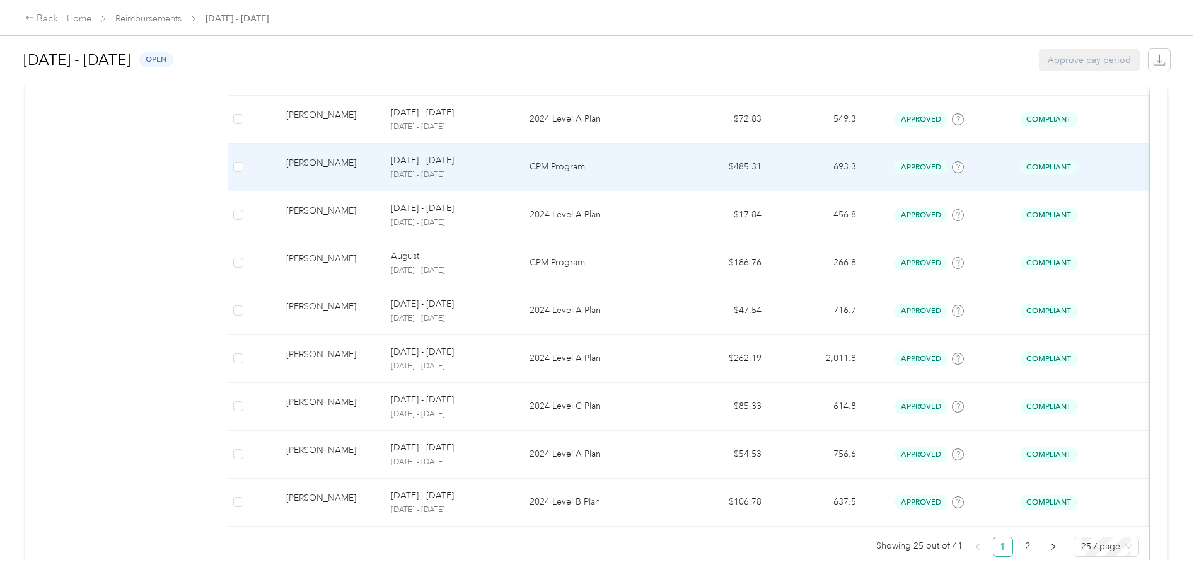
scroll to position [1103, 0]
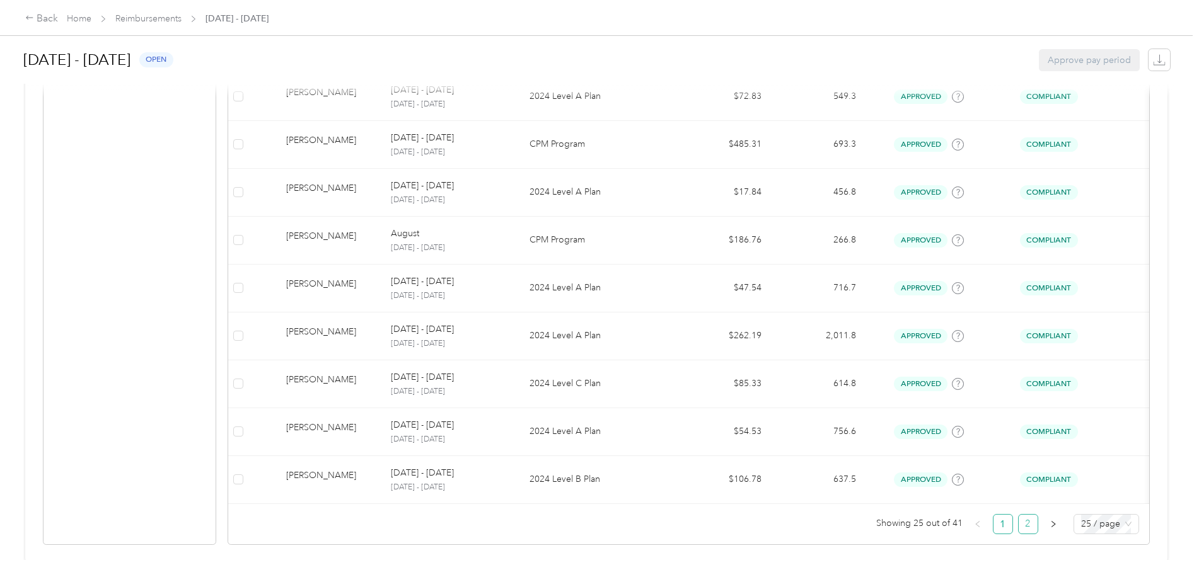
click at [1027, 534] on link "2" at bounding box center [1027, 524] width 19 height 19
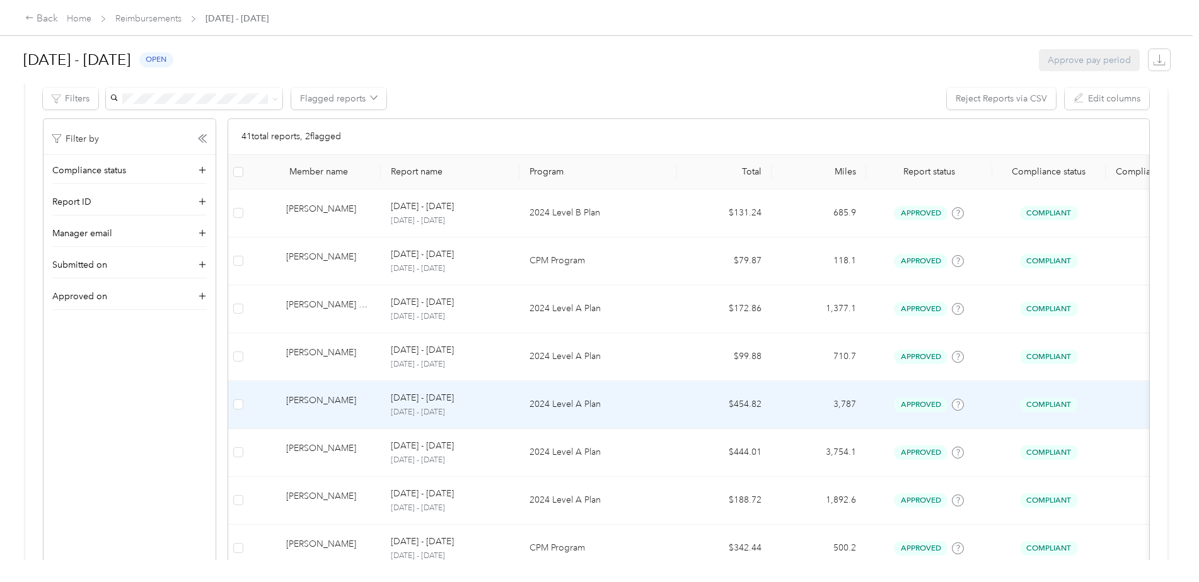
scroll to position [189, 0]
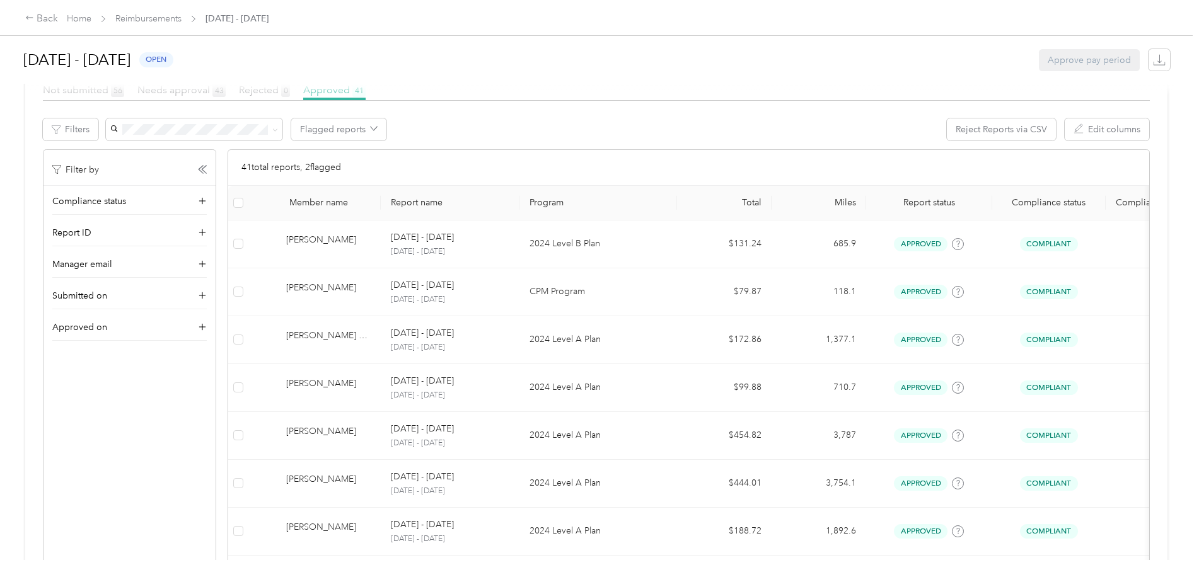
click at [183, 93] on div at bounding box center [599, 90] width 1148 height 13
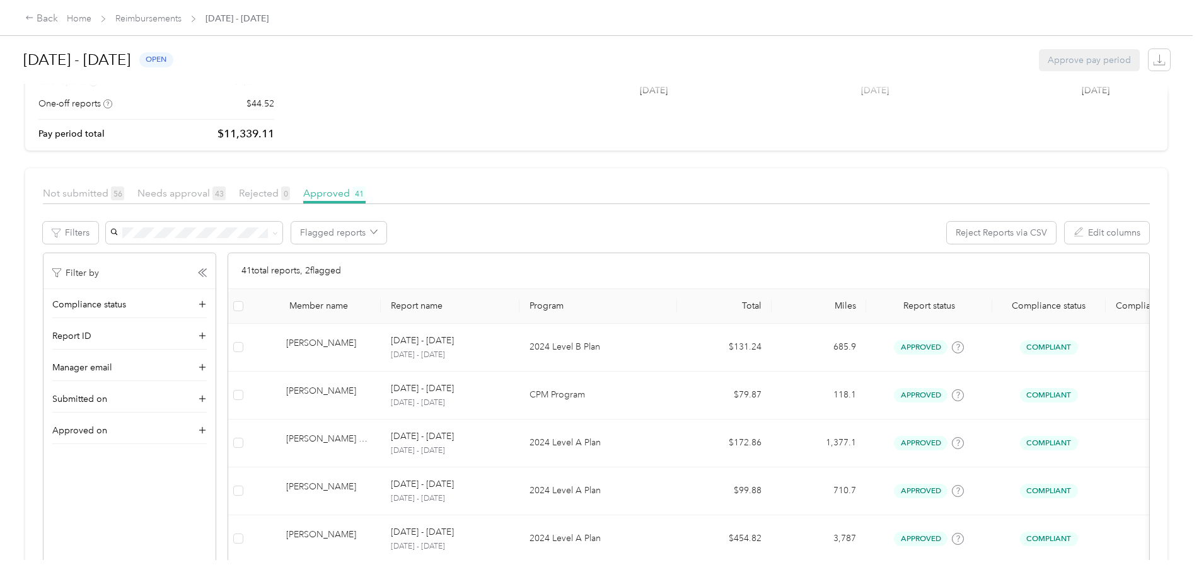
scroll to position [0, 0]
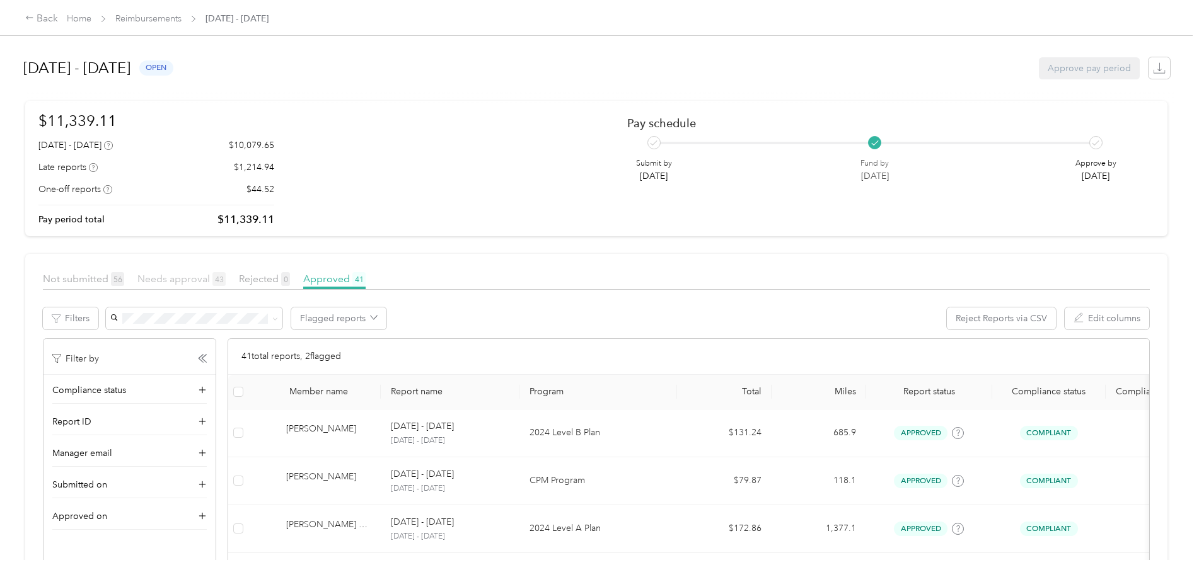
click at [176, 278] on span "Needs approval 43" at bounding box center [181, 279] width 88 height 12
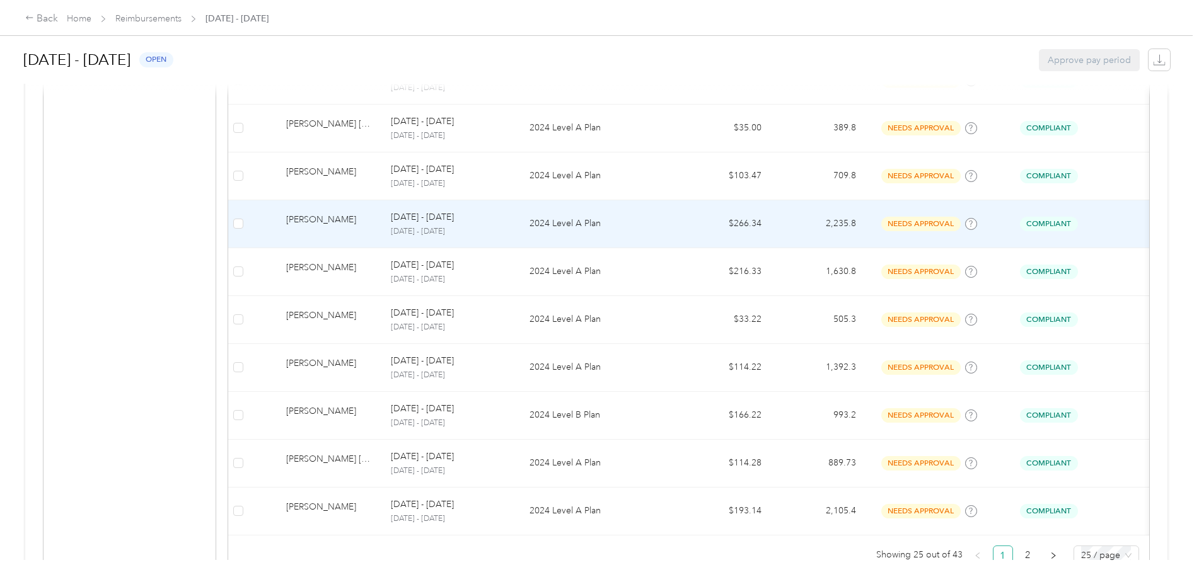
scroll to position [1124, 0]
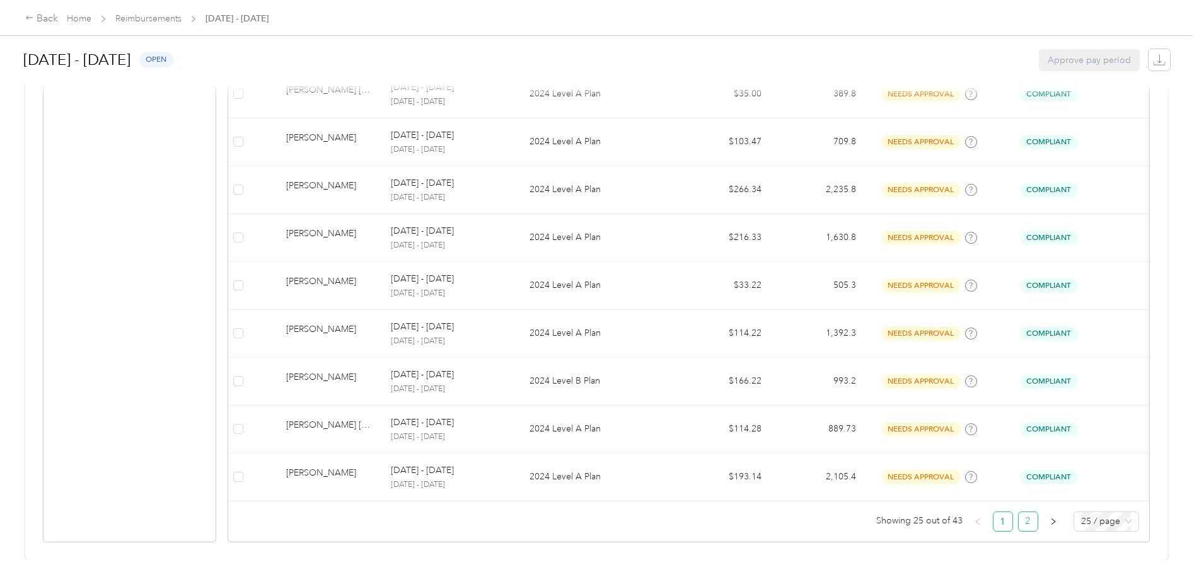
click at [1026, 513] on link "2" at bounding box center [1027, 521] width 19 height 19
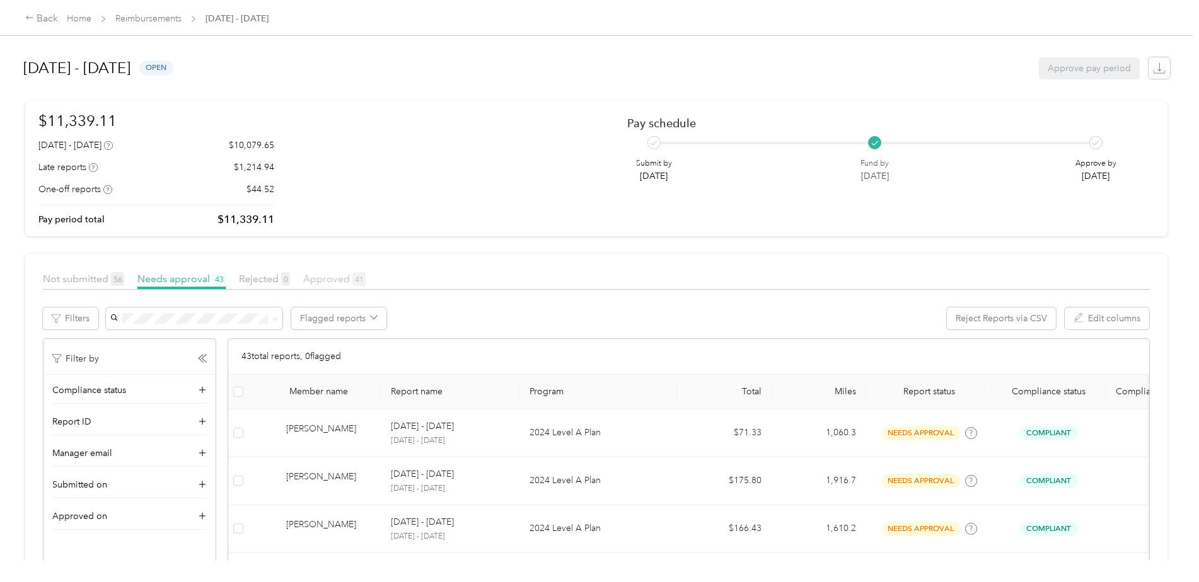
click at [335, 277] on span "Approved 41" at bounding box center [334, 279] width 62 height 12
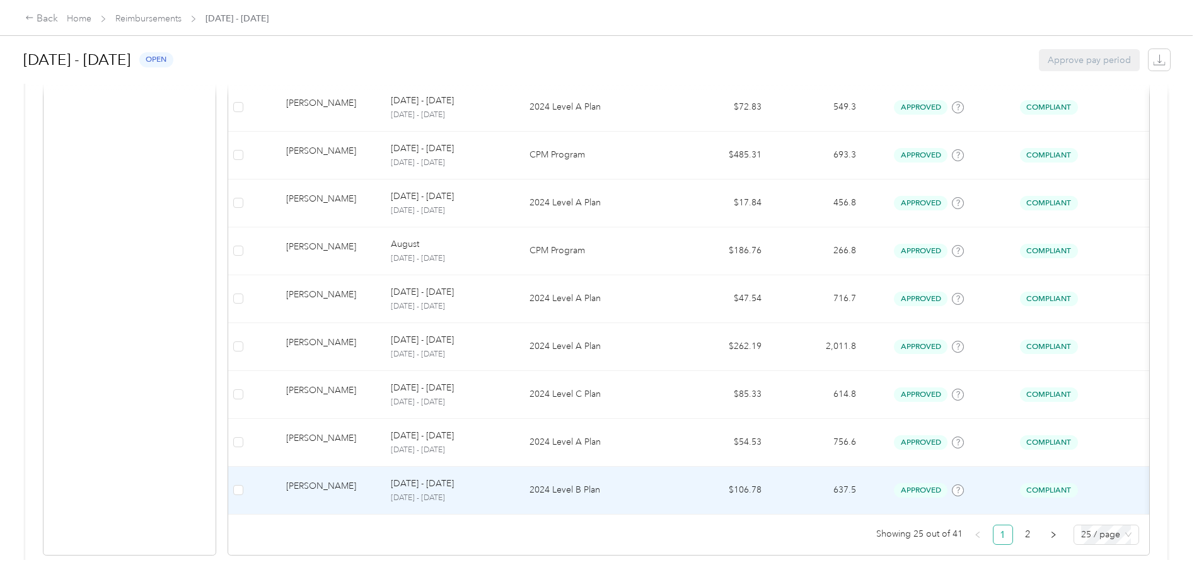
scroll to position [1124, 0]
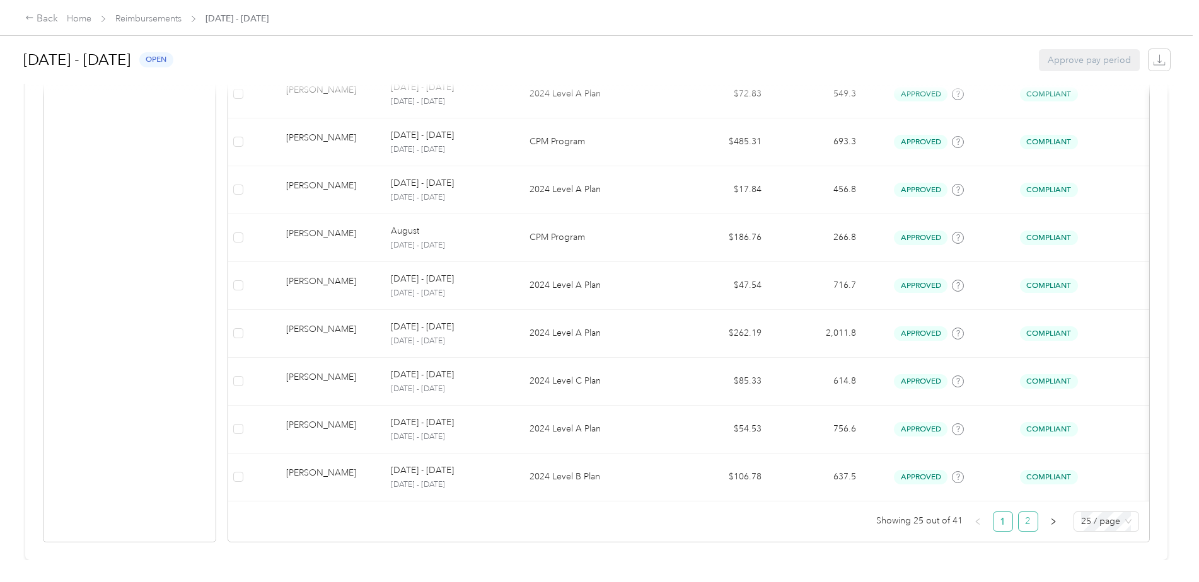
click at [1024, 515] on link "2" at bounding box center [1027, 521] width 19 height 19
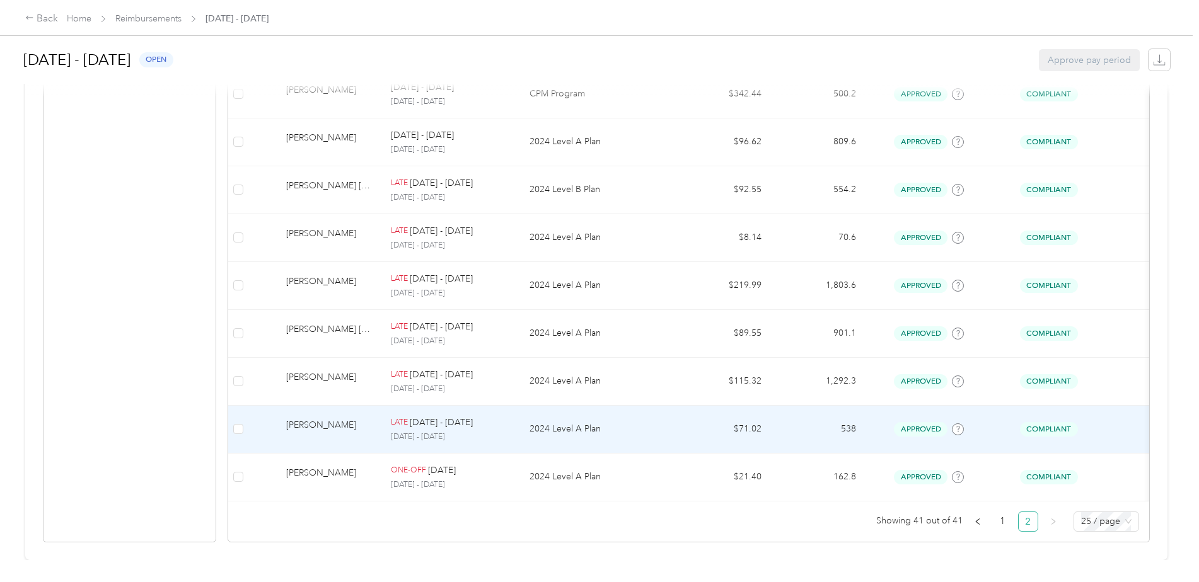
scroll to position [693, 0]
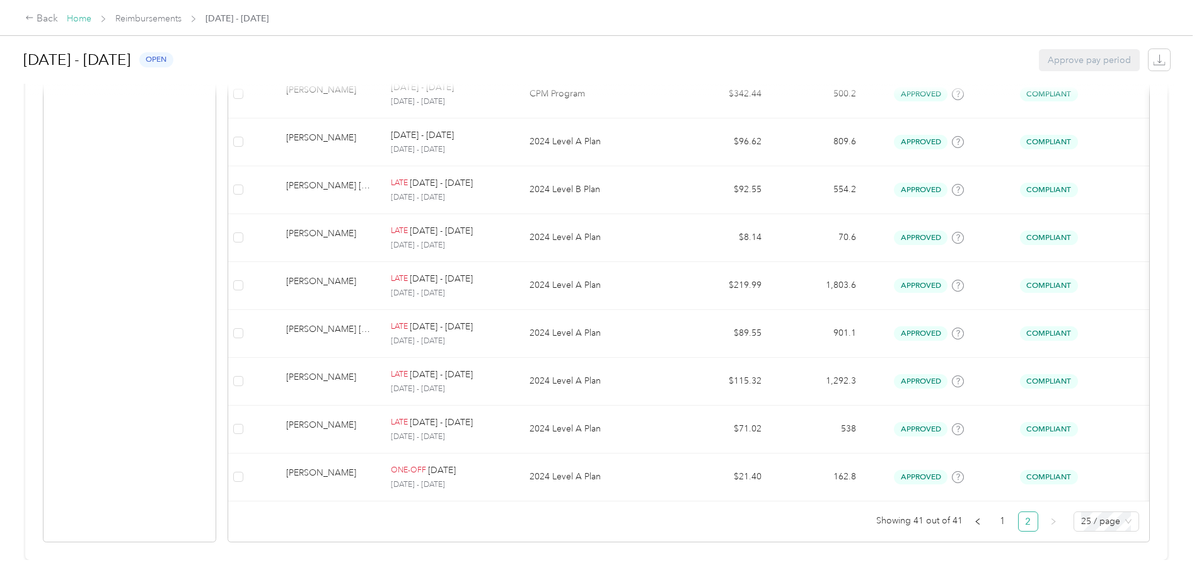
click at [78, 23] on link "Home" at bounding box center [79, 18] width 25 height 11
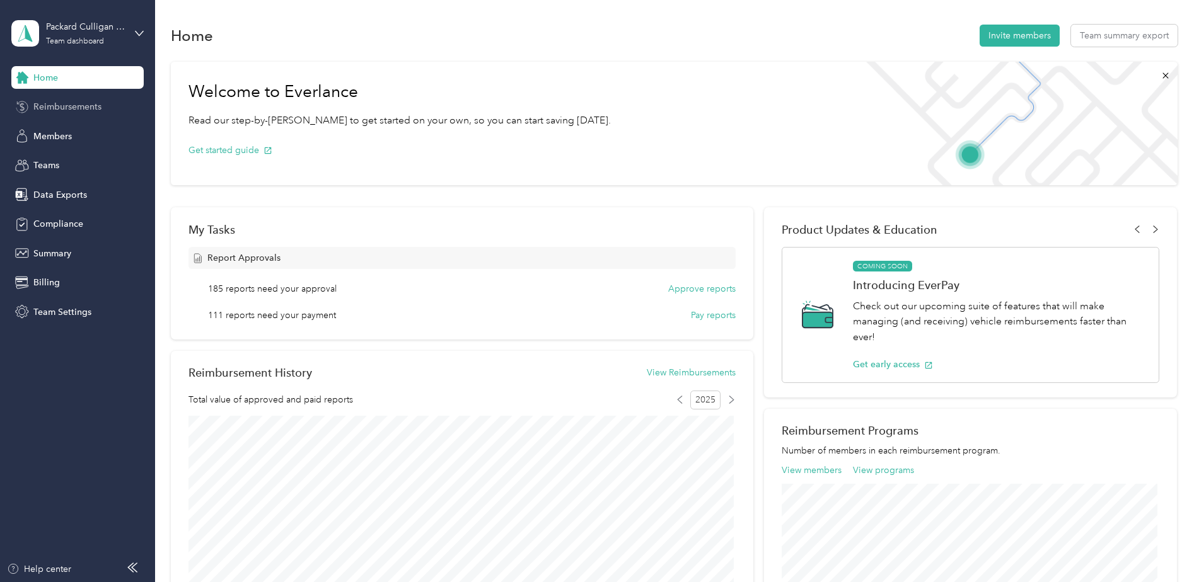
click at [50, 107] on span "Reimbursements" at bounding box center [67, 106] width 68 height 13
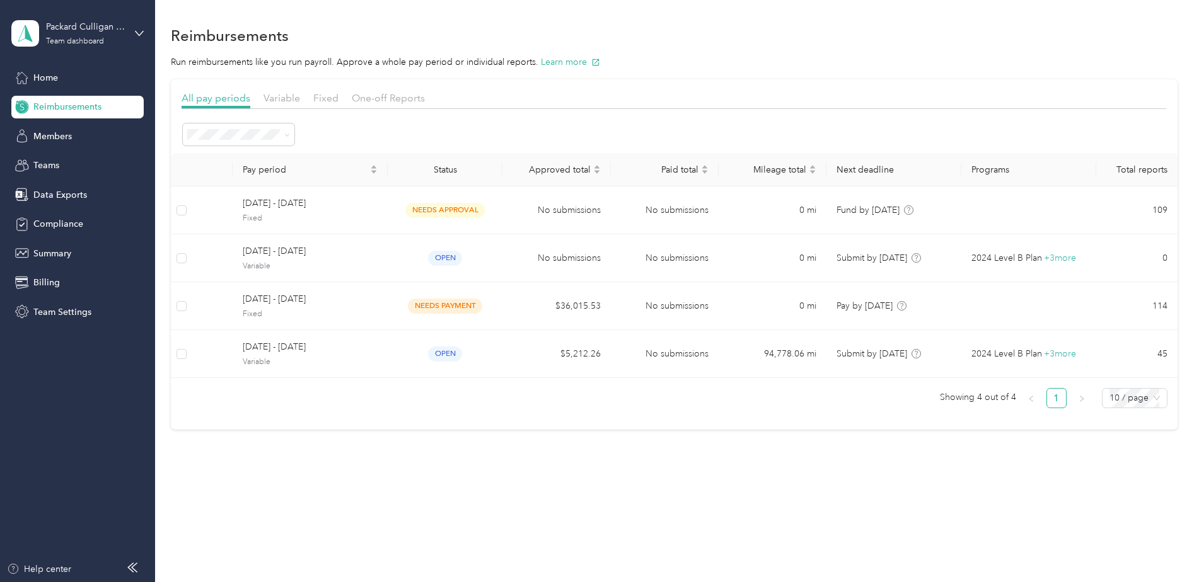
click at [50, 107] on span "Reimbursements" at bounding box center [67, 106] width 68 height 13
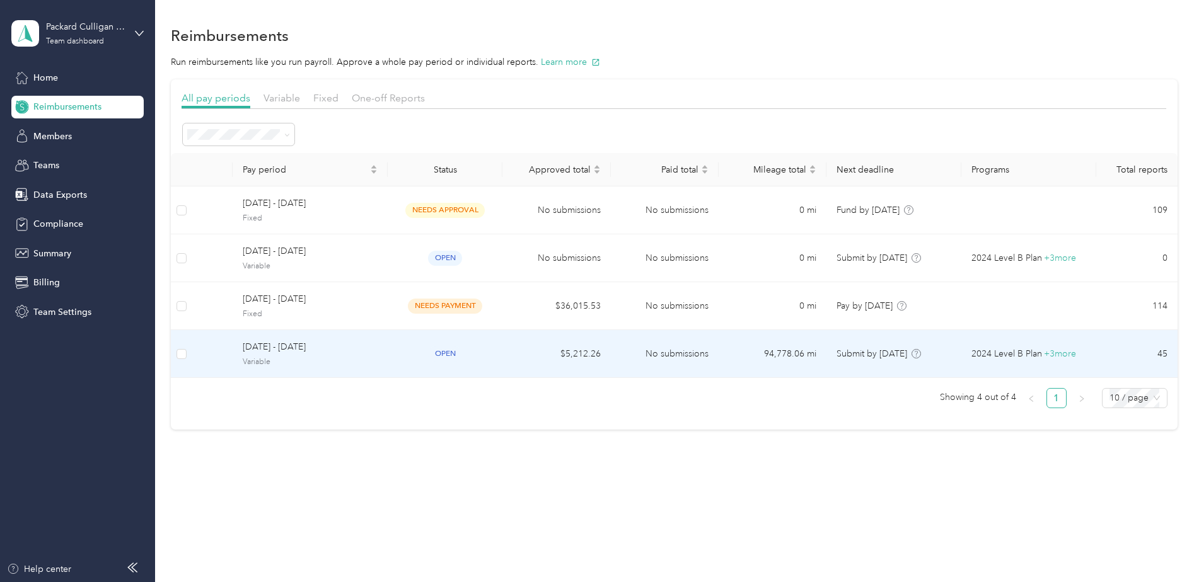
click at [296, 364] on span "Variable" at bounding box center [310, 362] width 135 height 11
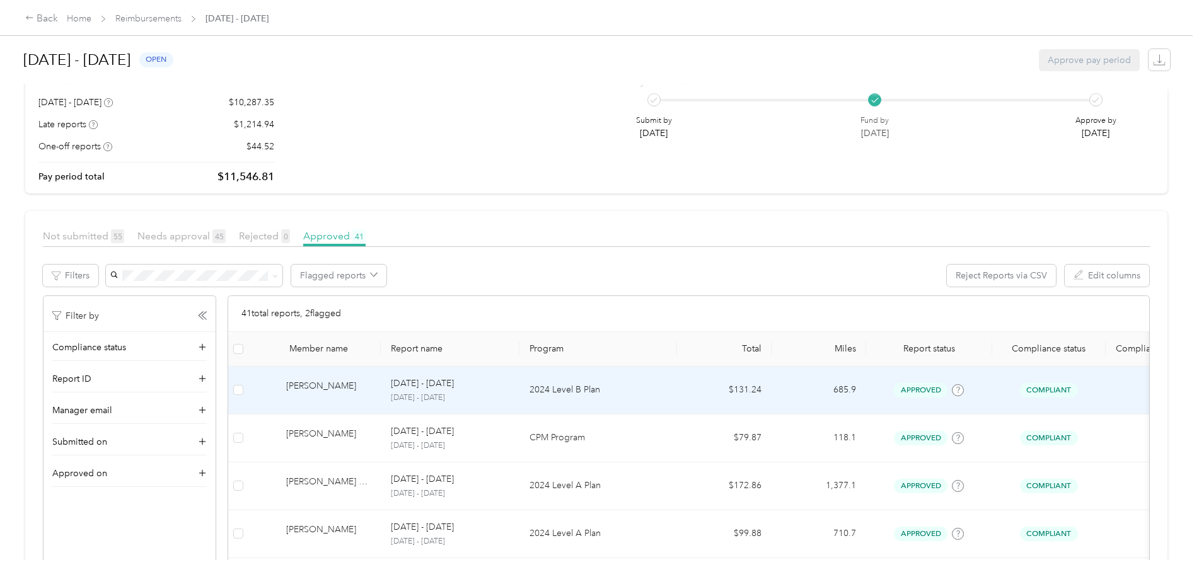
scroll to position [63, 0]
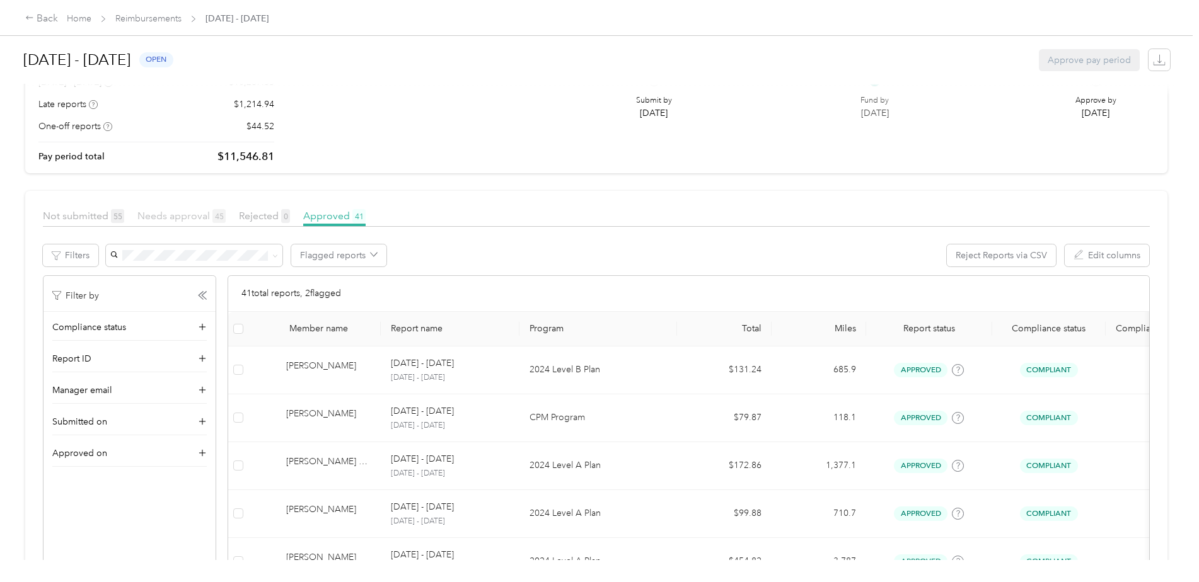
click at [187, 221] on span "Needs approval 45" at bounding box center [181, 216] width 88 height 12
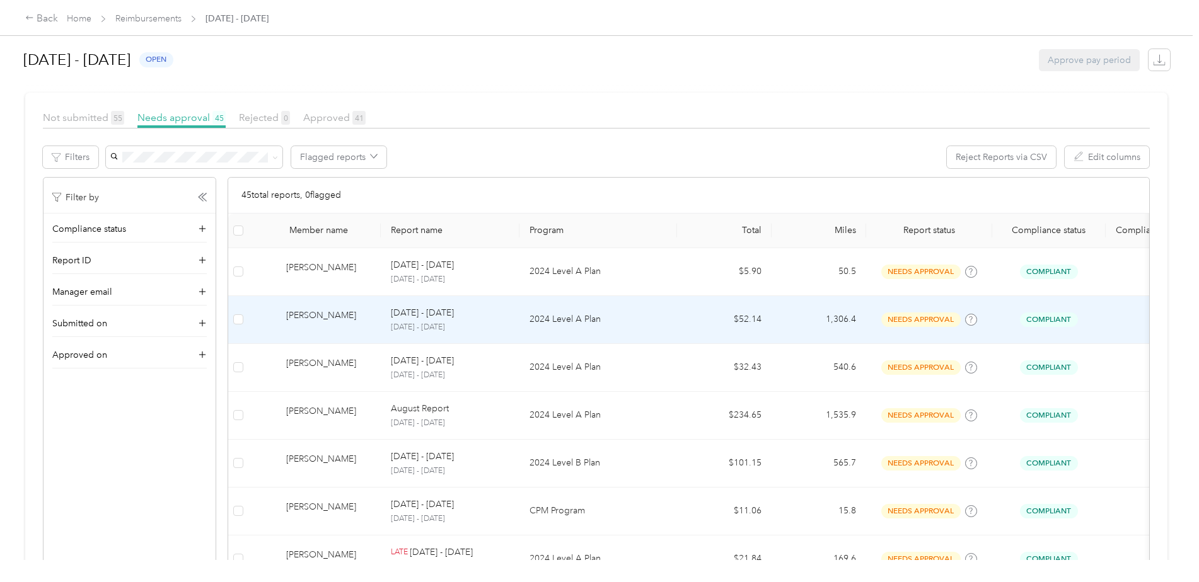
scroll to position [189, 0]
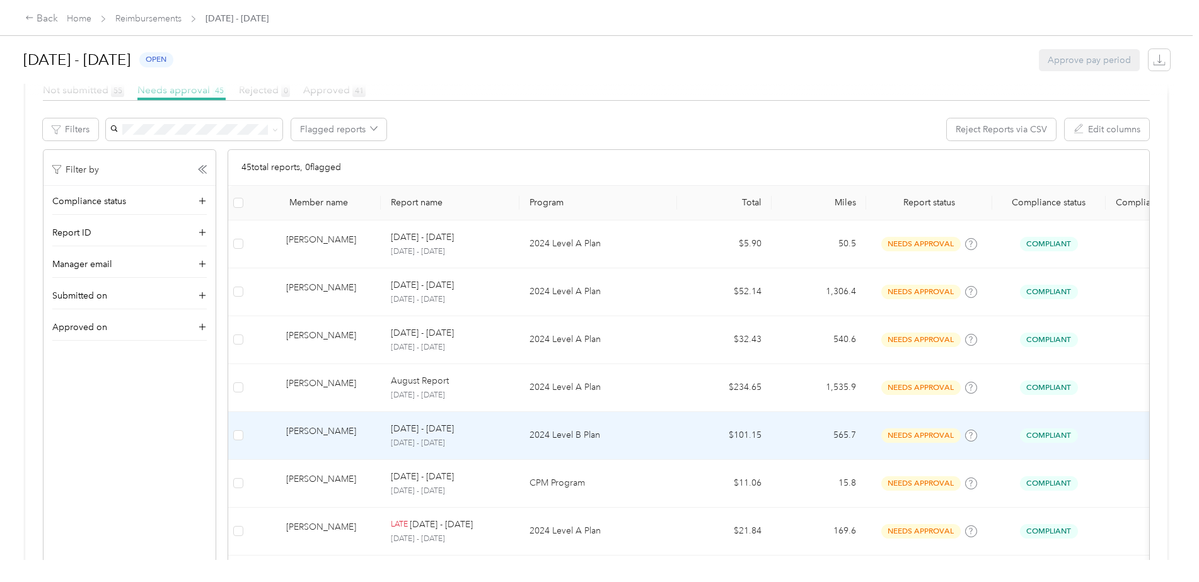
click at [670, 444] on td "2024 Level B Plan" at bounding box center [598, 436] width 158 height 48
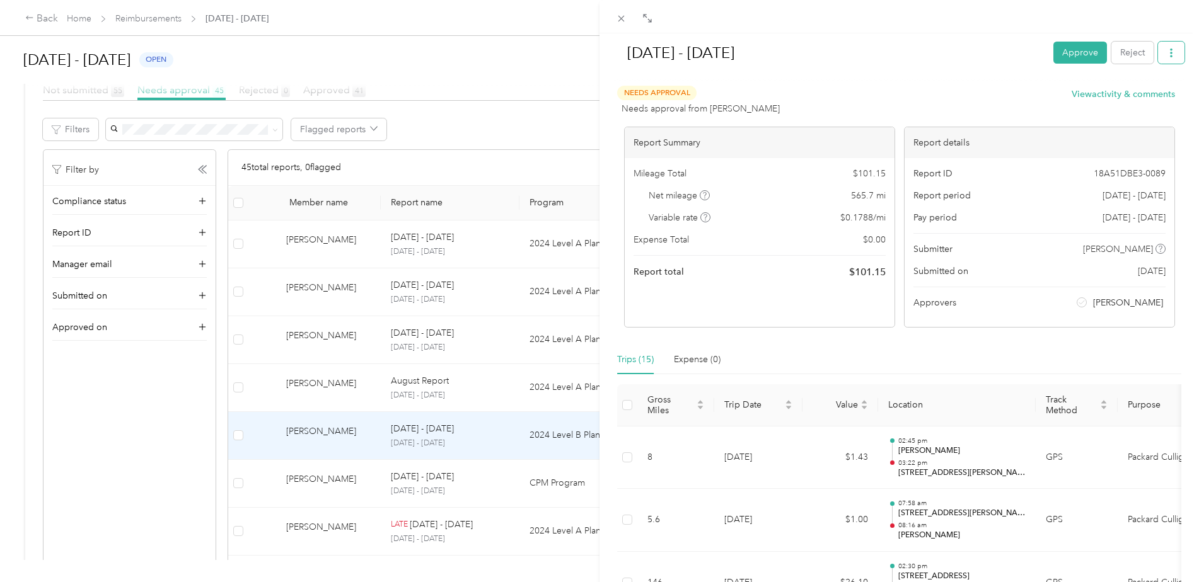
click at [1167, 50] on button "button" at bounding box center [1171, 53] width 26 height 22
click at [1179, 118] on div "[DATE] - [DATE] Approve Reject Needs Approval Needs approval from [PERSON_NAME]…" at bounding box center [898, 324] width 599 height 582
click at [992, 125] on div "Needs Approval Needs approval from [PERSON_NAME] View activity & comments Repor…" at bounding box center [899, 207] width 564 height 242
click at [993, 108] on div "Needs Approval Needs approval from [PERSON_NAME] View activity & comments" at bounding box center [896, 101] width 558 height 30
drag, startPoint x: 979, startPoint y: 98, endPoint x: 979, endPoint y: 90, distance: 8.2
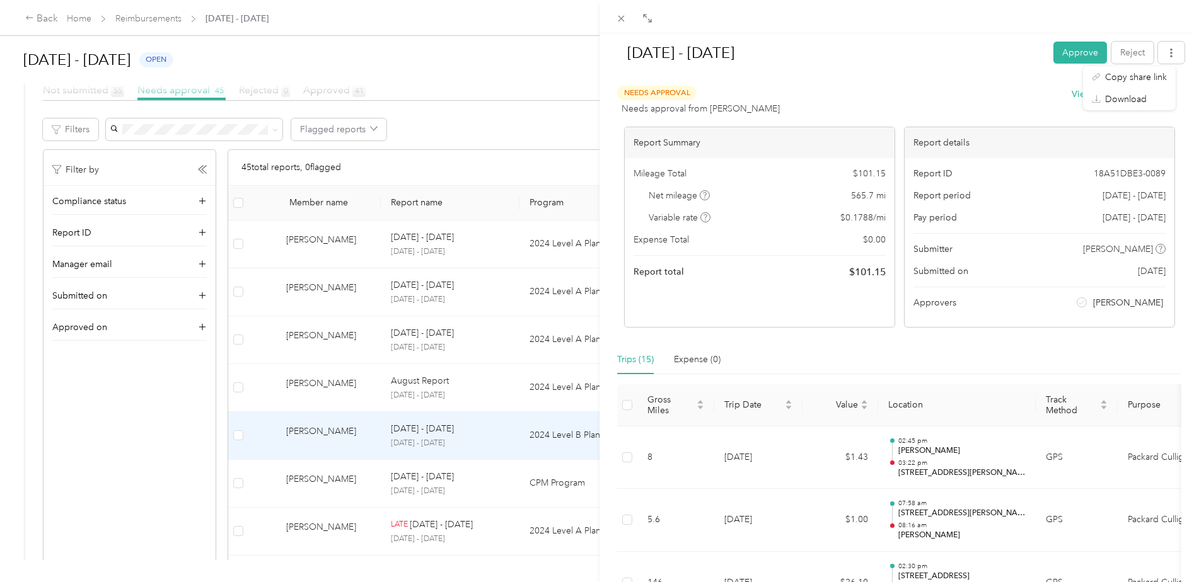
click at [979, 96] on div "Needs Approval Needs approval from [PERSON_NAME] View activity & comments" at bounding box center [896, 101] width 558 height 30
click at [1166, 51] on button "button" at bounding box center [1171, 53] width 26 height 22
click at [1178, 114] on div "[DATE] - [DATE] Approve Reject Needs Approval Needs approval from [PERSON_NAME]…" at bounding box center [898, 324] width 599 height 582
click at [622, 18] on icon at bounding box center [621, 19] width 6 height 6
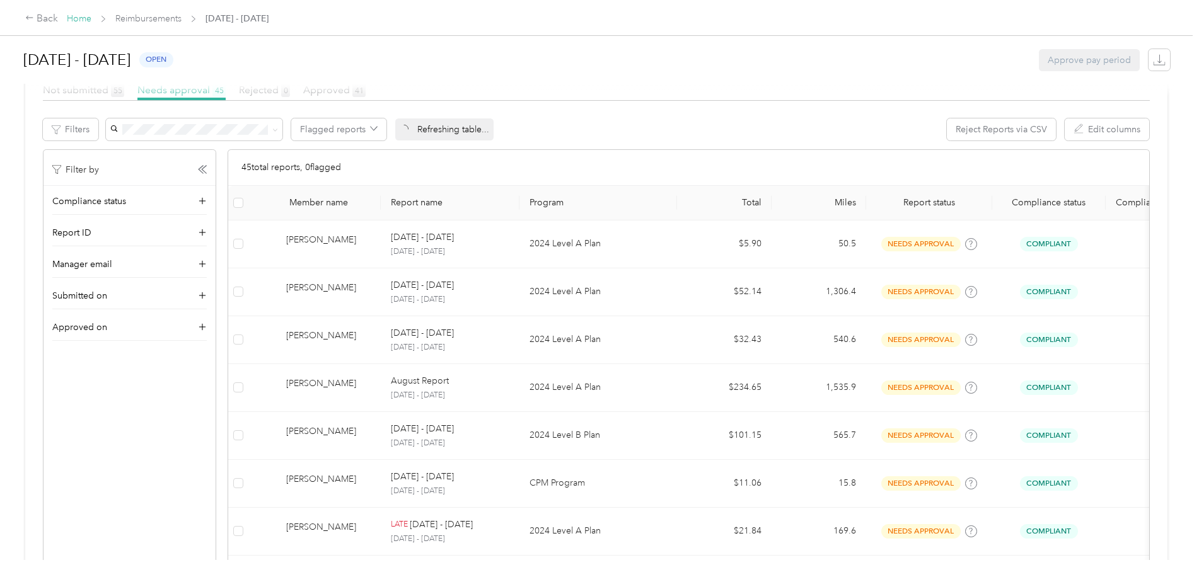
click at [86, 17] on link "Home" at bounding box center [79, 18] width 25 height 11
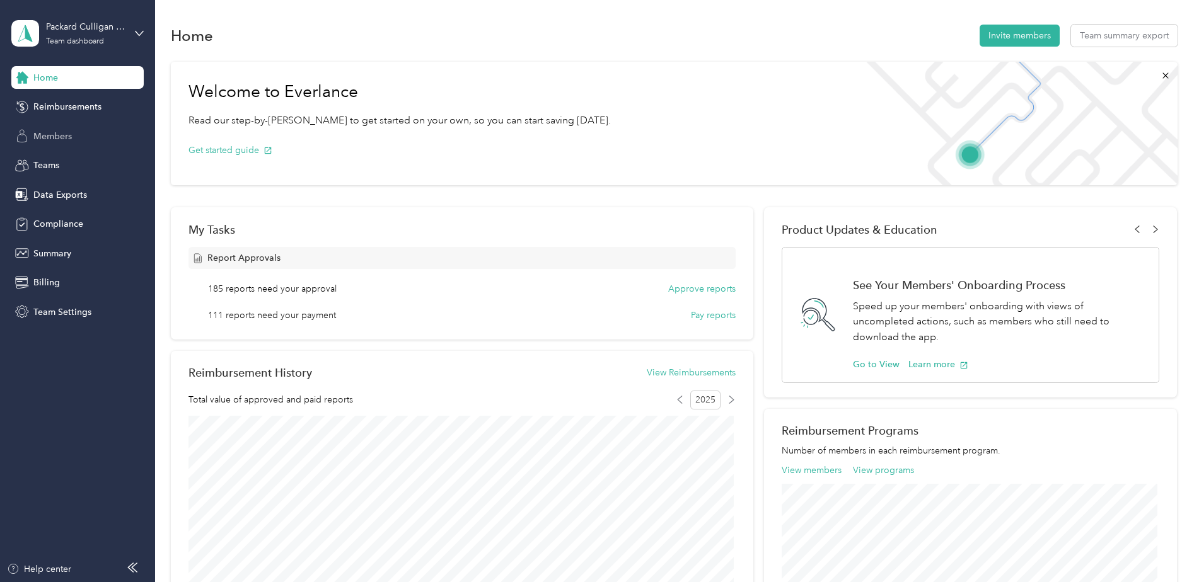
click at [57, 137] on span "Members" at bounding box center [52, 136] width 38 height 13
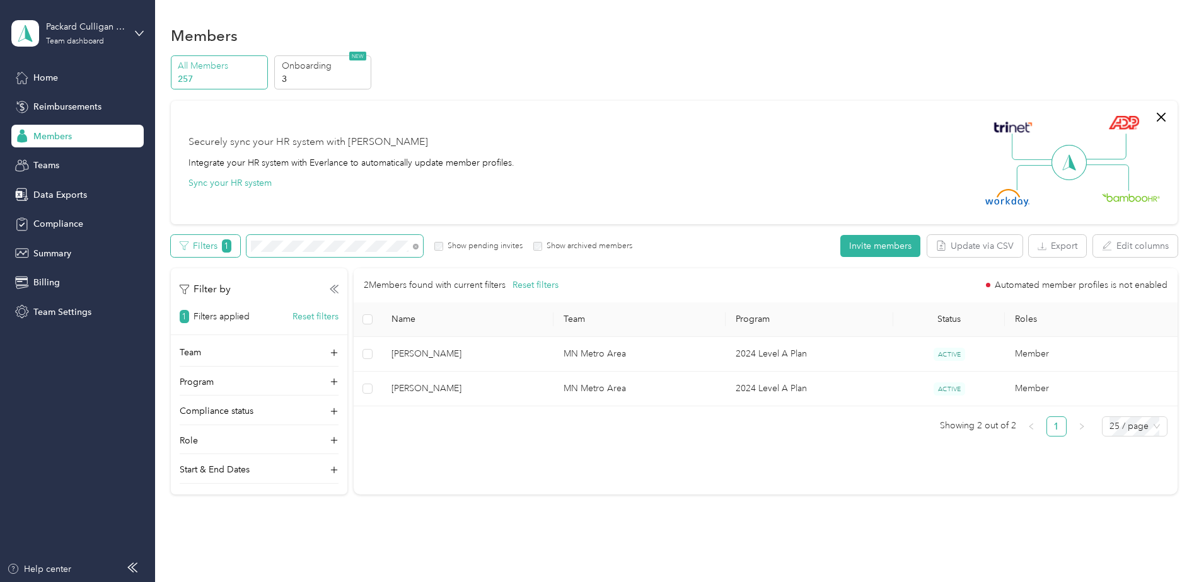
click at [238, 245] on div "Filters 1 Show pending invites Show archived members" at bounding box center [402, 246] width 462 height 22
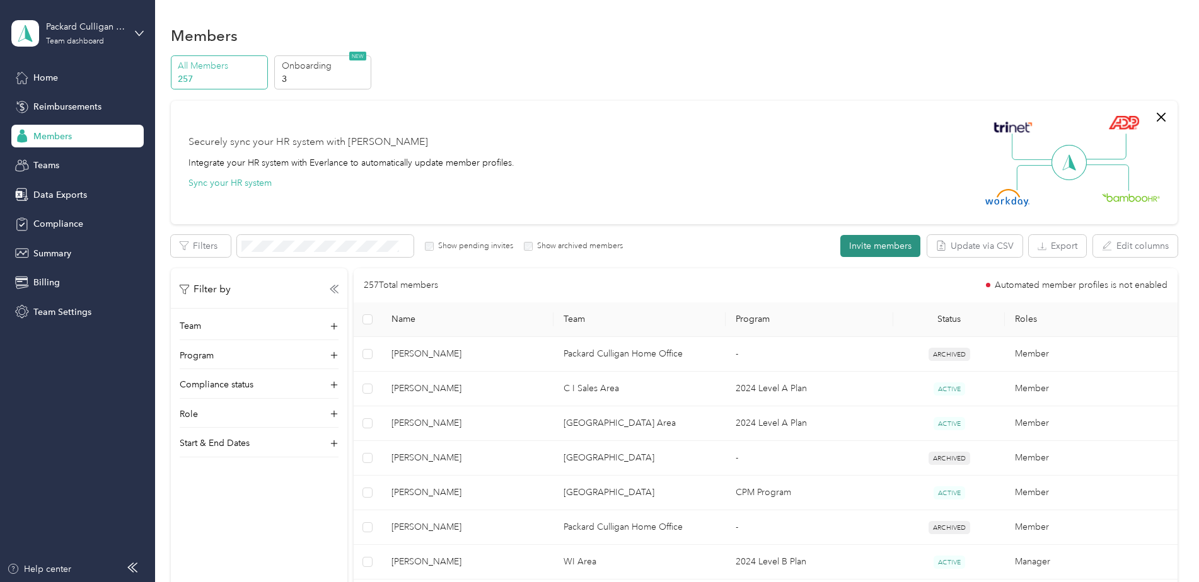
click at [871, 247] on button "Invite members" at bounding box center [880, 246] width 80 height 22
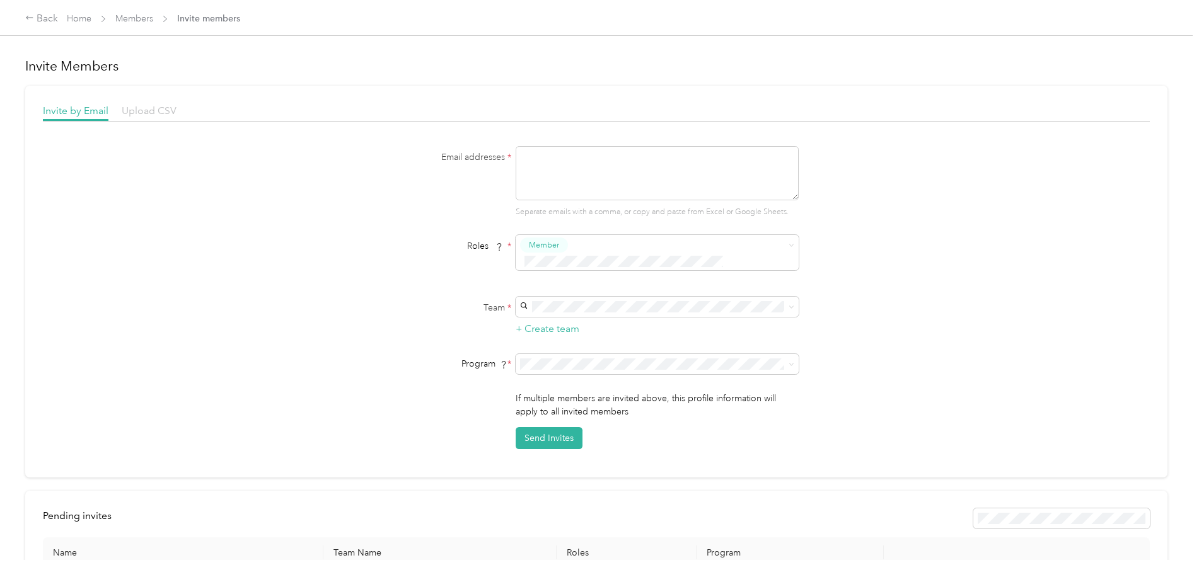
click at [132, 115] on span "Upload CSV" at bounding box center [149, 111] width 55 height 12
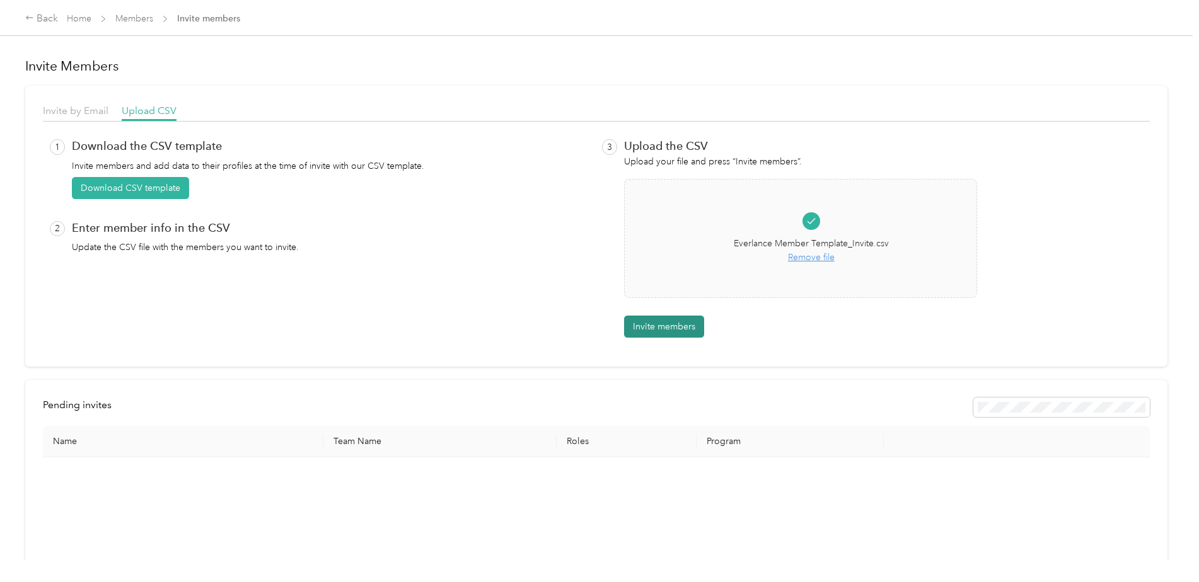
click at [671, 328] on button "Invite members" at bounding box center [664, 327] width 80 height 22
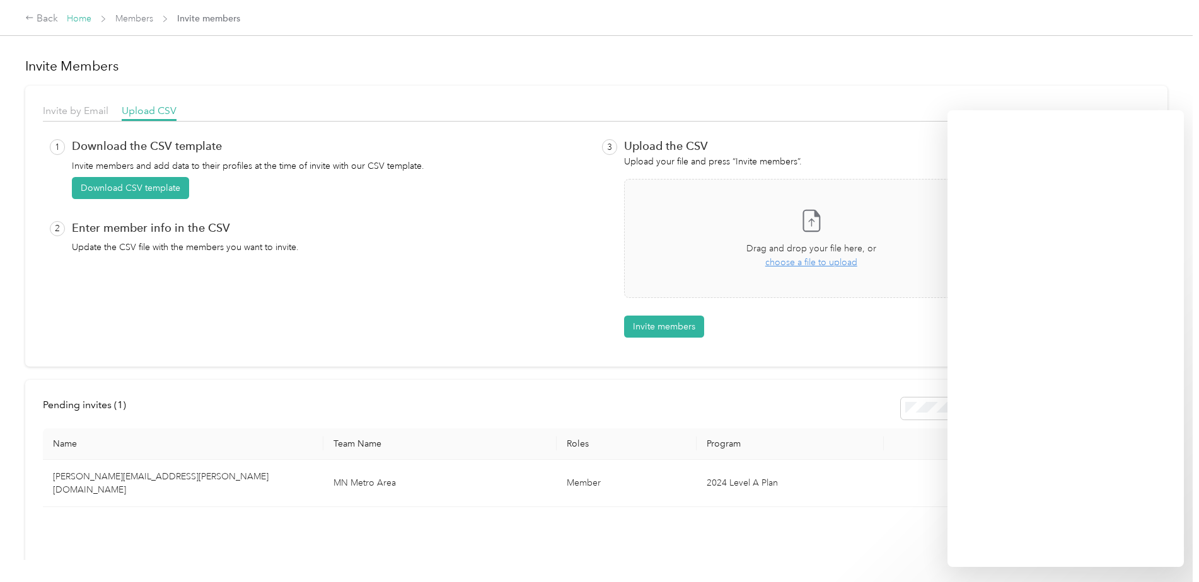
click at [71, 18] on link "Home" at bounding box center [79, 18] width 25 height 11
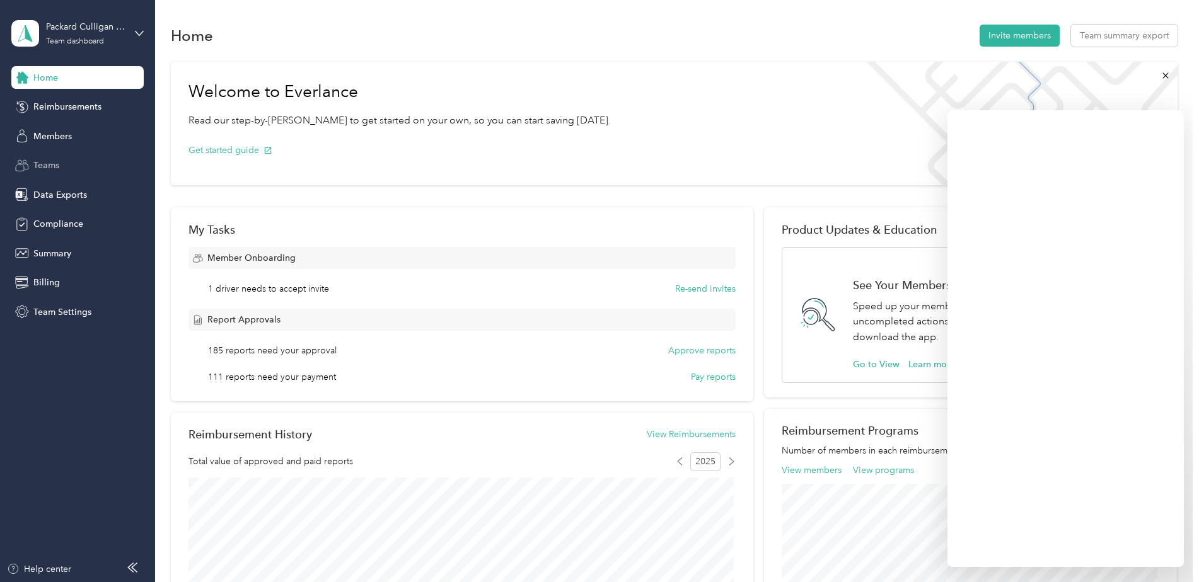
click at [40, 167] on span "Teams" at bounding box center [46, 165] width 26 height 13
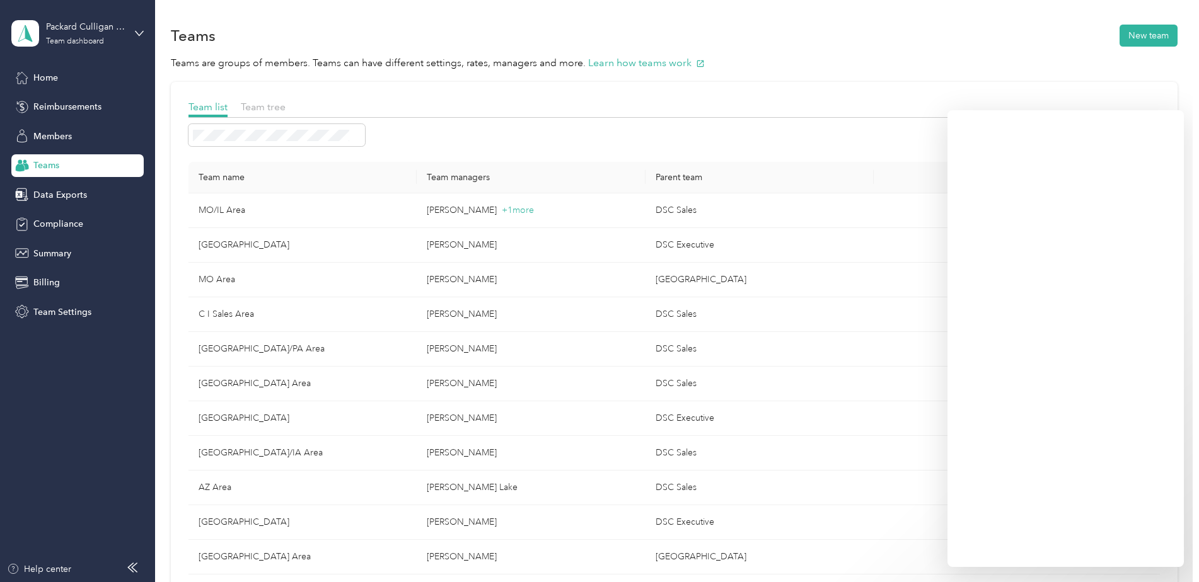
click at [49, 309] on span "Team Settings" at bounding box center [62, 312] width 58 height 13
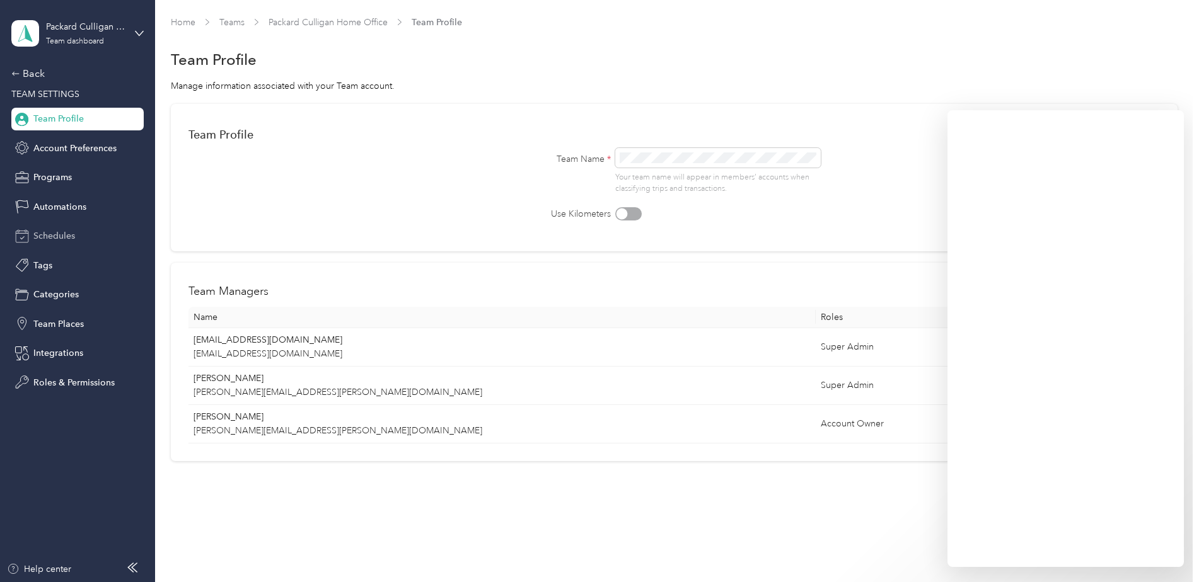
click at [52, 234] on span "Schedules" at bounding box center [54, 235] width 42 height 13
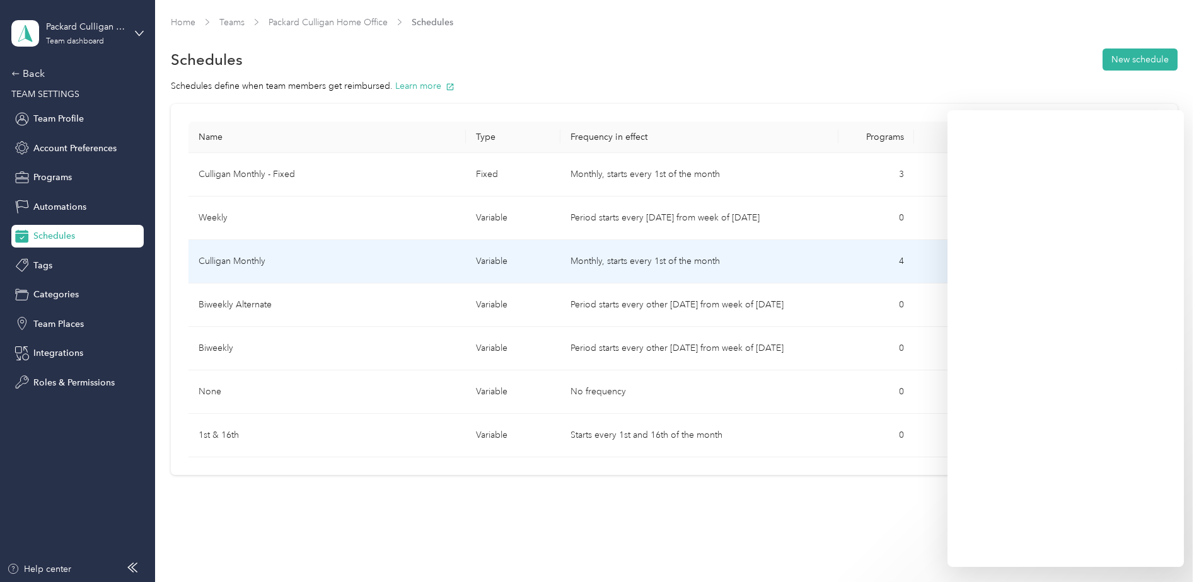
click at [379, 268] on td "Culligan Monthly" at bounding box center [327, 261] width 278 height 43
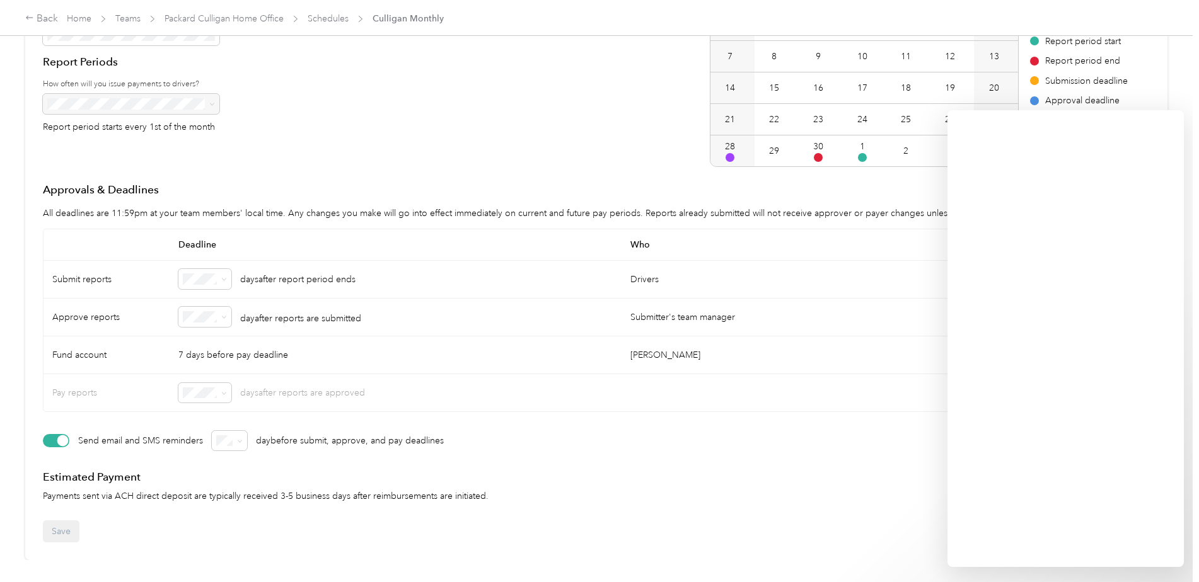
scroll to position [190, 0]
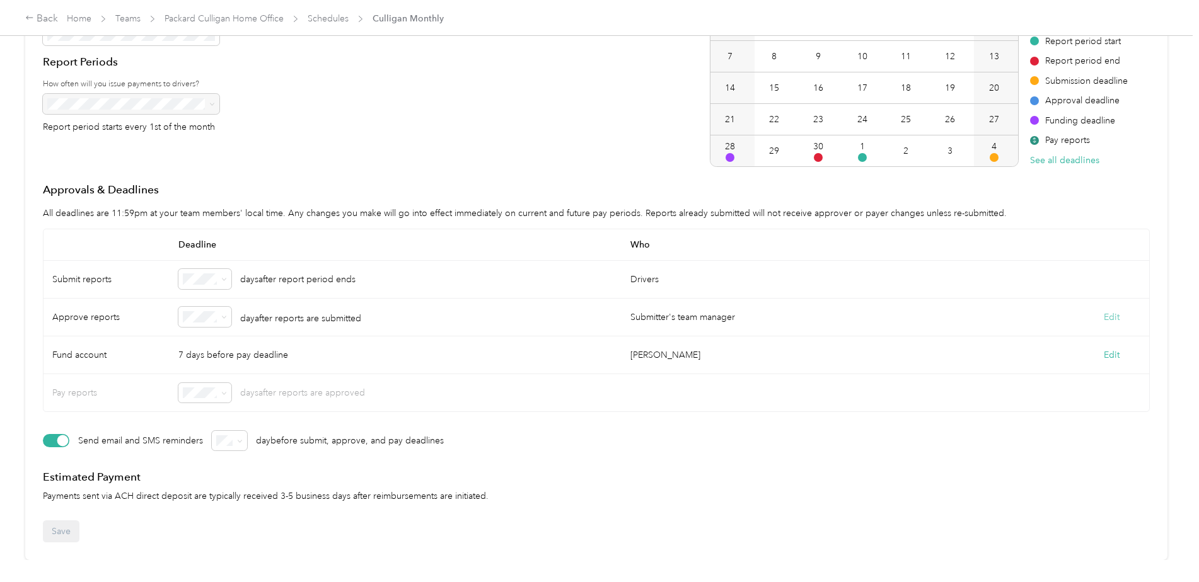
click at [1112, 311] on button "Edit" at bounding box center [1111, 317] width 16 height 13
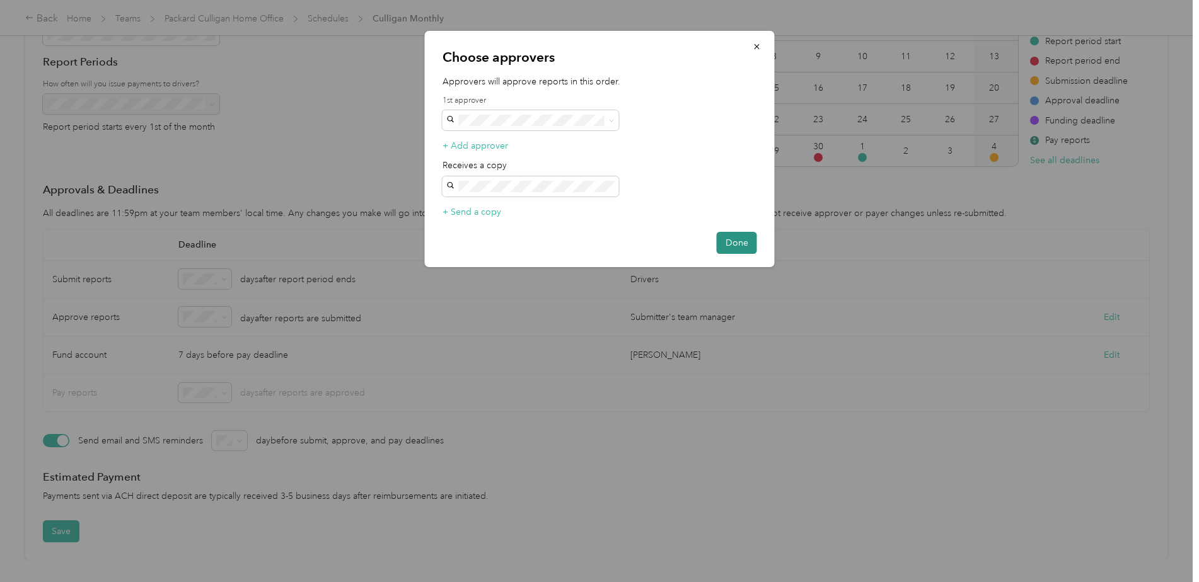
click at [747, 243] on button "Done" at bounding box center [736, 243] width 40 height 22
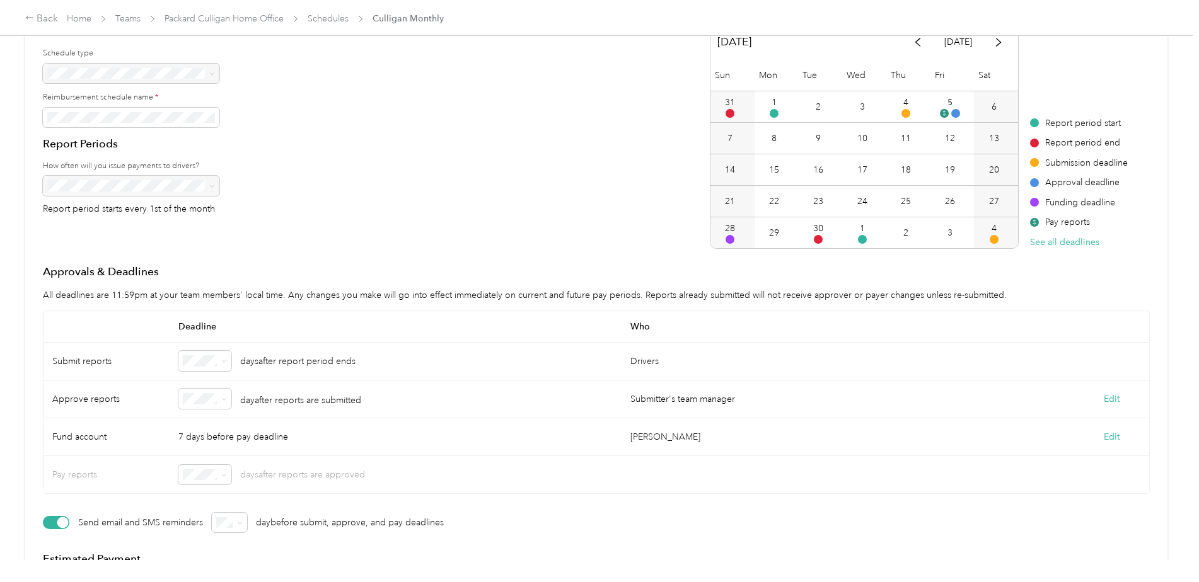
scroll to position [0, 0]
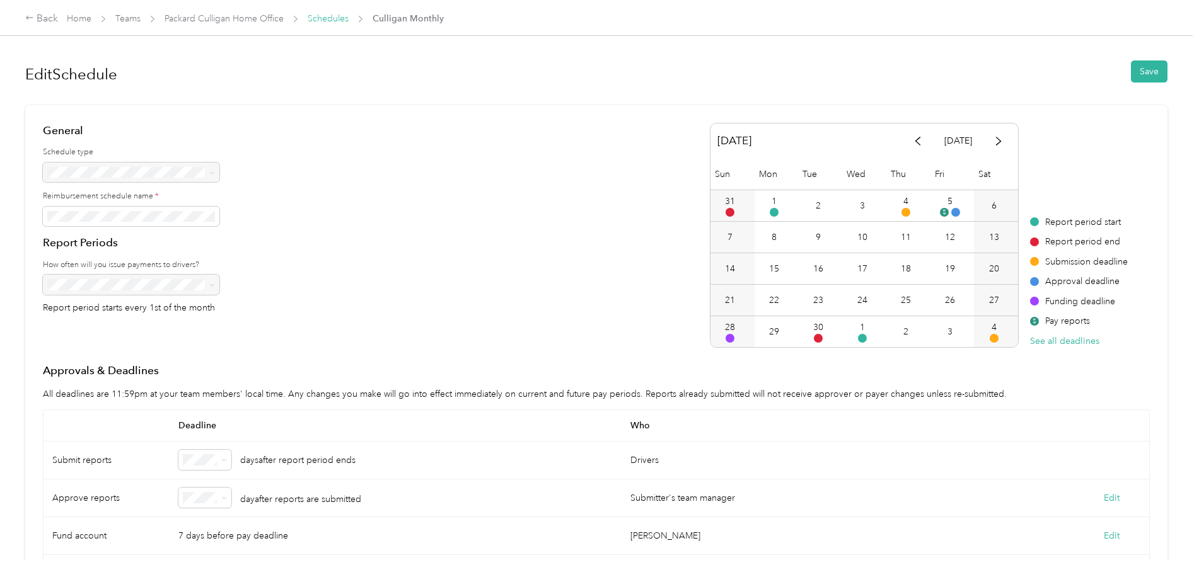
click at [327, 21] on link "Schedules" at bounding box center [328, 18] width 41 height 11
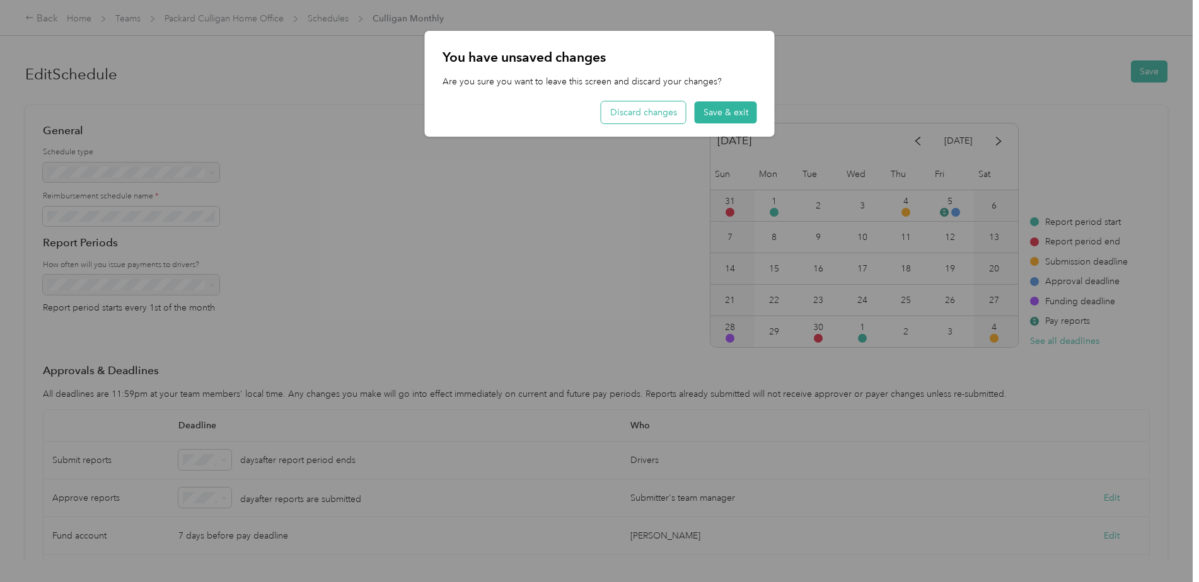
click at [636, 112] on button "Discard changes" at bounding box center [643, 112] width 84 height 22
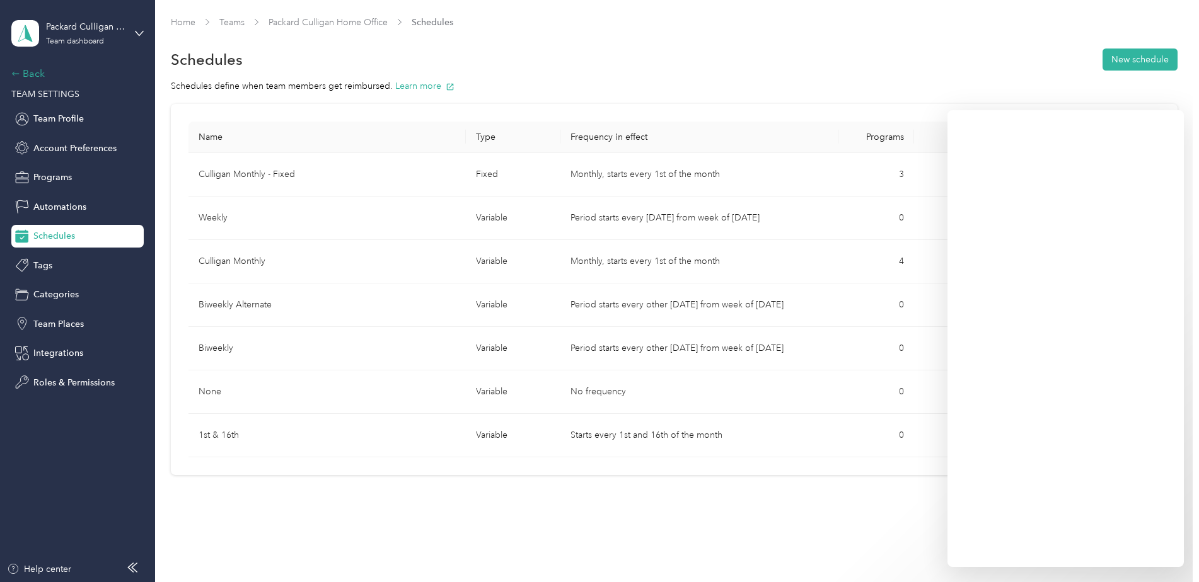
click at [21, 73] on div "Back" at bounding box center [74, 73] width 126 height 15
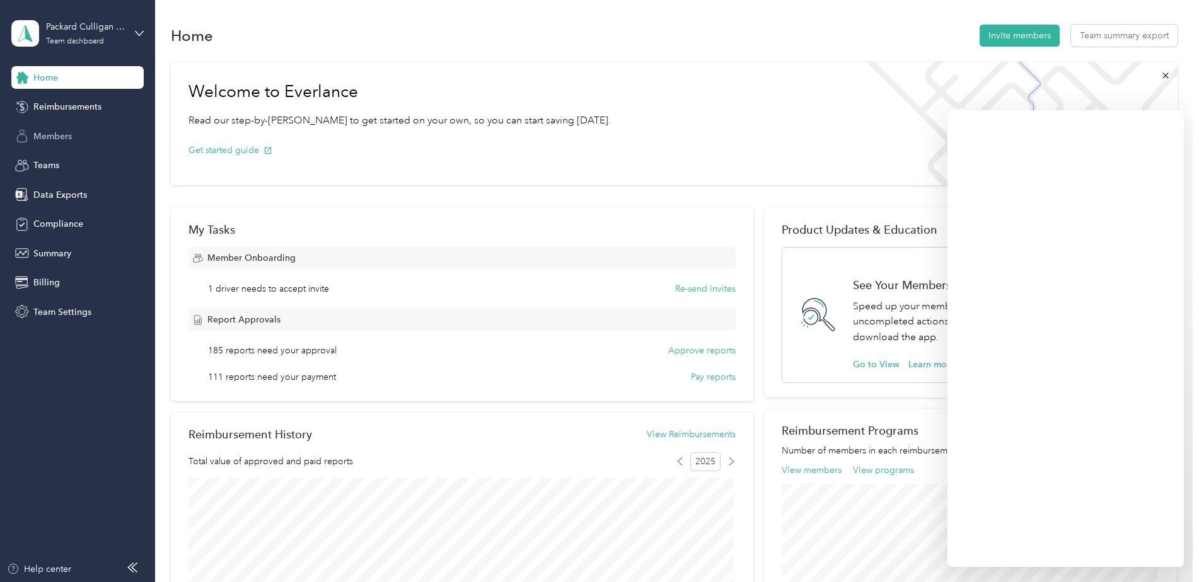
click at [61, 138] on span "Members" at bounding box center [52, 136] width 38 height 13
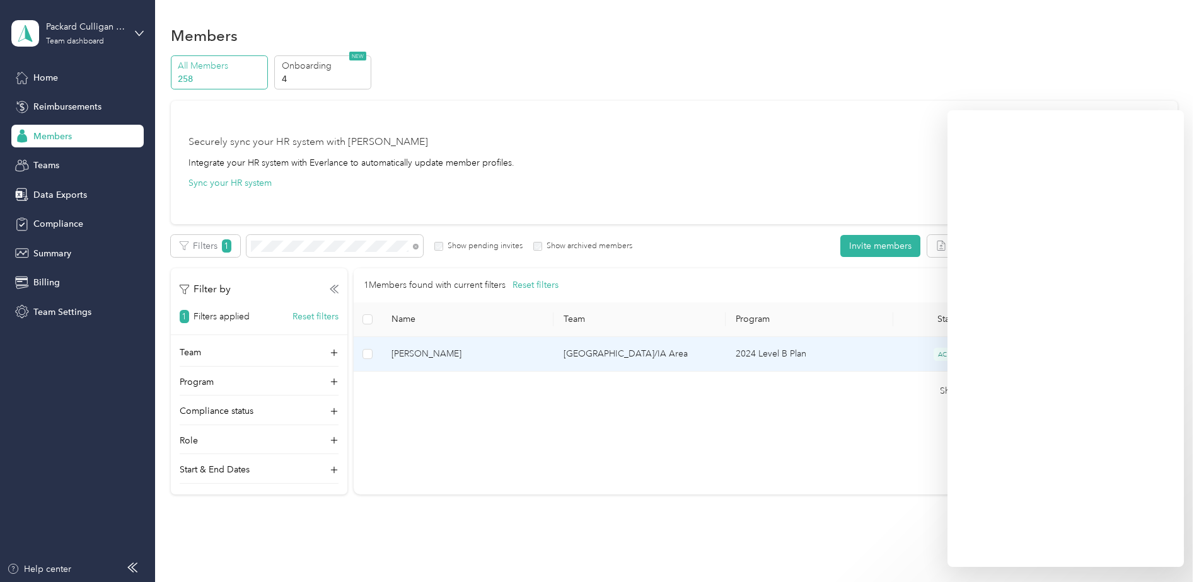
click at [449, 363] on td "[PERSON_NAME]" at bounding box center [467, 354] width 172 height 35
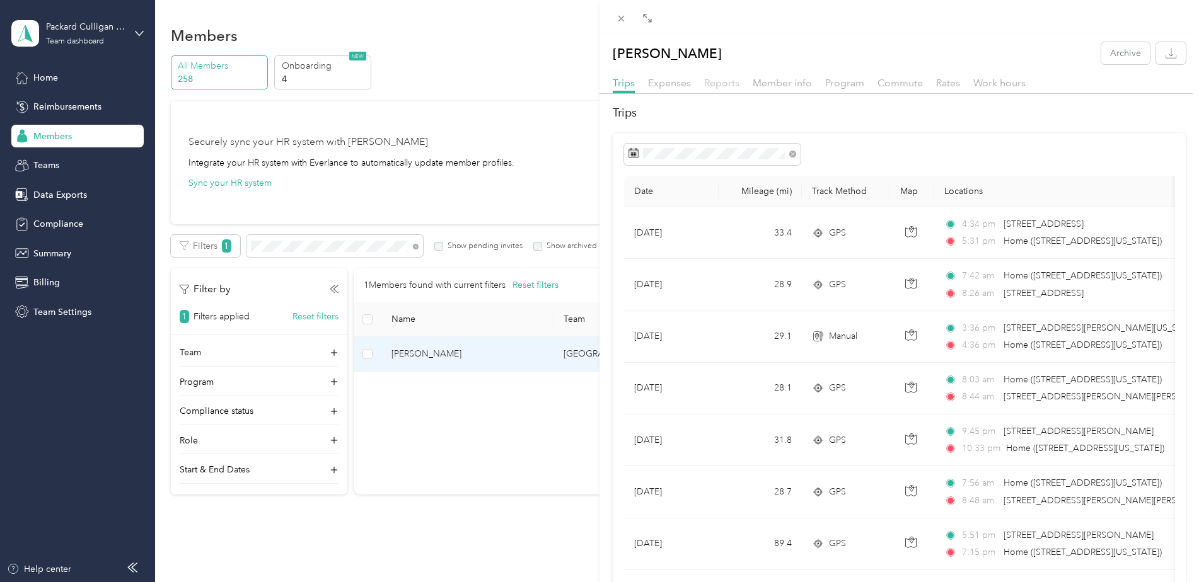
click at [727, 79] on span "Reports" at bounding box center [721, 83] width 35 height 12
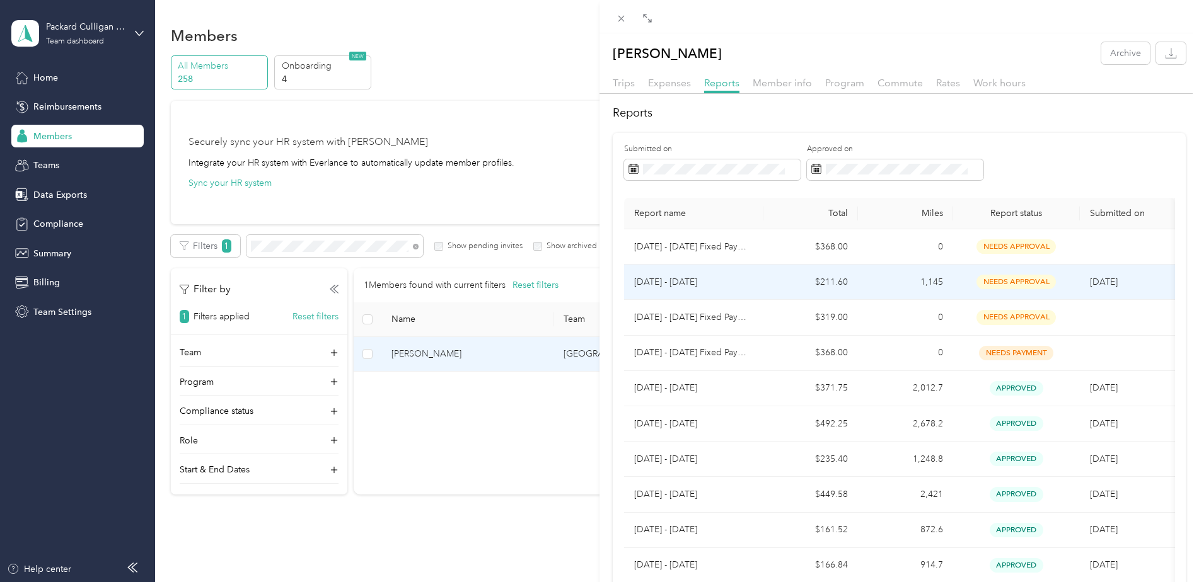
click at [709, 286] on p "[DATE] - [DATE]" at bounding box center [693, 282] width 119 height 14
